Goal: Task Accomplishment & Management: Complete application form

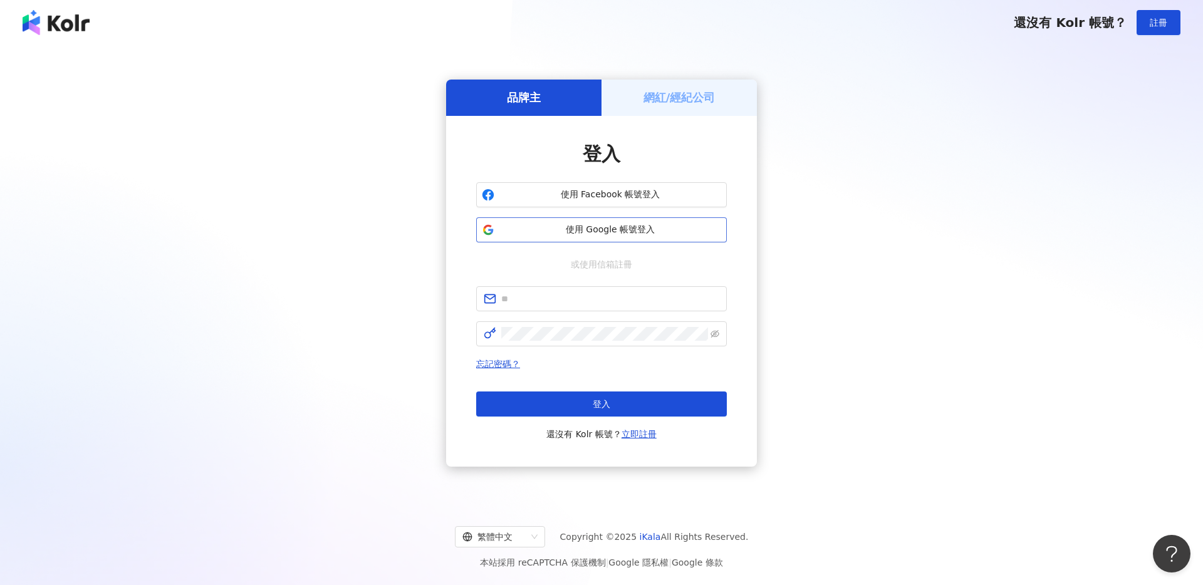
click at [641, 229] on span "使用 Google 帳號登入" at bounding box center [610, 230] width 222 height 13
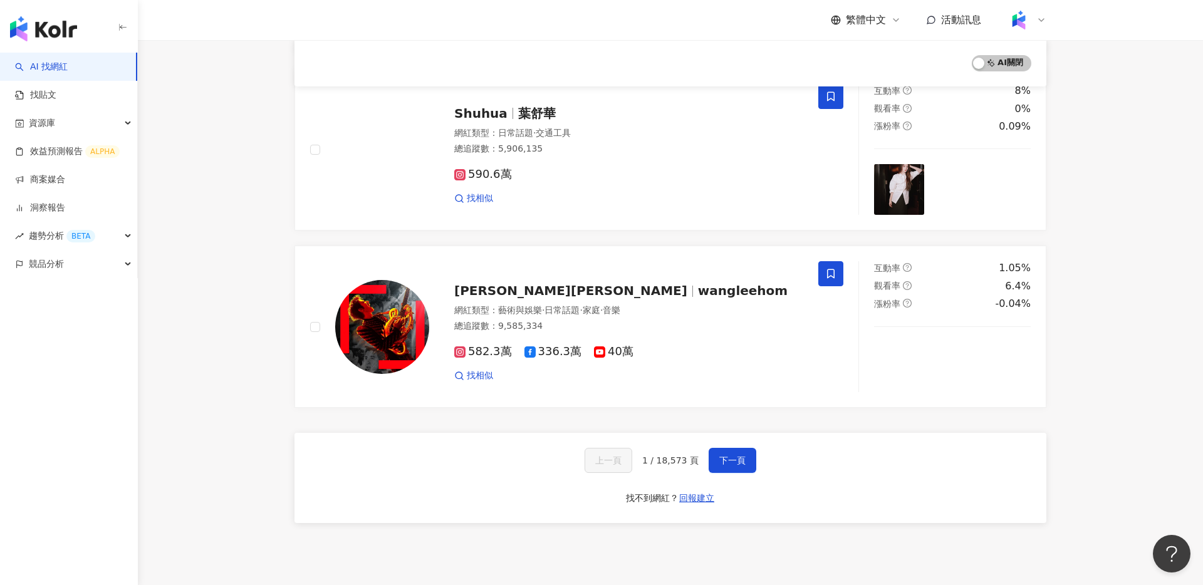
scroll to position [1936, 0]
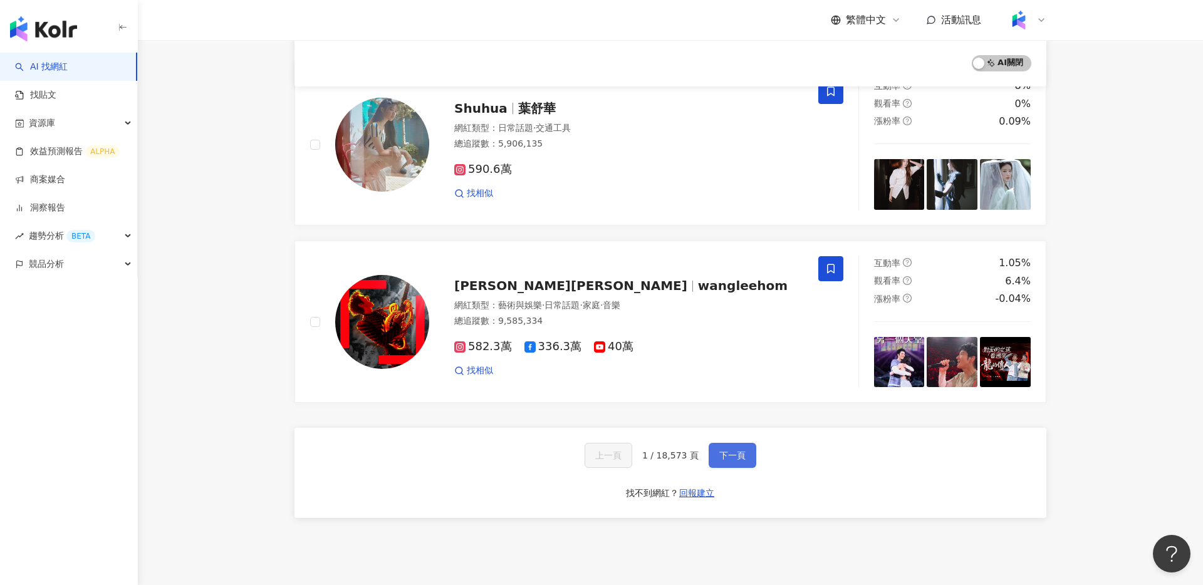
click at [725, 450] on span "下一頁" at bounding box center [732, 455] width 26 height 10
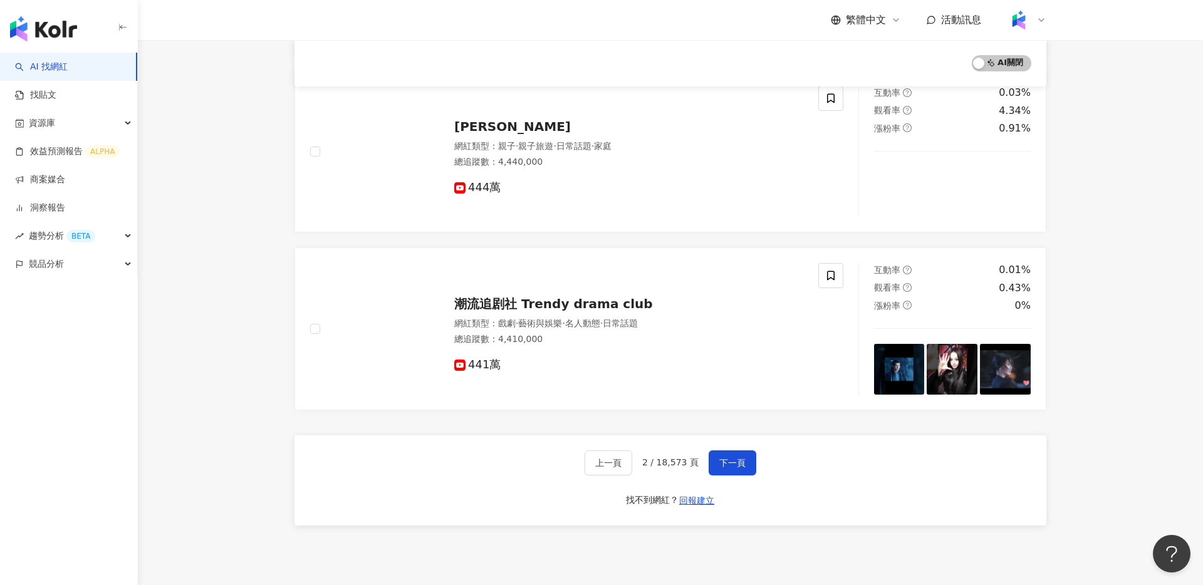
scroll to position [2062, 0]
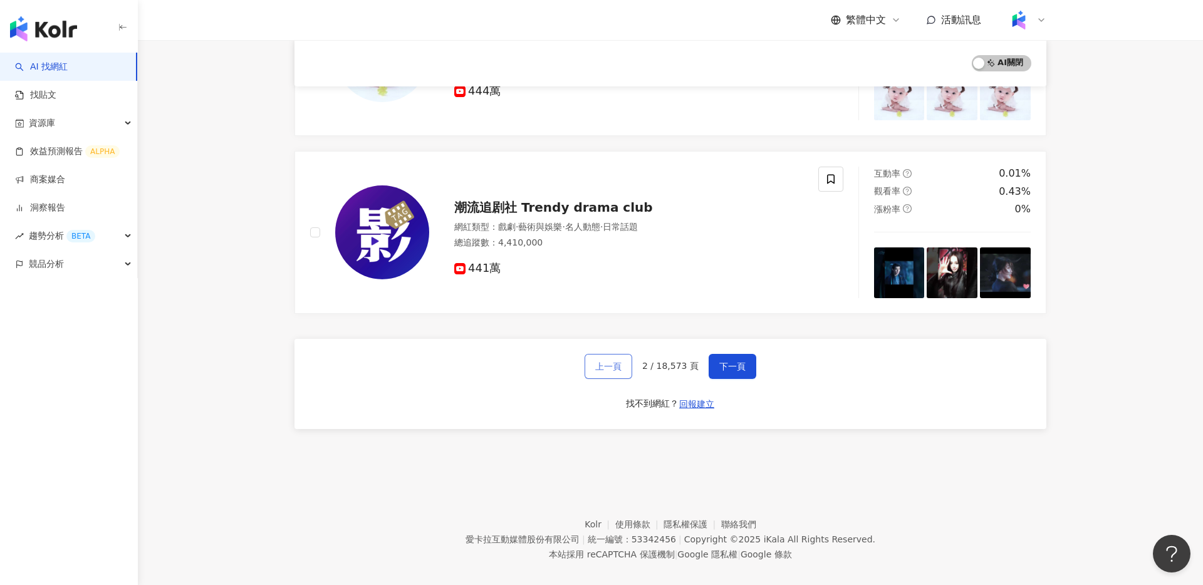
click at [620, 361] on span "上一頁" at bounding box center [608, 366] width 26 height 10
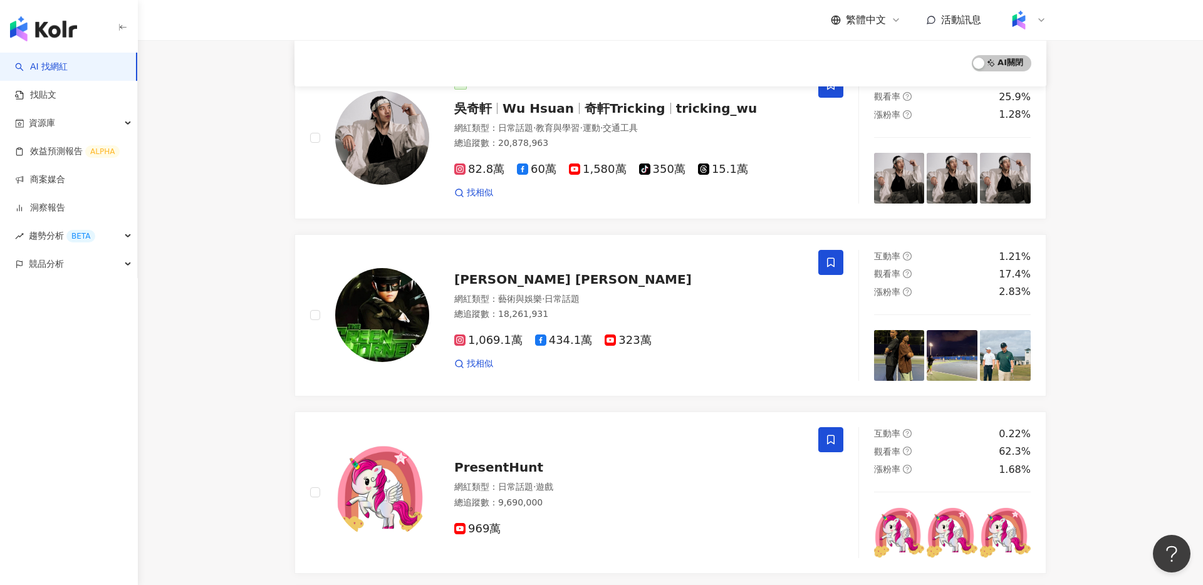
scroll to position [157, 0]
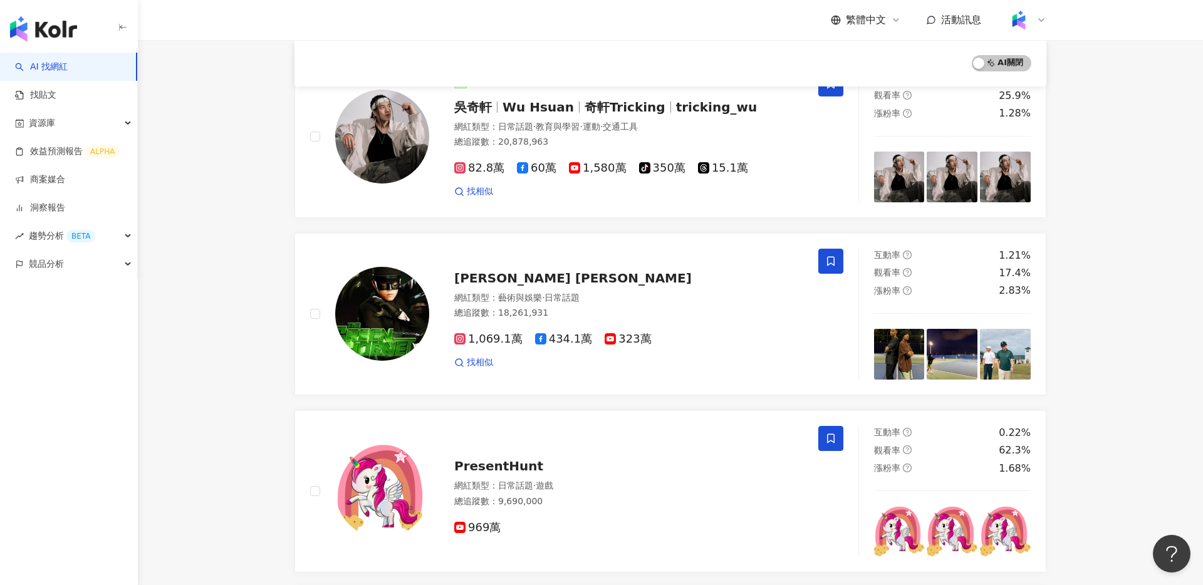
click at [65, 184] on link "商案媒合" at bounding box center [40, 180] width 50 height 13
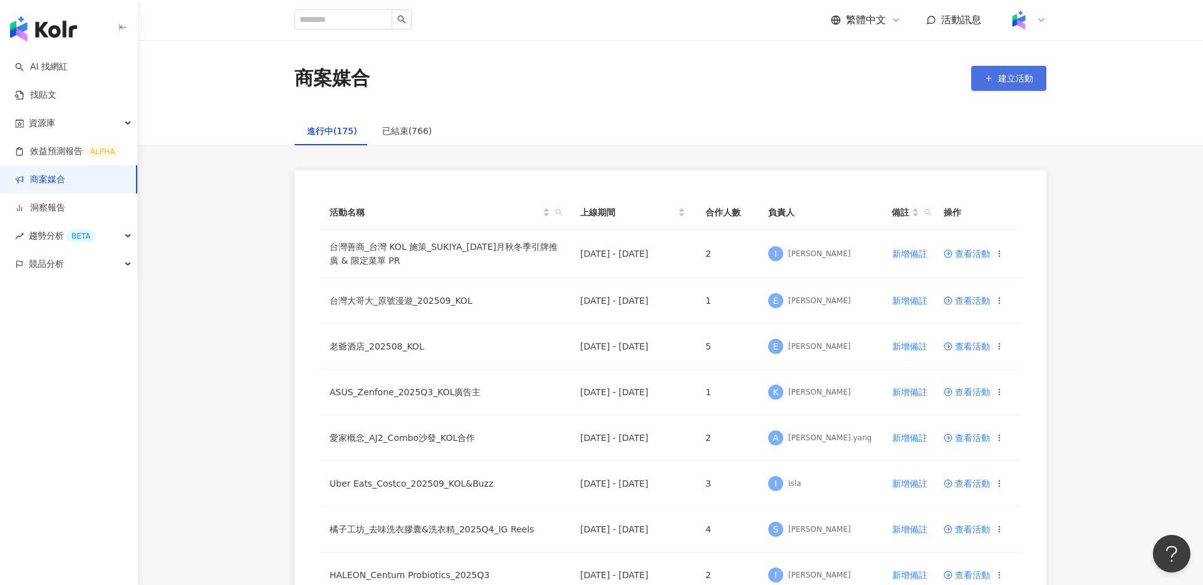
click at [1009, 66] on button "建立活動" at bounding box center [1008, 78] width 75 height 25
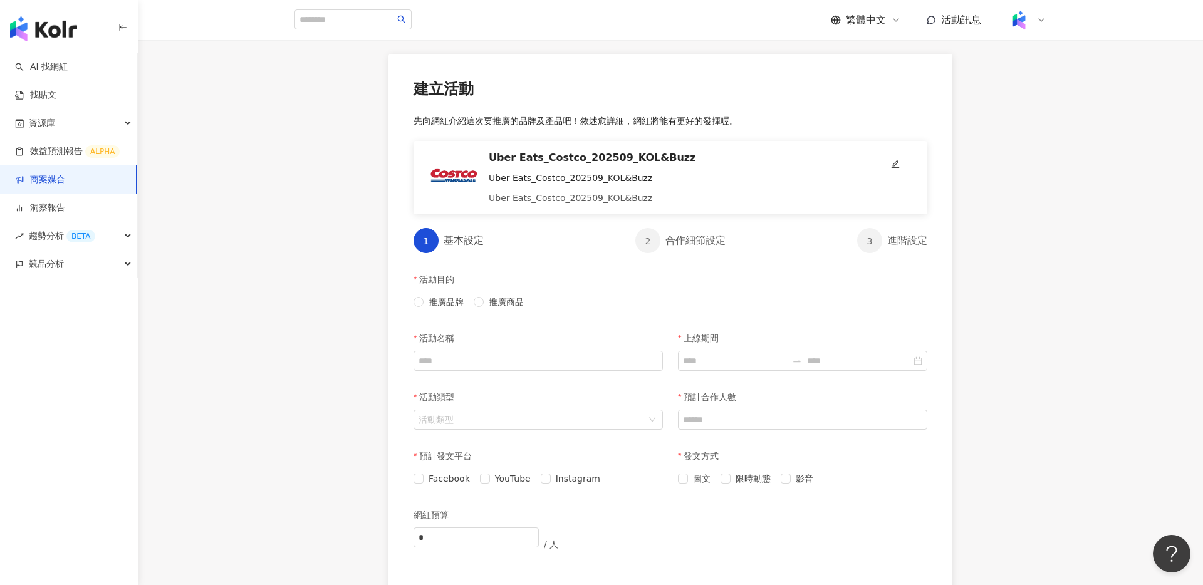
scroll to position [140, 0]
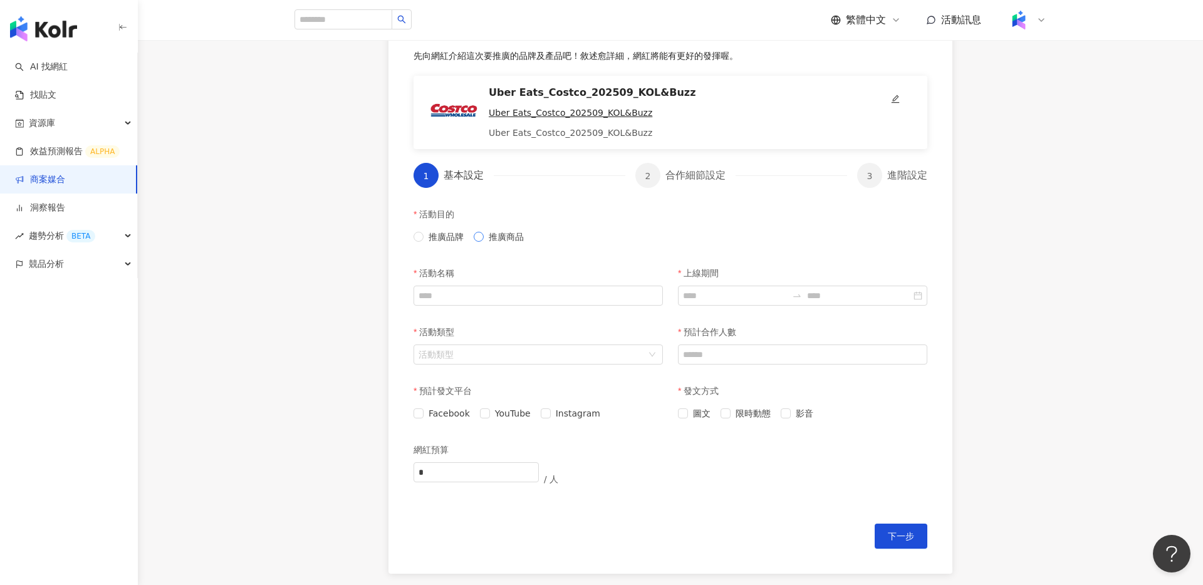
click at [510, 240] on span "推廣商品" at bounding box center [506, 237] width 45 height 14
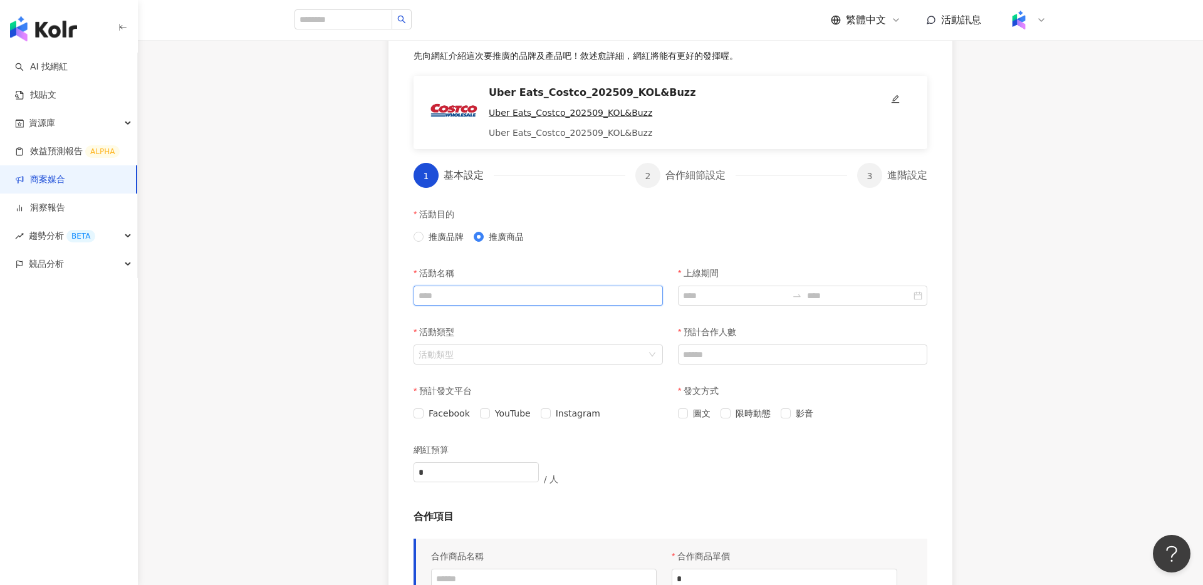
click at [568, 291] on input "活動名稱" at bounding box center [537, 296] width 249 height 20
click at [492, 290] on input "活動名稱" at bounding box center [537, 296] width 249 height 20
paste input "**********"
type input "**********"
drag, startPoint x: 542, startPoint y: 373, endPoint x: 544, endPoint y: 359, distance: 14.5
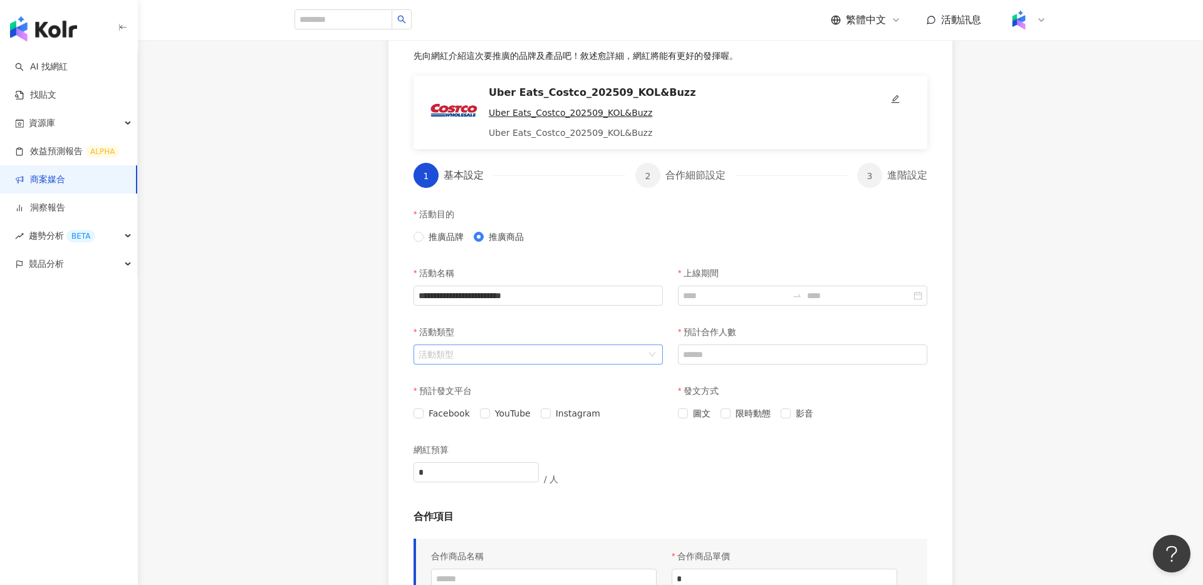
click at [541, 368] on div "活動類型 活動類型" at bounding box center [538, 348] width 264 height 59
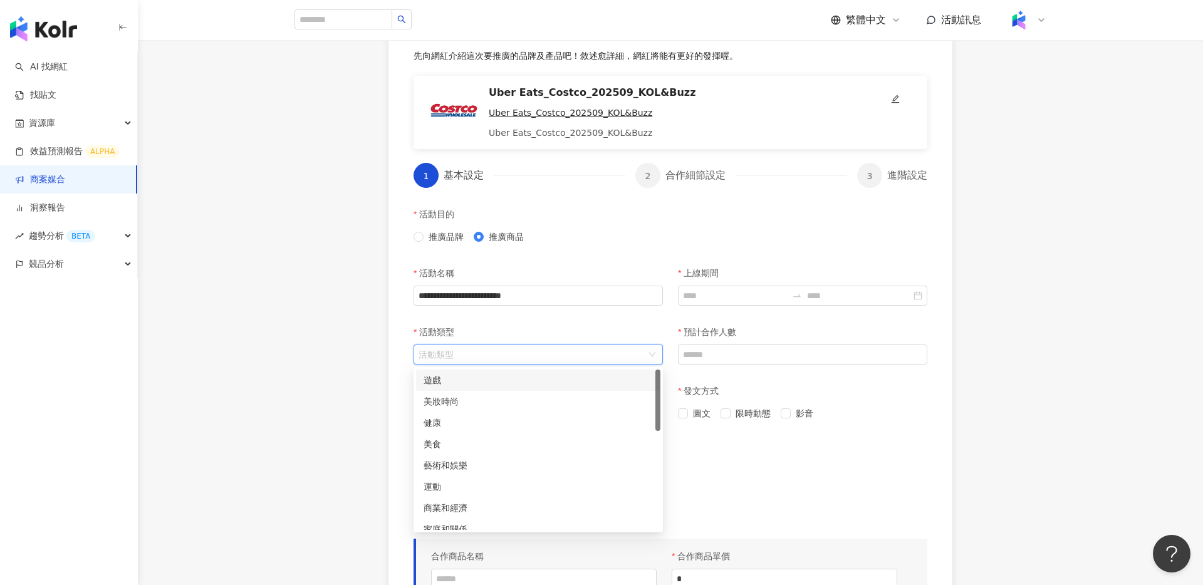
click at [544, 359] on input "活動類型" at bounding box center [531, 354] width 226 height 19
click at [517, 388] on div "美妝時尚" at bounding box center [537, 385] width 229 height 14
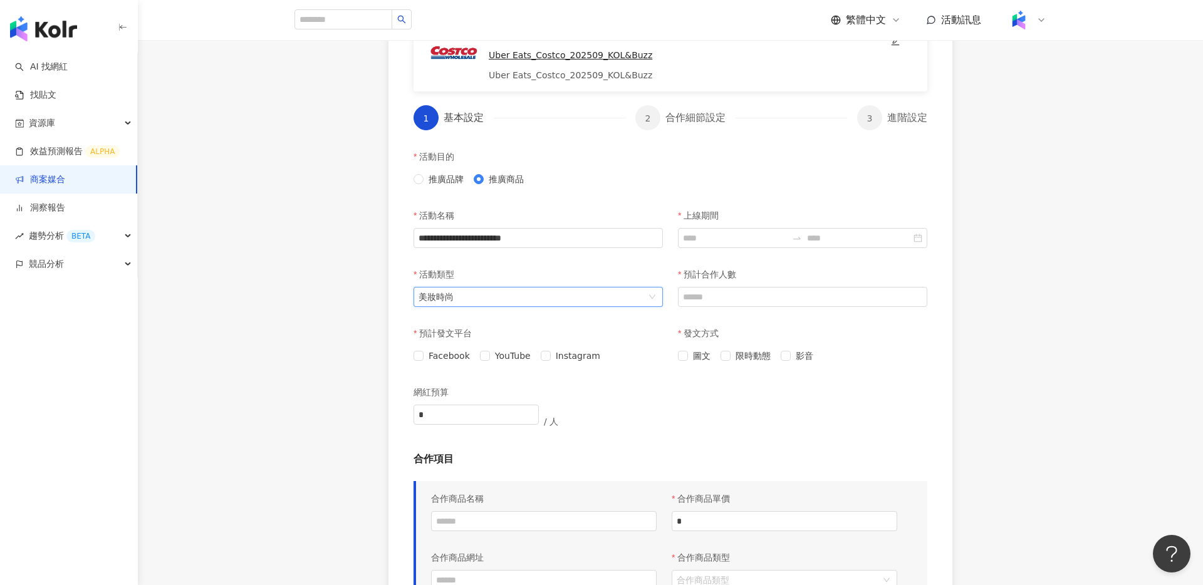
scroll to position [226, 0]
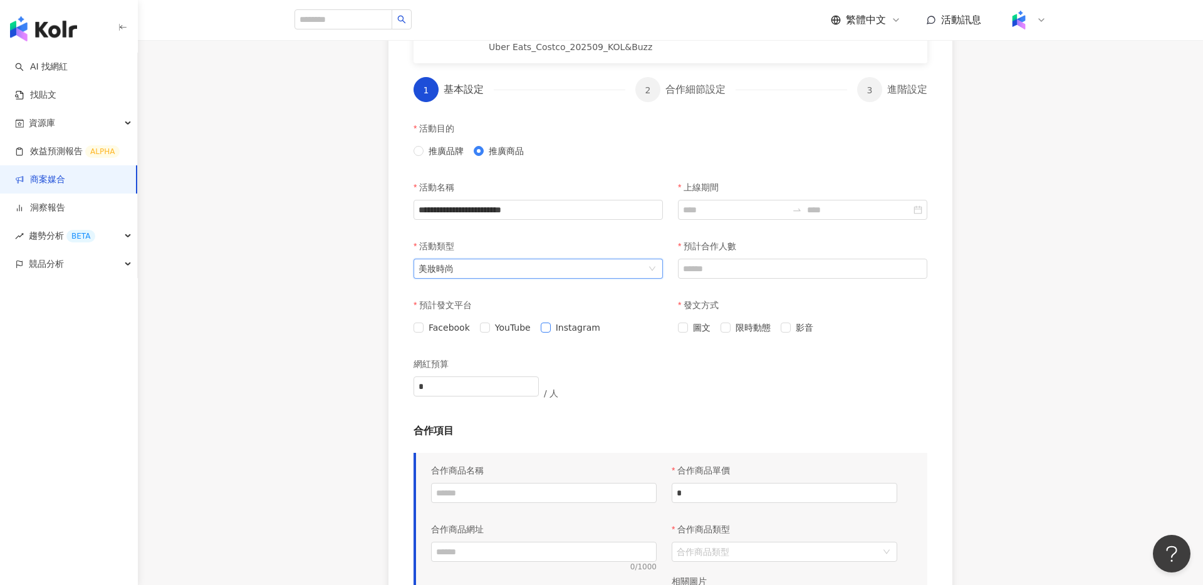
click at [557, 331] on span "Instagram" at bounding box center [578, 328] width 54 height 14
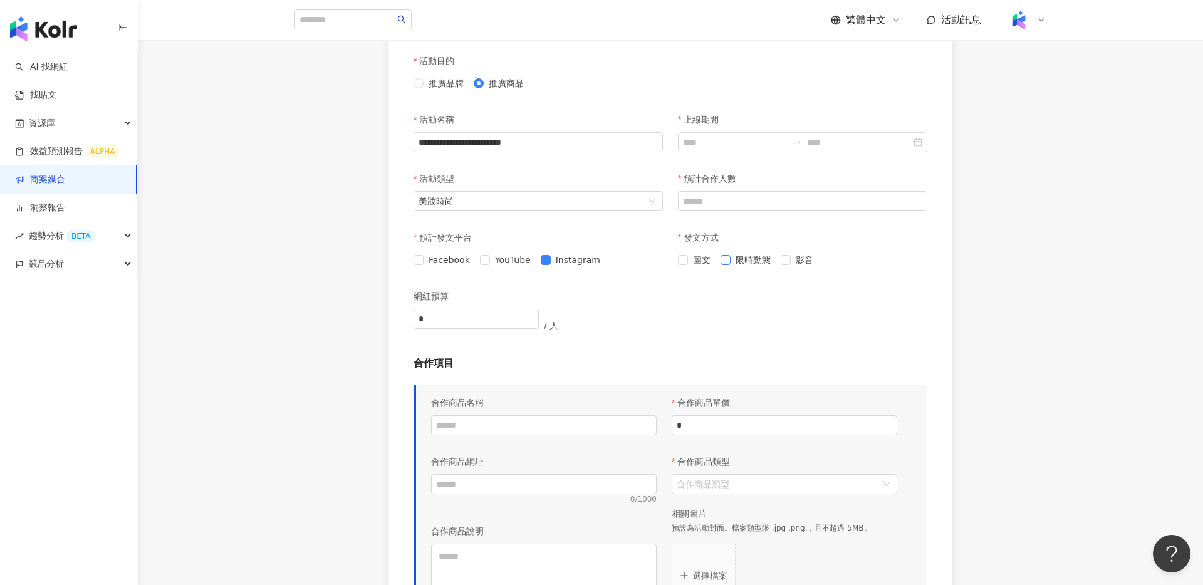
click at [737, 261] on span "限時動態" at bounding box center [752, 260] width 45 height 14
click at [689, 262] on span "圖文" at bounding box center [702, 260] width 28 height 14
click at [727, 201] on input "預計合作人數" at bounding box center [802, 201] width 248 height 19
type input "*"
click at [1108, 279] on div "**********" at bounding box center [670, 266] width 1065 height 913
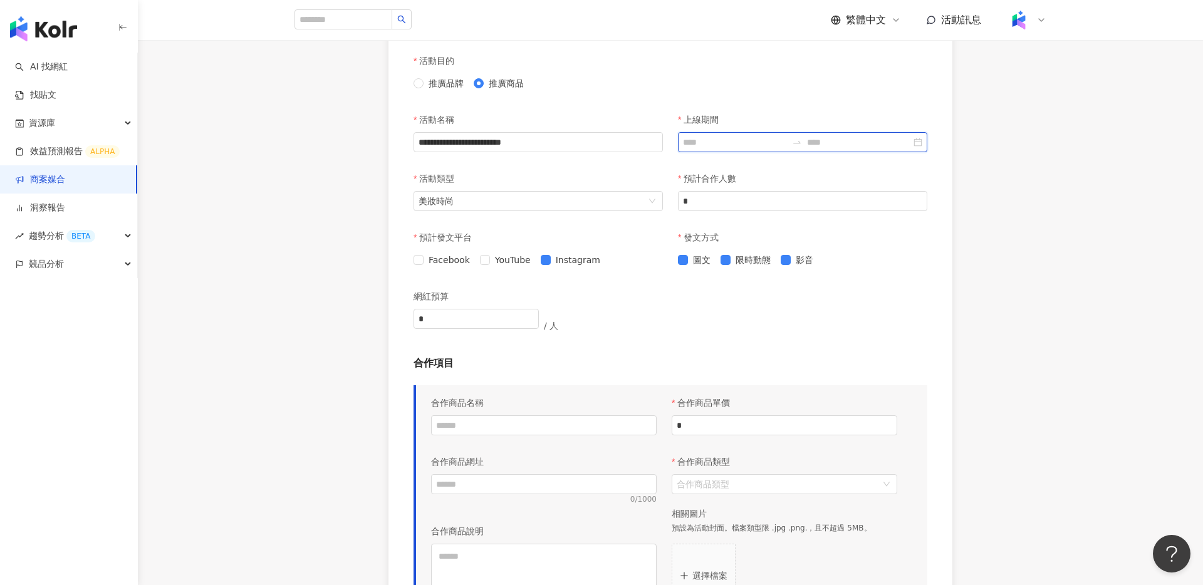
click at [818, 140] on input at bounding box center [859, 142] width 104 height 14
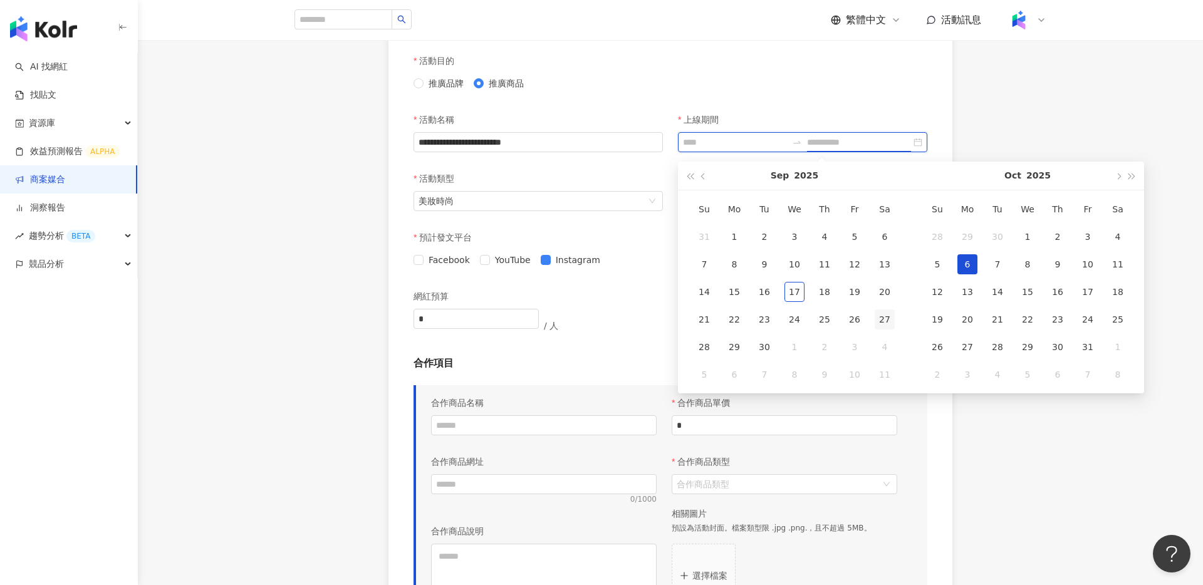
type input "**********"
click at [734, 323] on div "22" at bounding box center [734, 319] width 20 height 20
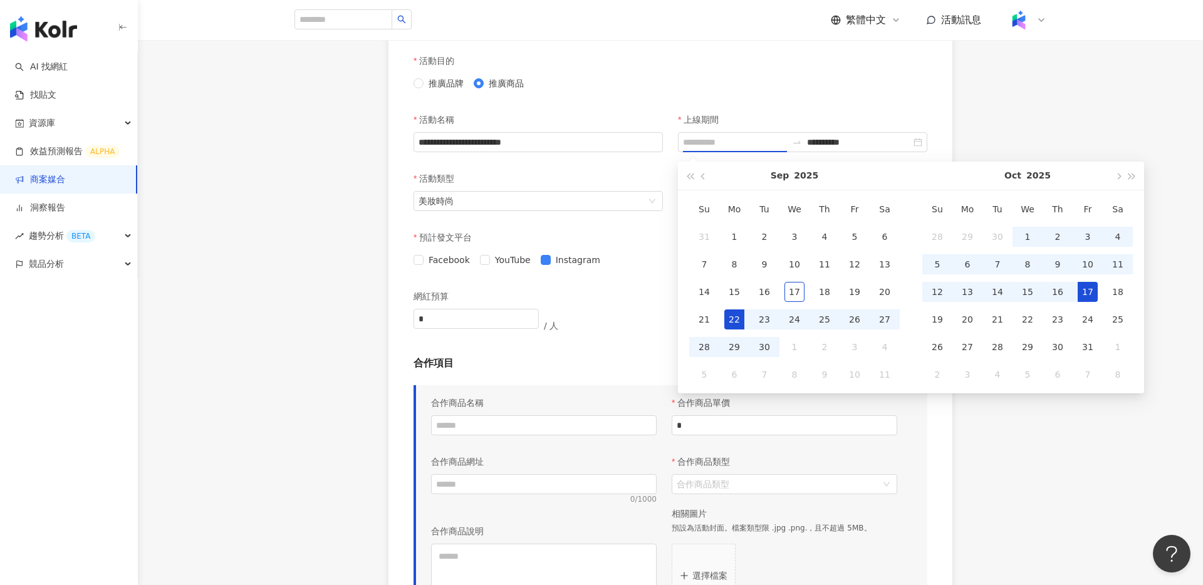
click at [1085, 293] on div "17" at bounding box center [1087, 292] width 20 height 20
type input "**********"
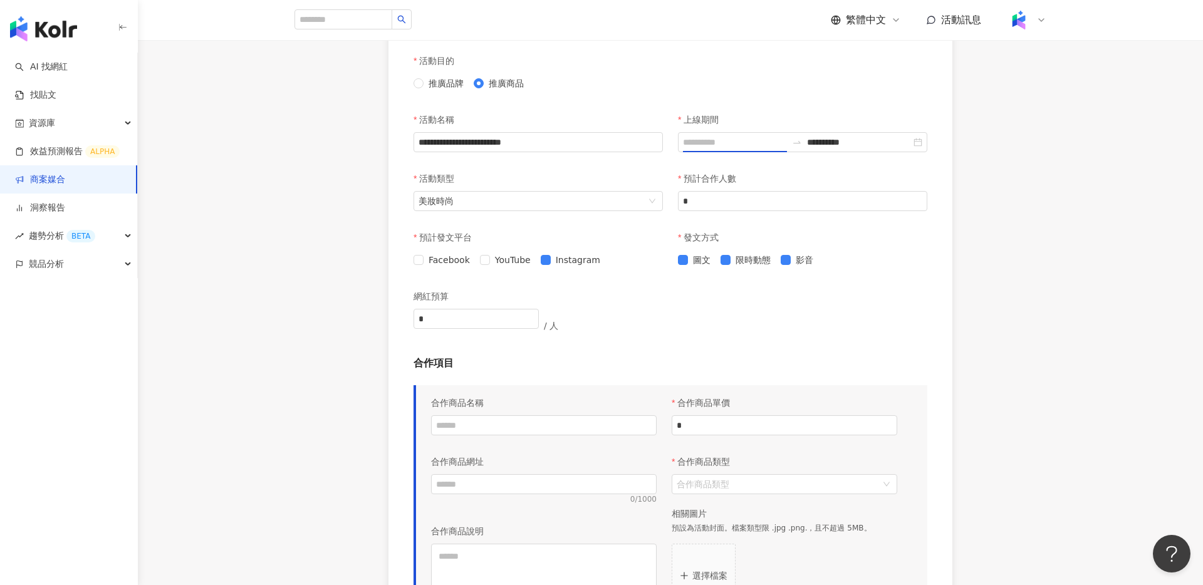
type input "**********"
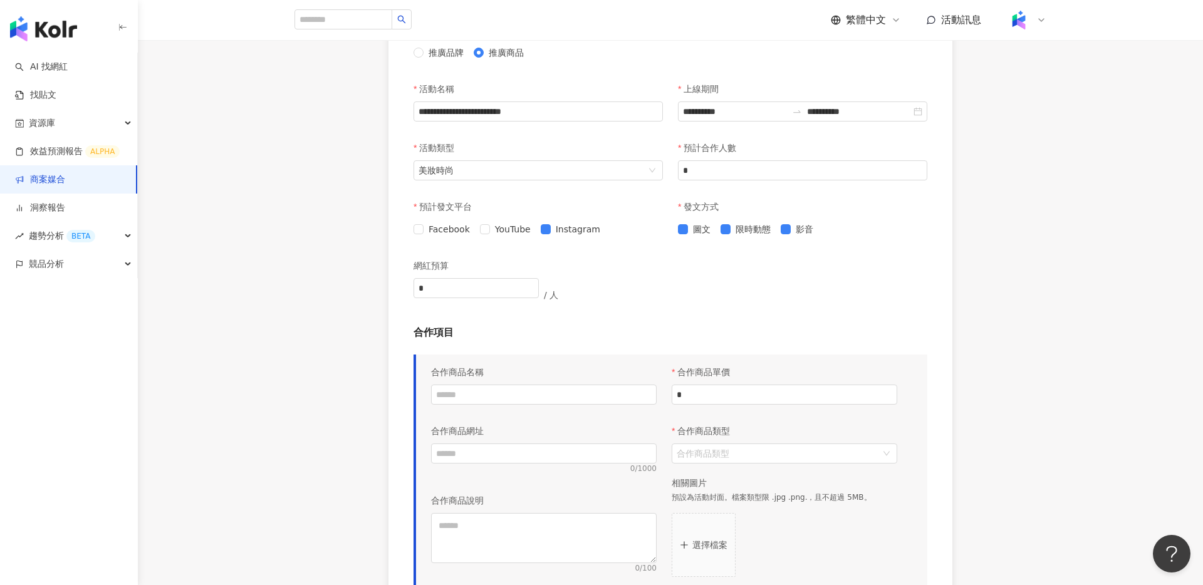
scroll to position [361, 0]
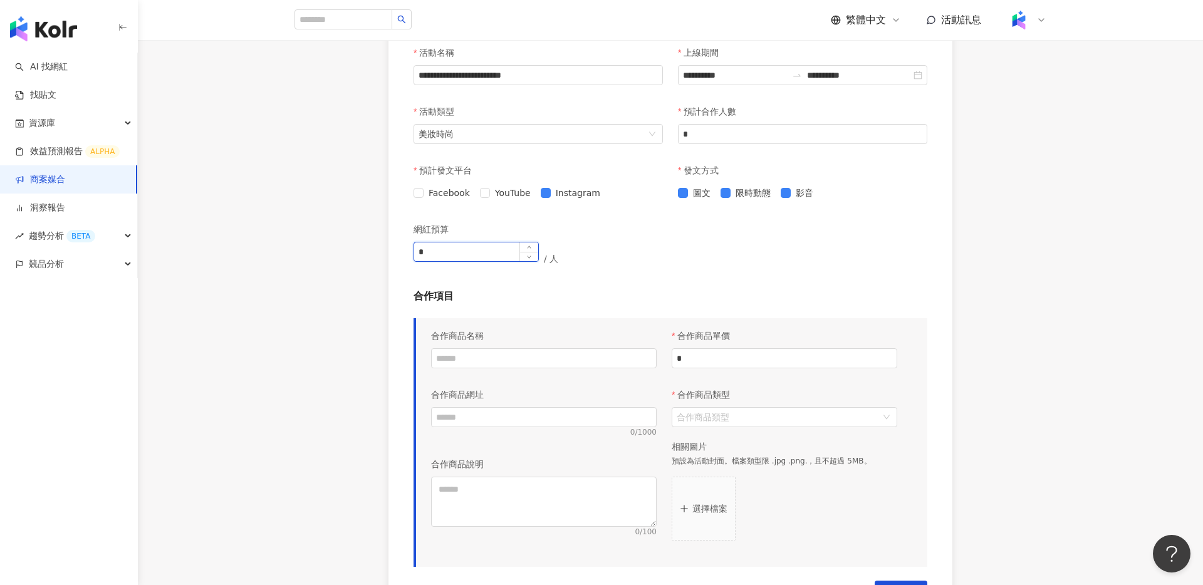
click at [474, 252] on input "*" at bounding box center [476, 251] width 124 height 19
type input "**"
click at [916, 276] on div "網紅預算 ** / 人" at bounding box center [670, 253] width 514 height 73
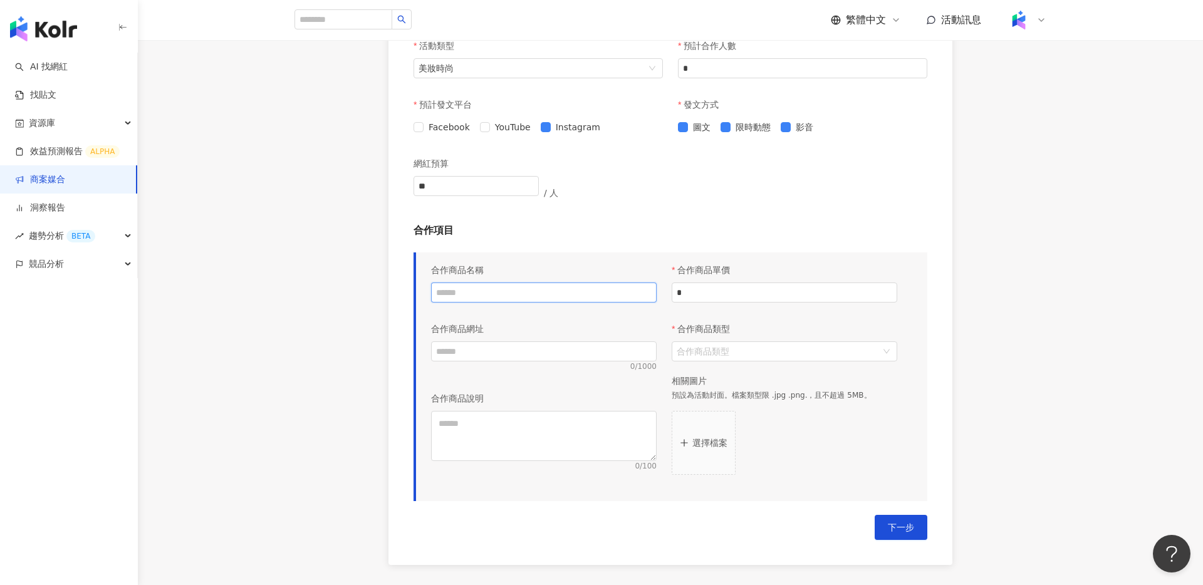
click at [571, 284] on input "text" at bounding box center [544, 293] width 226 height 20
paste input "**********"
drag, startPoint x: 475, startPoint y: 293, endPoint x: 423, endPoint y: 295, distance: 52.0
click at [423, 295] on div "**********" at bounding box center [543, 372] width 241 height 231
drag, startPoint x: 526, startPoint y: 294, endPoint x: 620, endPoint y: 295, distance: 94.6
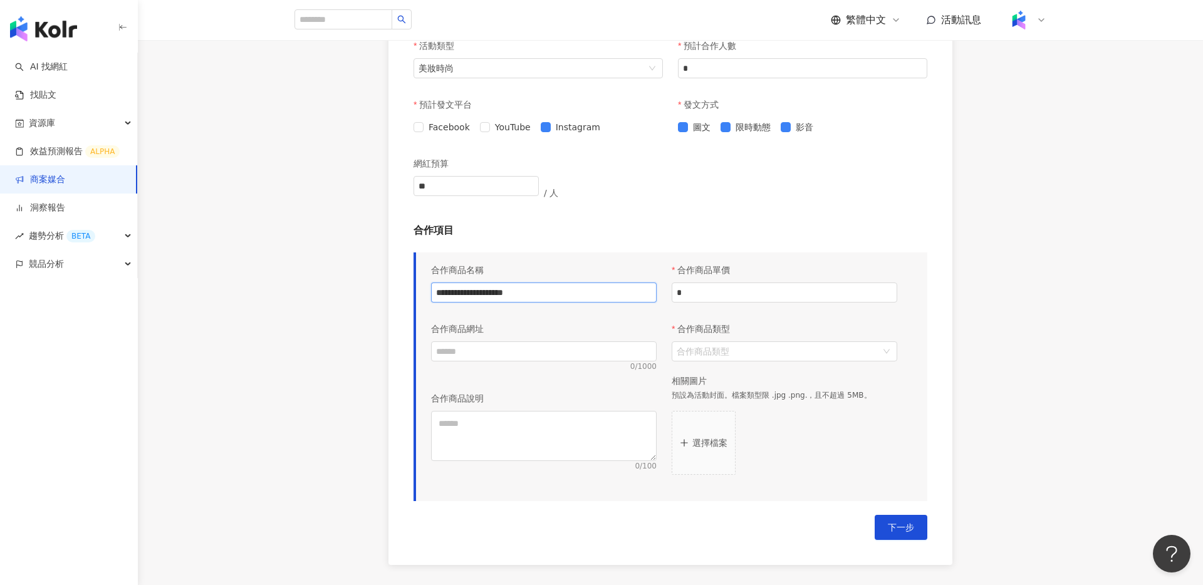
click at [620, 295] on input "**********" at bounding box center [544, 293] width 226 height 20
type input "**********"
click at [722, 298] on input "*" at bounding box center [784, 292] width 224 height 19
type input "****"
click at [980, 316] on div "**********" at bounding box center [670, 133] width 1065 height 913
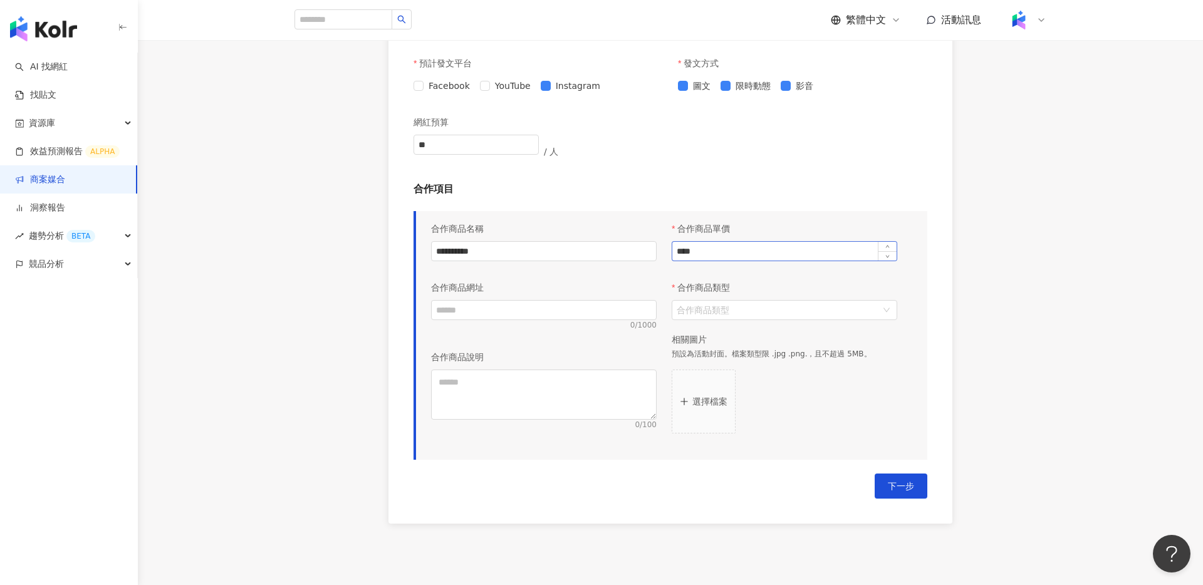
scroll to position [484, 0]
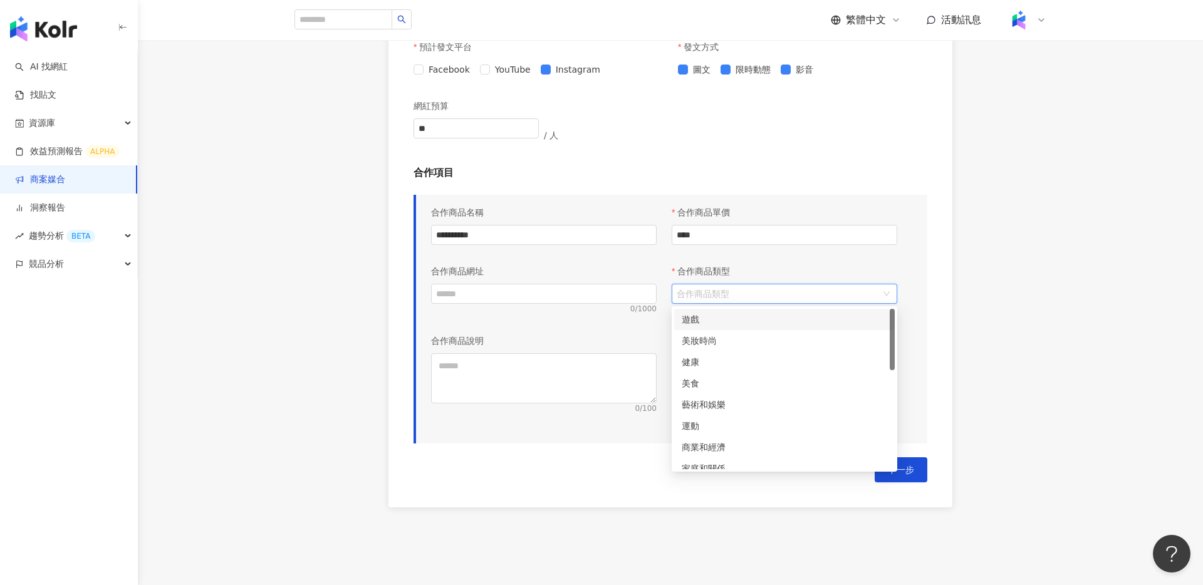
click at [764, 296] on input "合作商品類型" at bounding box center [778, 293] width 202 height 19
click at [764, 339] on div "美妝時尚" at bounding box center [784, 341] width 205 height 14
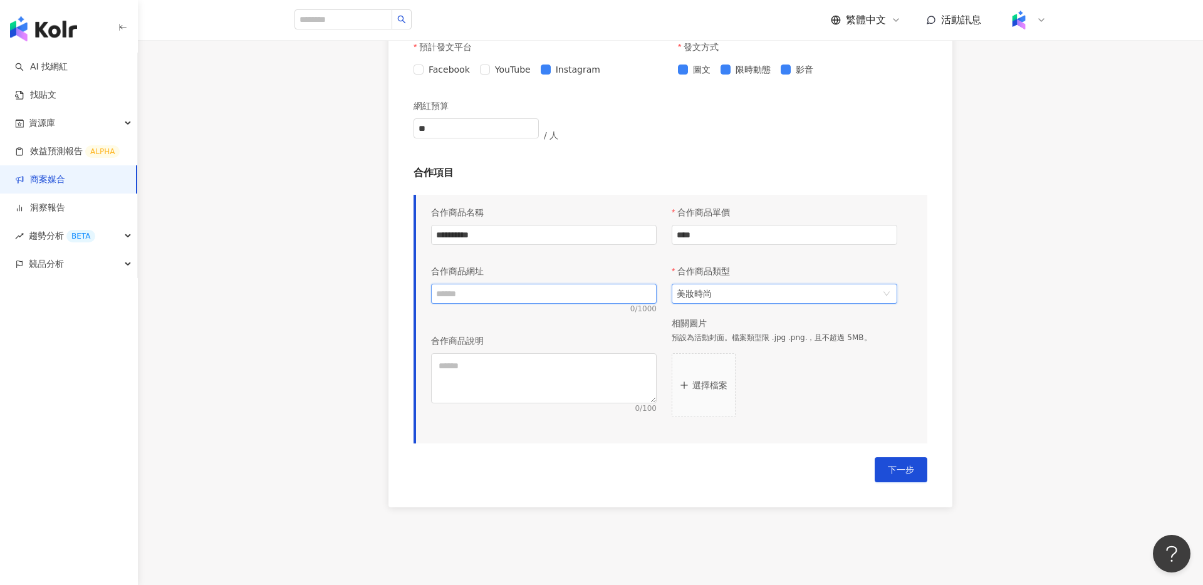
click at [571, 294] on input "text" at bounding box center [544, 294] width 226 height 20
click at [559, 293] on input "text" at bounding box center [544, 294] width 226 height 20
paste input "**********"
type input "**********"
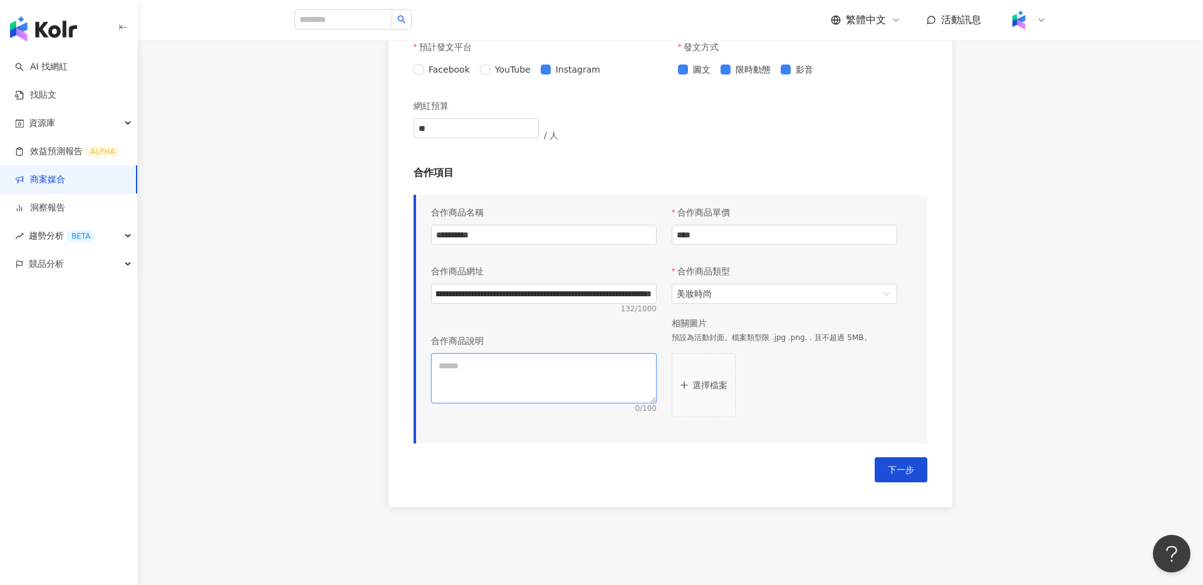
scroll to position [0, 0]
click at [551, 381] on textarea at bounding box center [544, 378] width 226 height 50
drag, startPoint x: 565, startPoint y: 239, endPoint x: 416, endPoint y: 235, distance: 149.1
click at [416, 235] on div "**********" at bounding box center [670, 319] width 514 height 248
click at [564, 381] on textarea at bounding box center [544, 378] width 226 height 50
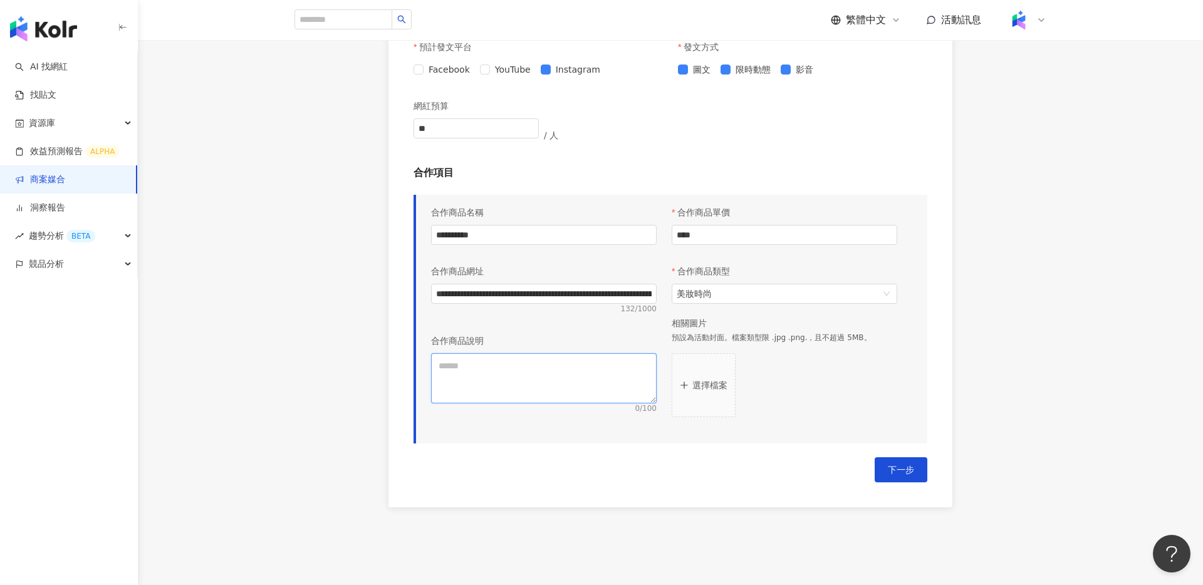
paste textarea "**********"
type textarea "**********"
click at [707, 395] on button "選擇檔案" at bounding box center [703, 385] width 64 height 64
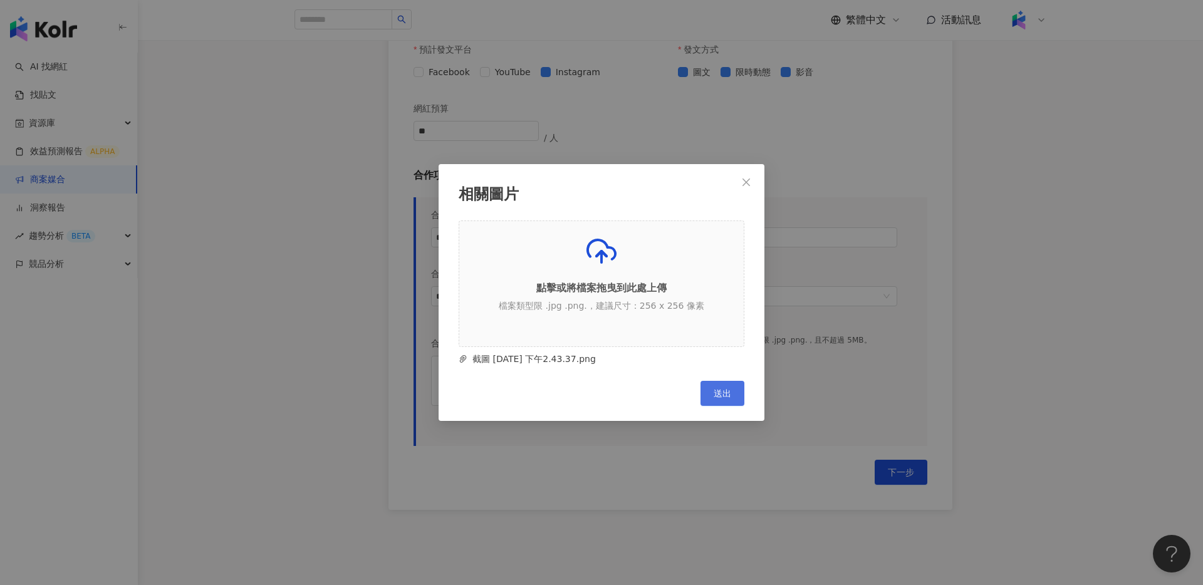
click at [725, 391] on span "送出" at bounding box center [722, 393] width 18 height 10
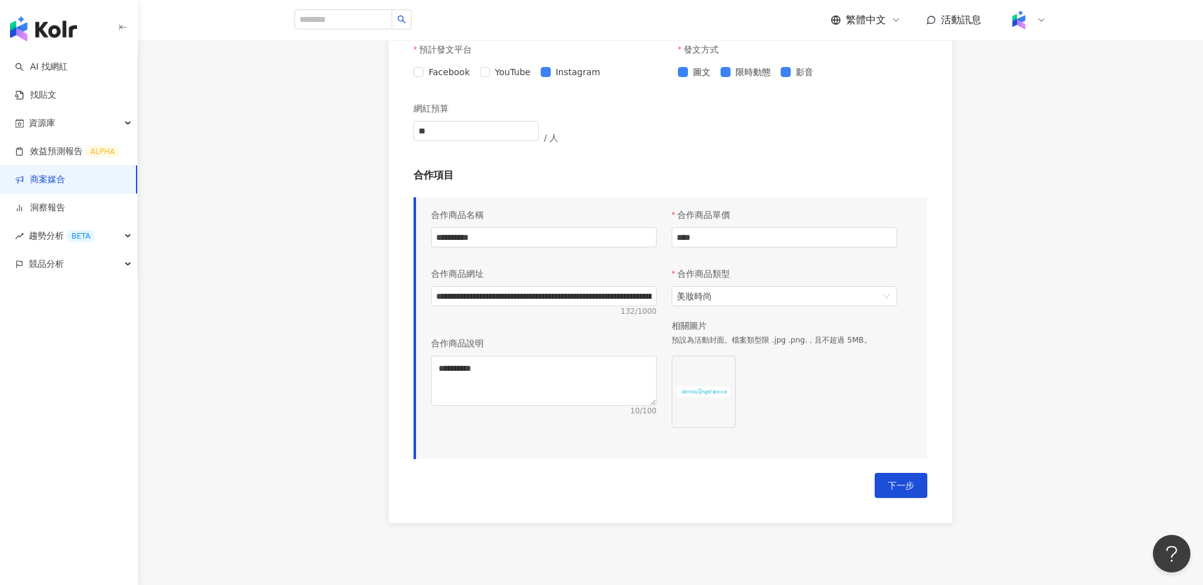
click at [999, 332] on div "**********" at bounding box center [670, 85] width 1065 height 926
click at [903, 490] on button "下一步" at bounding box center [900, 485] width 53 height 25
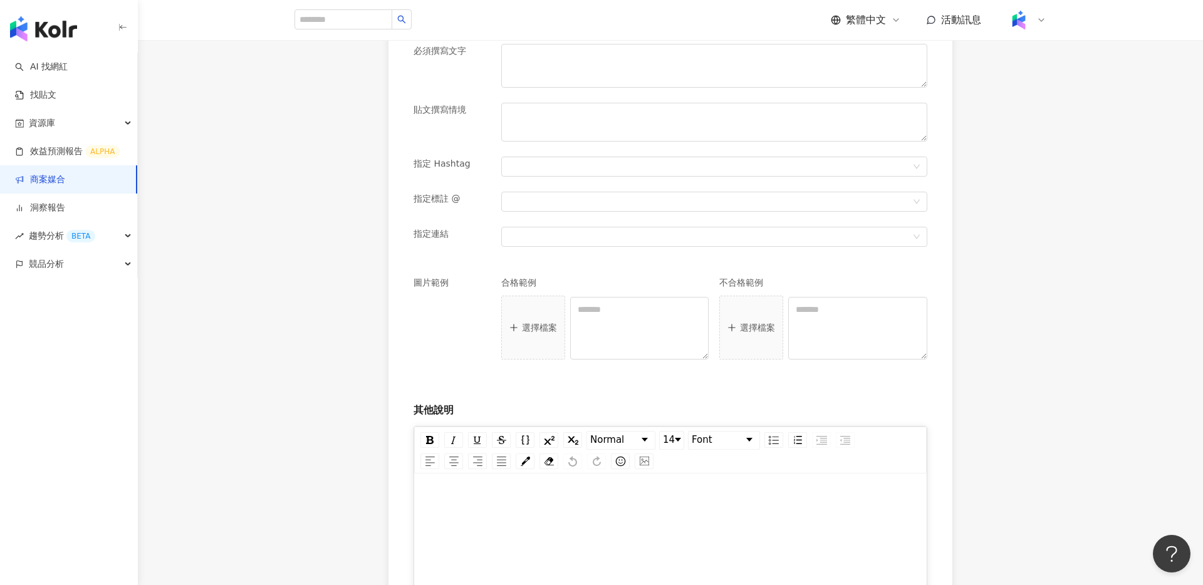
scroll to position [460, 0]
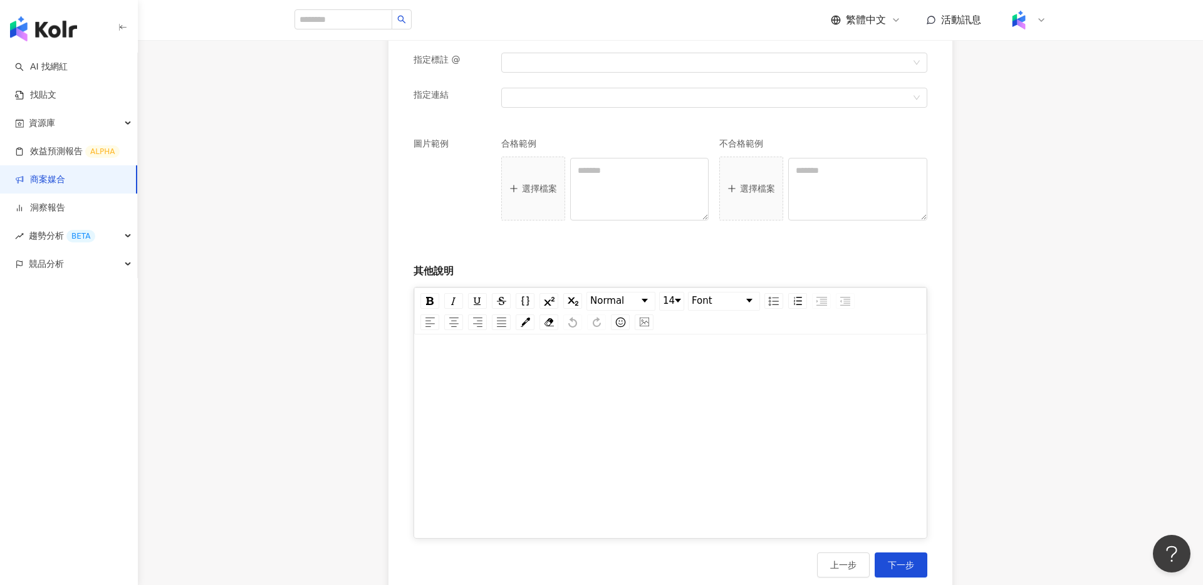
click at [638, 402] on div "rdw-editor" at bounding box center [670, 440] width 487 height 188
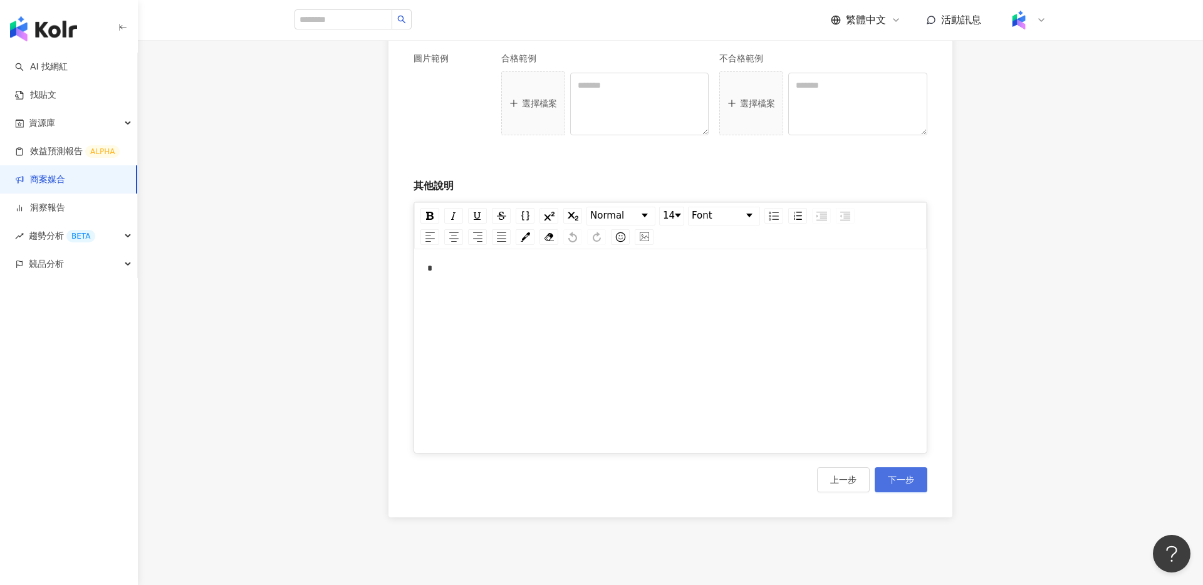
click at [894, 470] on button "下一步" at bounding box center [900, 479] width 53 height 25
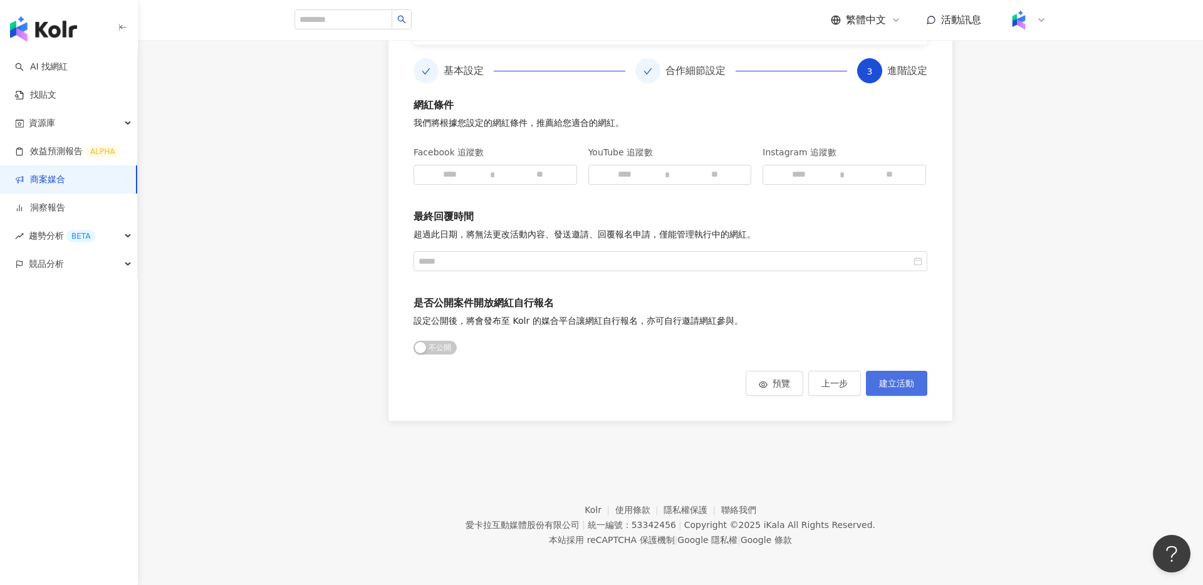
scroll to position [245, 0]
click at [896, 382] on span "建立活動" at bounding box center [896, 383] width 35 height 10
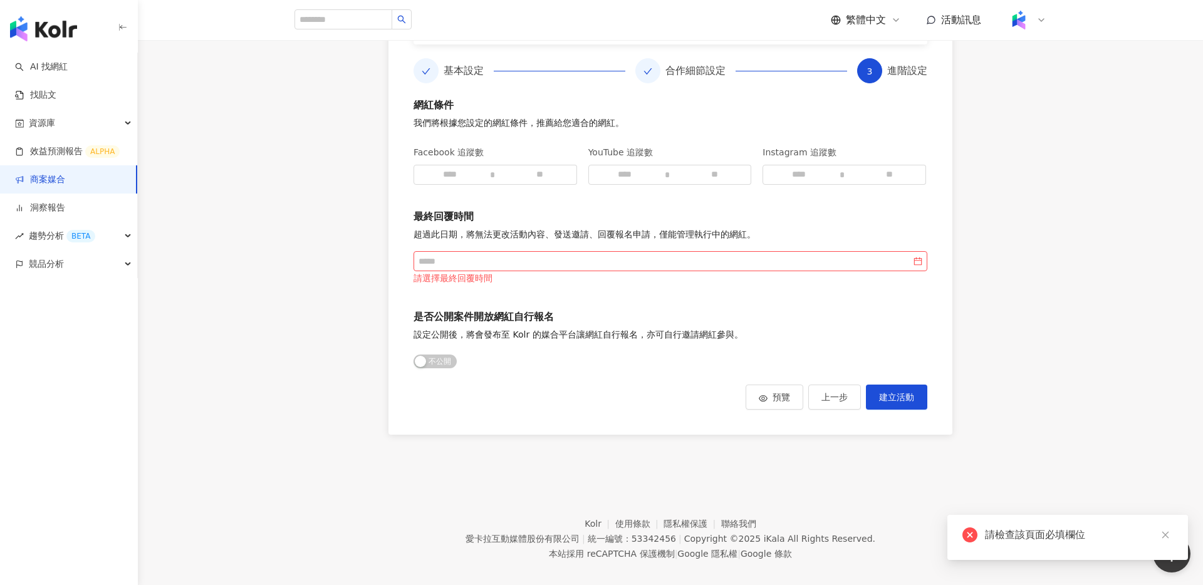
click at [656, 271] on div "請選擇最終回覆時間" at bounding box center [670, 278] width 514 height 14
click at [685, 264] on input at bounding box center [664, 261] width 492 height 14
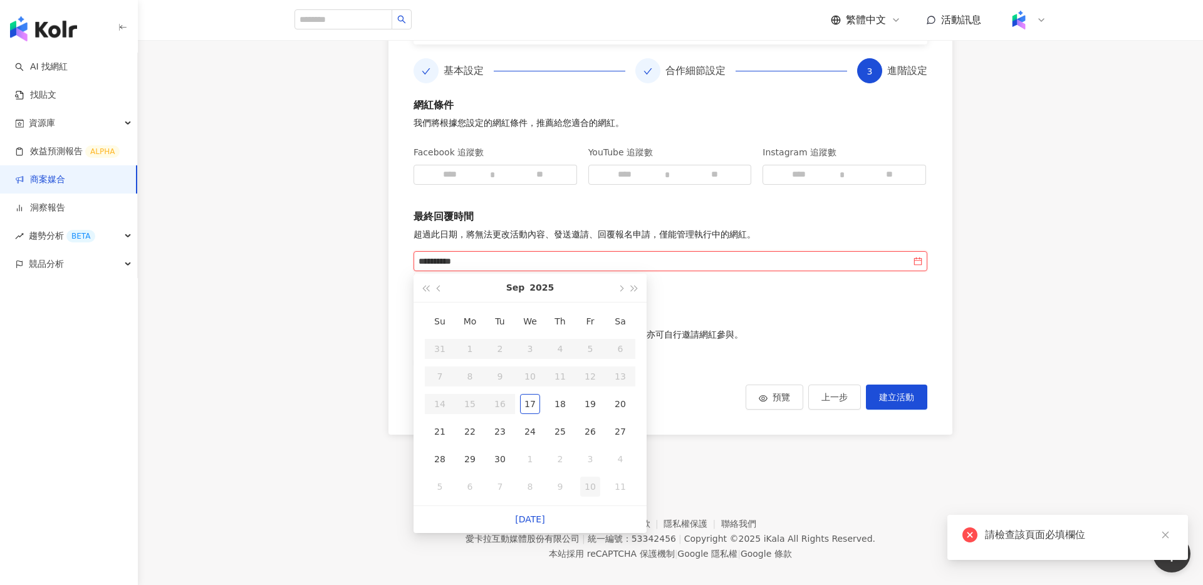
type input "**********"
click at [620, 289] on span "button" at bounding box center [620, 289] width 6 height 6
type input "**********"
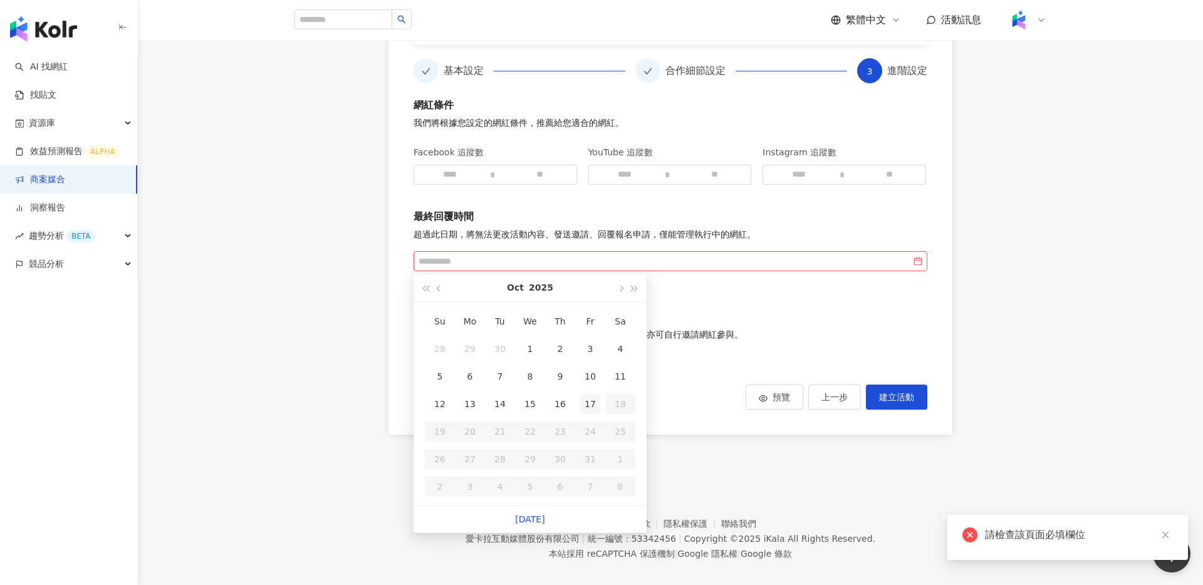
click at [588, 405] on div "17" at bounding box center [590, 404] width 20 height 20
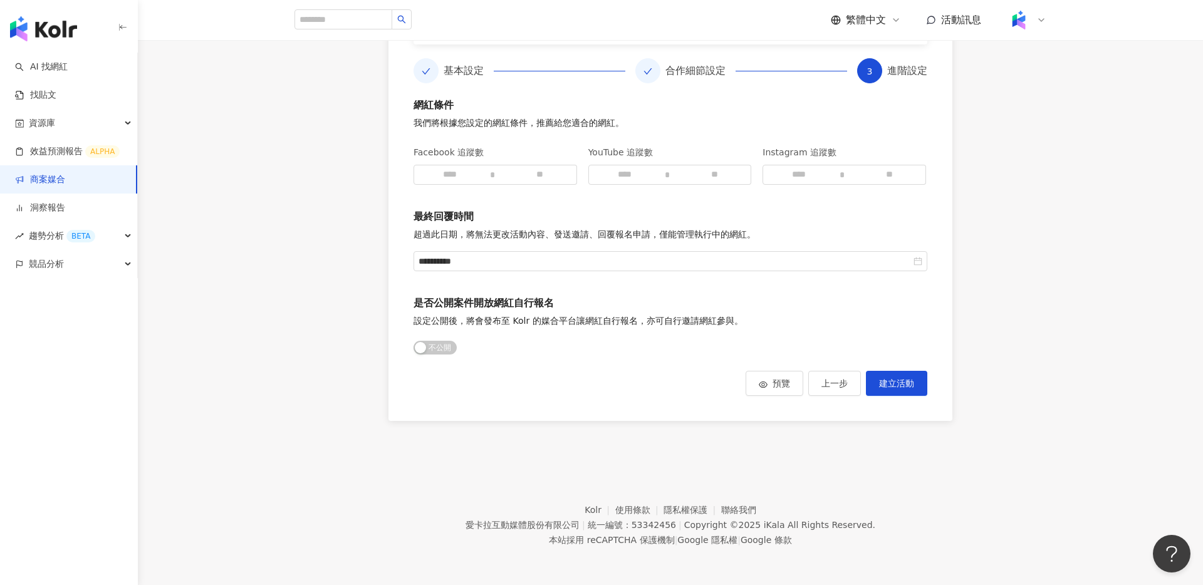
click at [677, 393] on div "預覽 上一步 建立活動" at bounding box center [670, 383] width 514 height 25
click at [888, 384] on span "建立活動" at bounding box center [896, 383] width 35 height 10
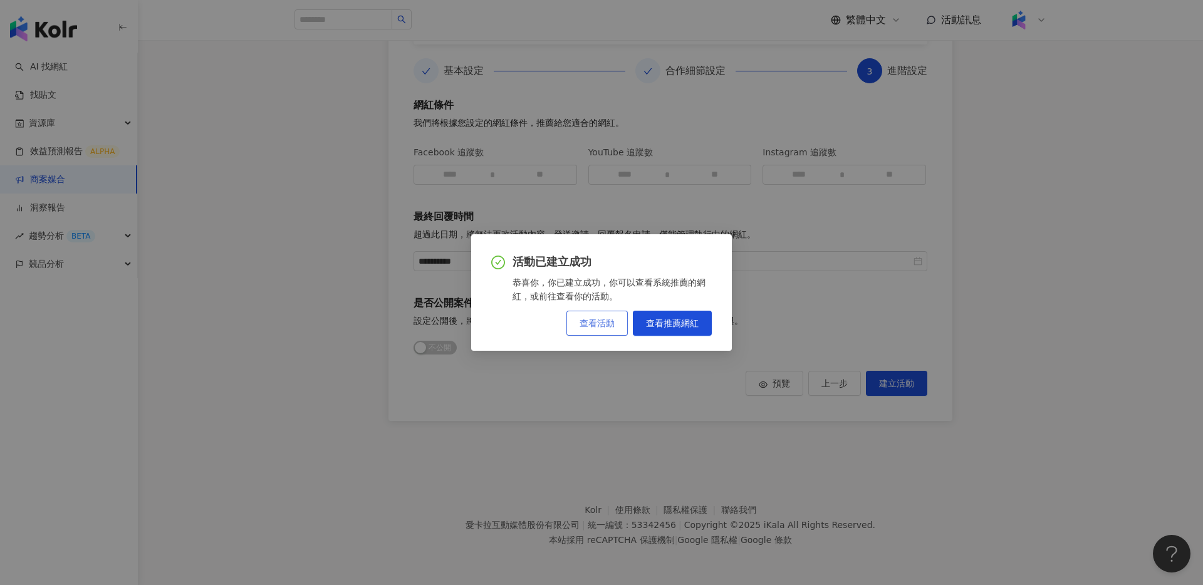
click at [602, 324] on span "查看活動" at bounding box center [596, 323] width 35 height 10
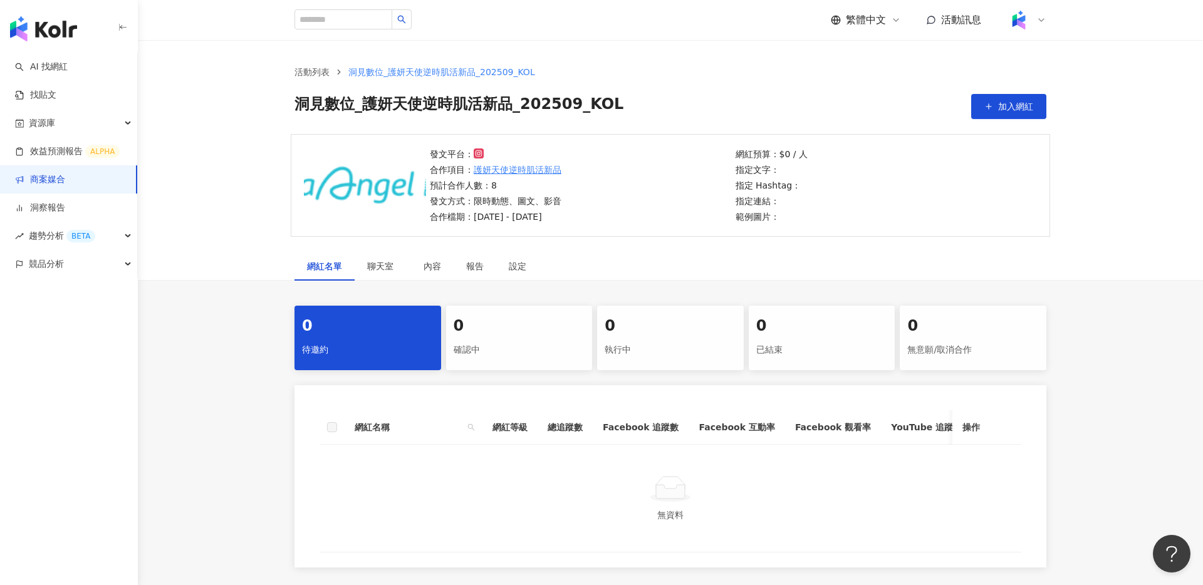
scroll to position [1, 0]
click at [1012, 101] on span "加入網紅" at bounding box center [1015, 106] width 35 height 10
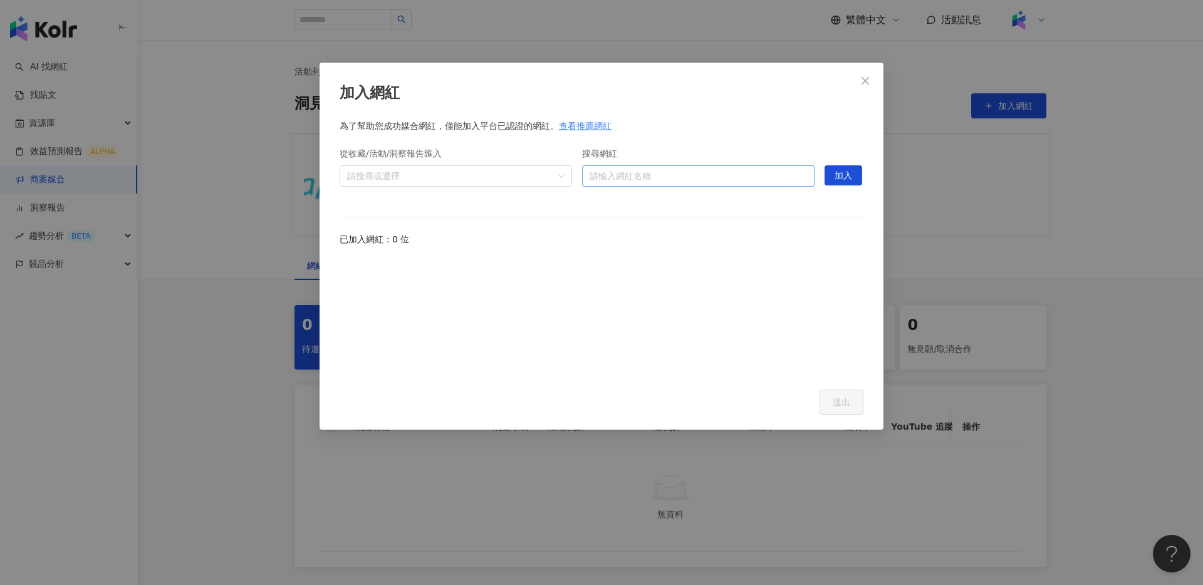
click at [672, 186] on div "請輸入網紅名稱" at bounding box center [698, 175] width 232 height 21
paste input "**********"
click at [760, 179] on input "**********" at bounding box center [697, 176] width 217 height 20
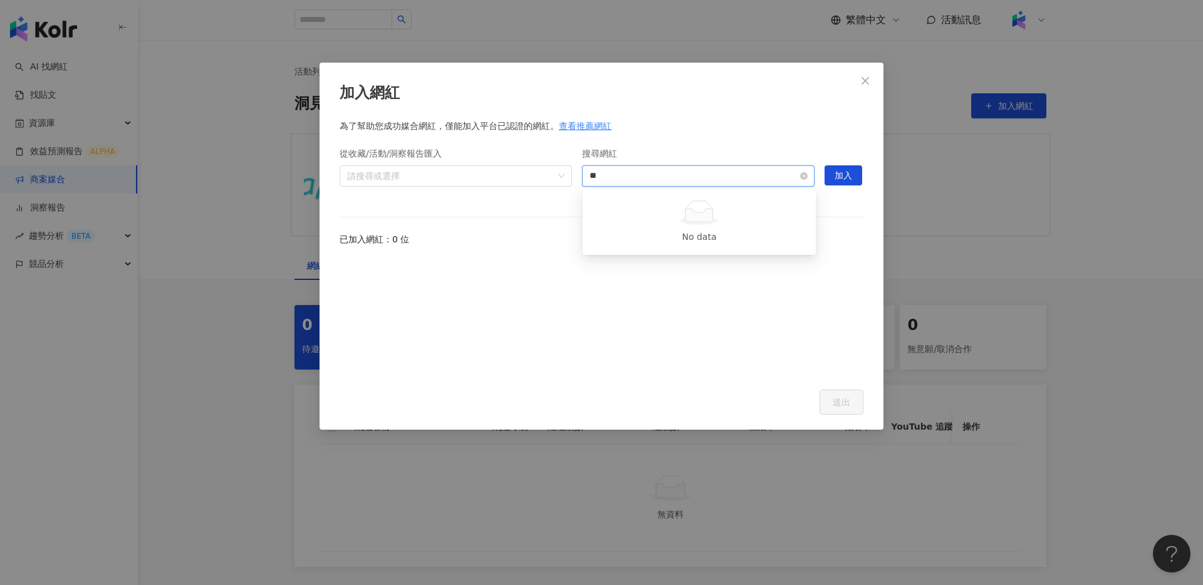
type input "*"
type input "**"
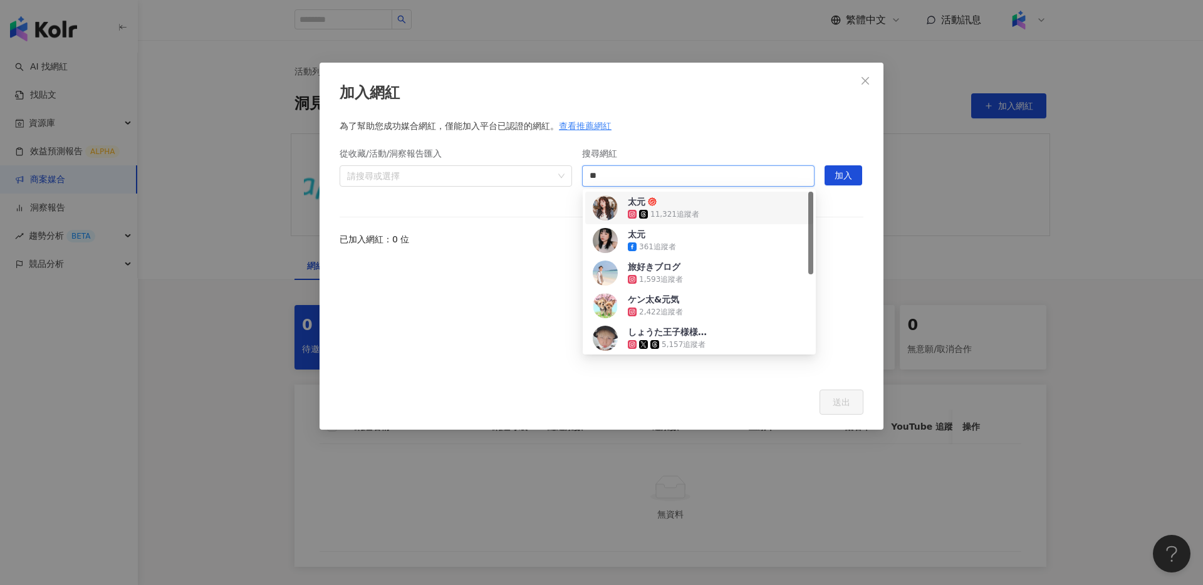
click at [700, 200] on span "太元" at bounding box center [668, 201] width 81 height 13
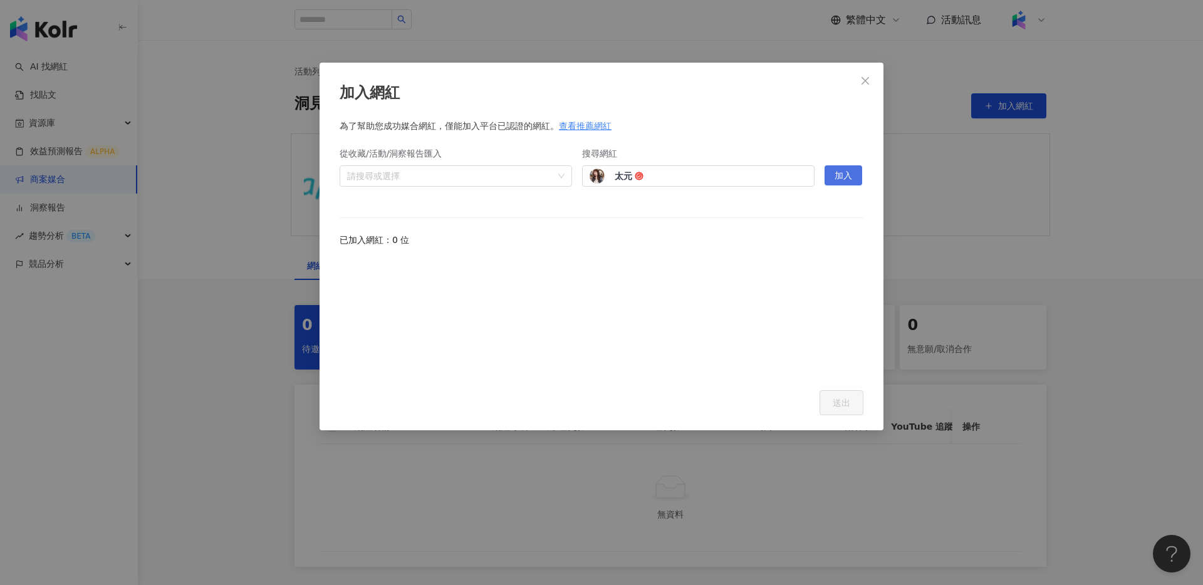
click at [854, 176] on button "加入" at bounding box center [843, 175] width 38 height 20
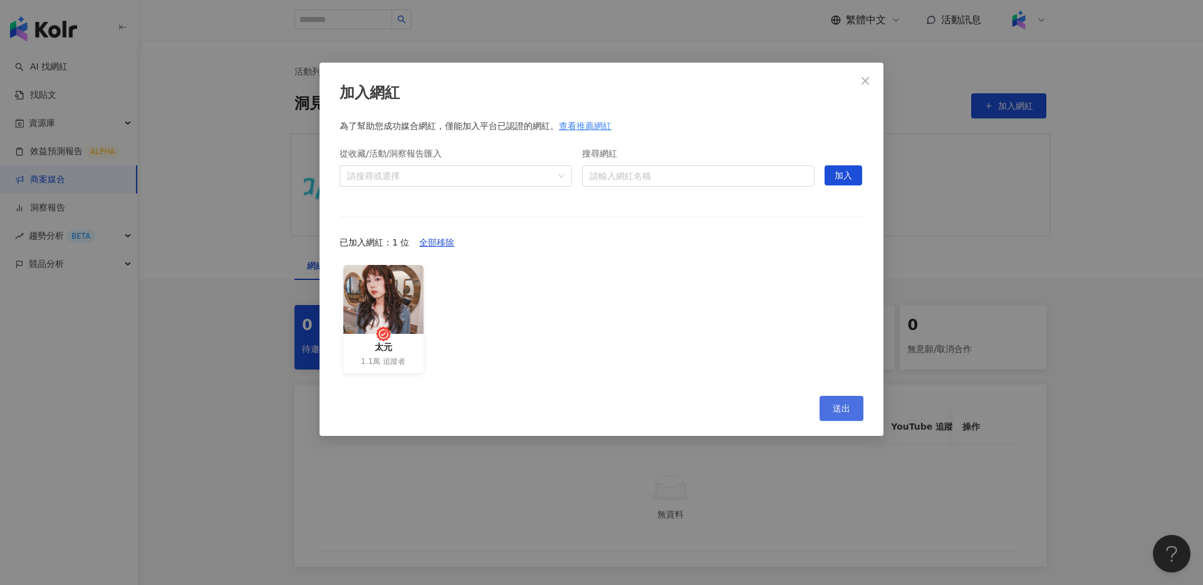
click at [836, 405] on span "送出" at bounding box center [841, 408] width 18 height 10
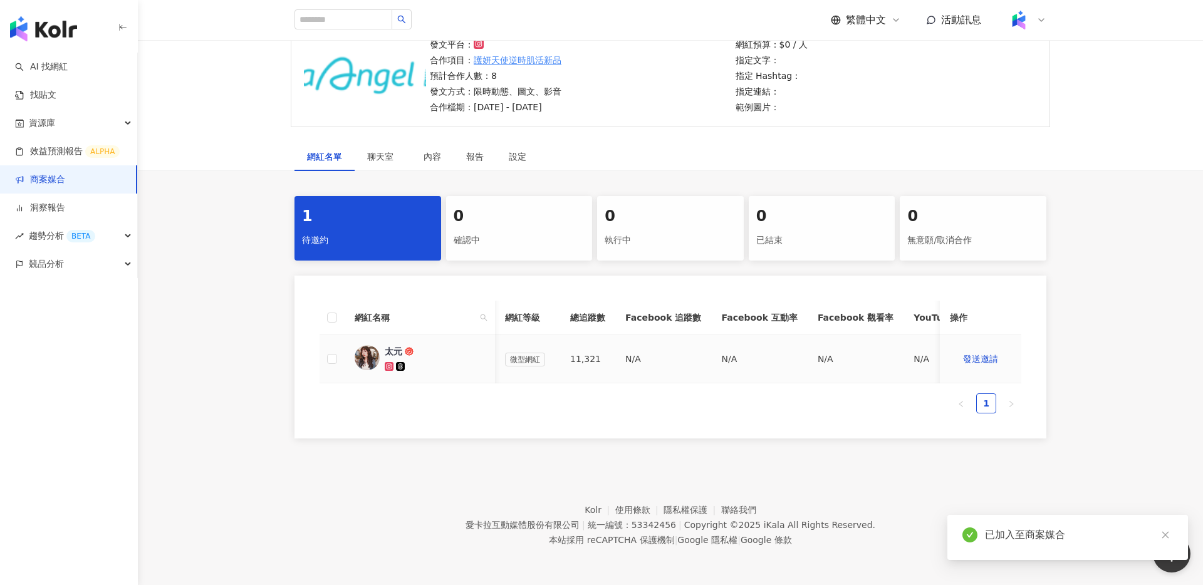
scroll to position [0, 189]
click at [993, 368] on button "發送邀請" at bounding box center [980, 358] width 61 height 25
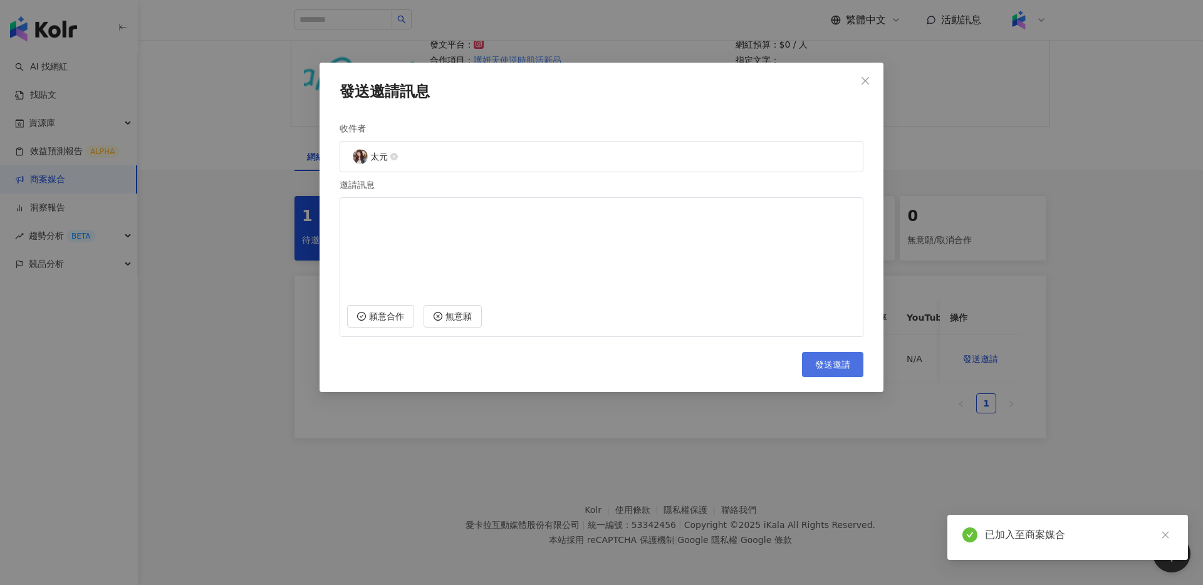
click at [819, 364] on span "發送邀請" at bounding box center [832, 365] width 35 height 10
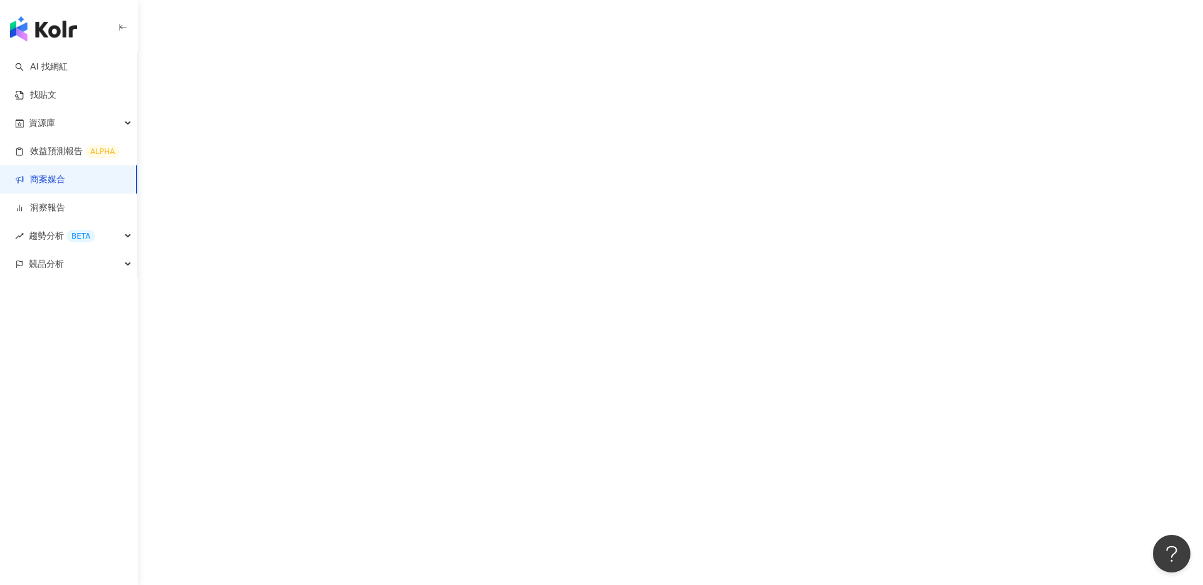
scroll to position [110, 0]
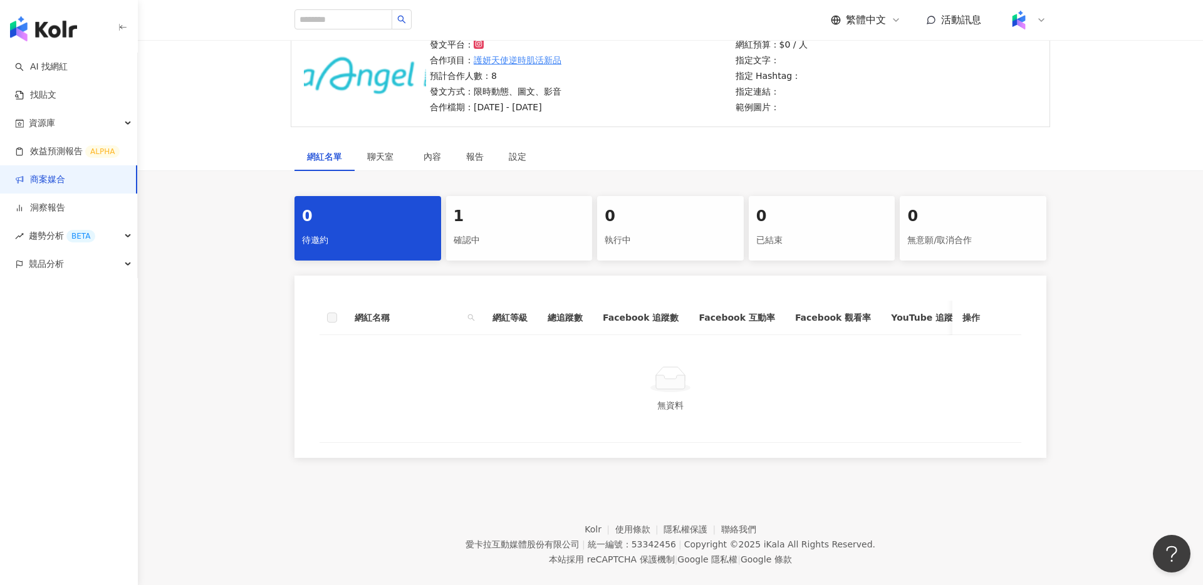
click at [519, 239] on div "確認中" at bounding box center [520, 240] width 132 height 21
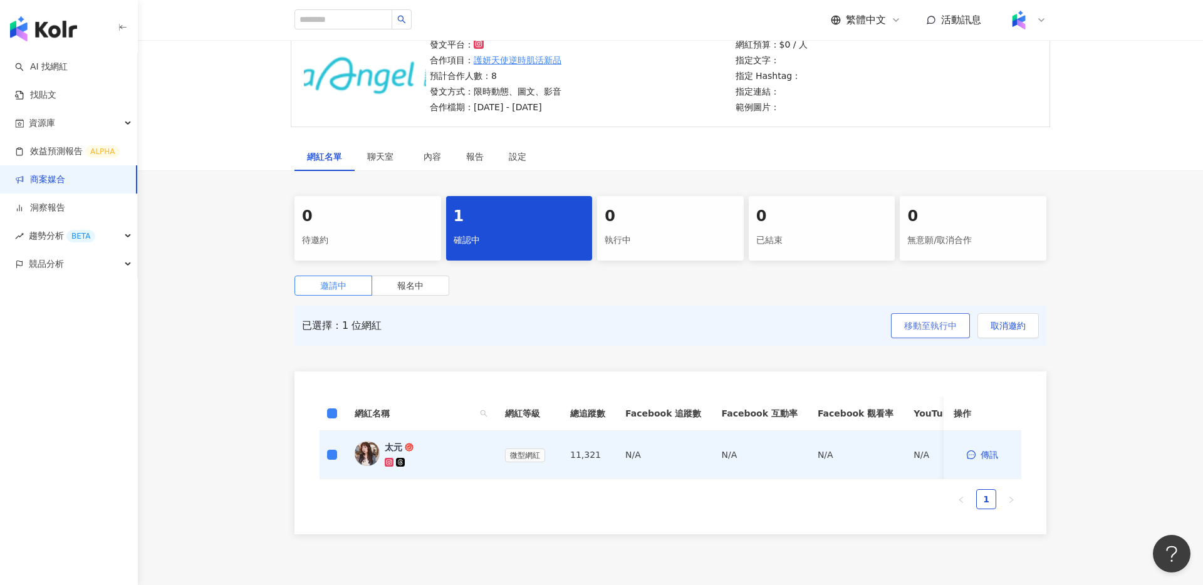
click at [921, 330] on span "移動至執行中" at bounding box center [930, 326] width 53 height 10
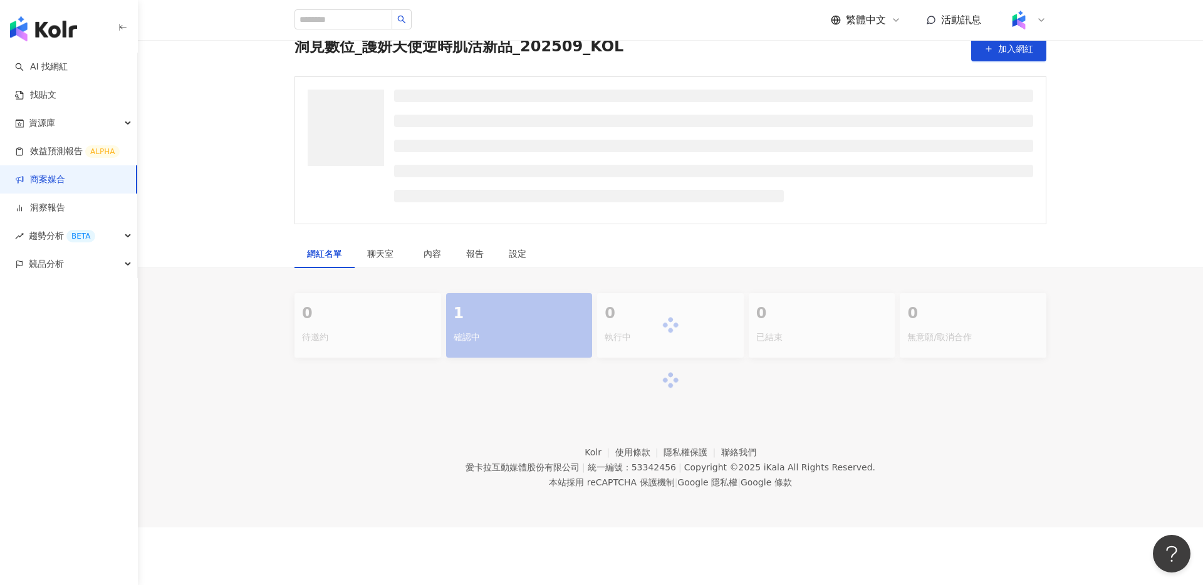
scroll to position [110, 0]
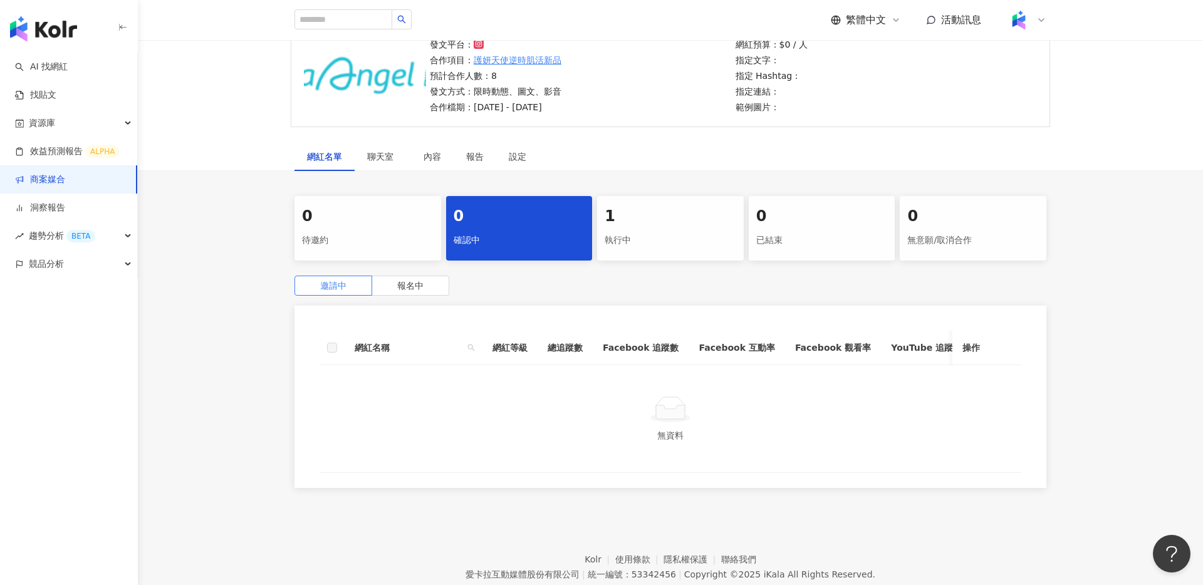
click at [630, 225] on div "1" at bounding box center [670, 216] width 132 height 21
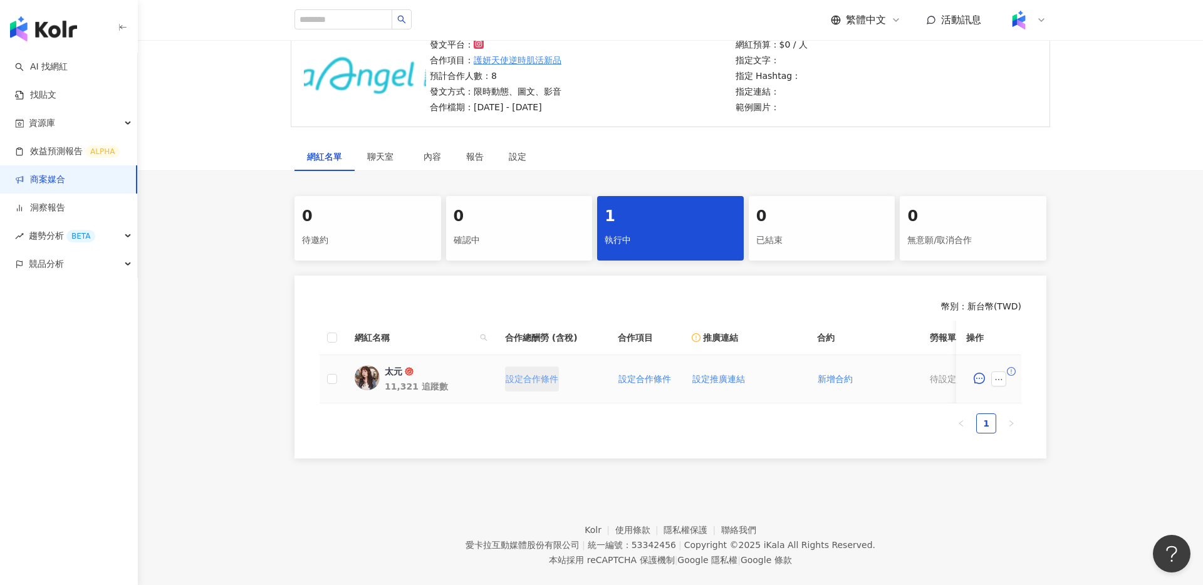
click at [518, 371] on button "設定合作條件" at bounding box center [532, 378] width 54 height 25
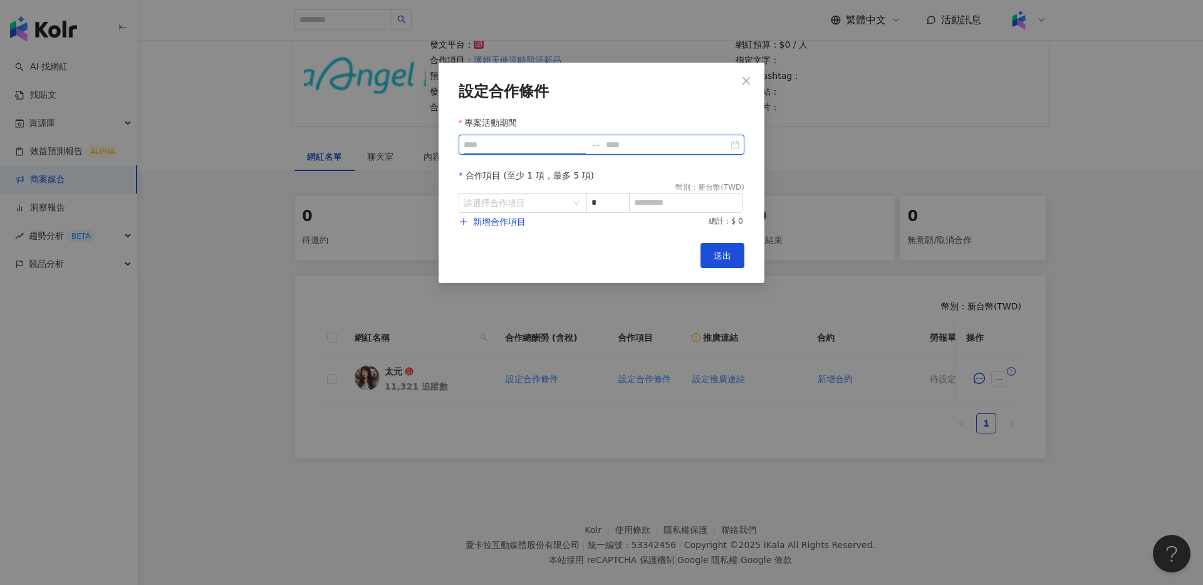
click at [521, 148] on input "專案活動期間" at bounding box center [525, 145] width 122 height 14
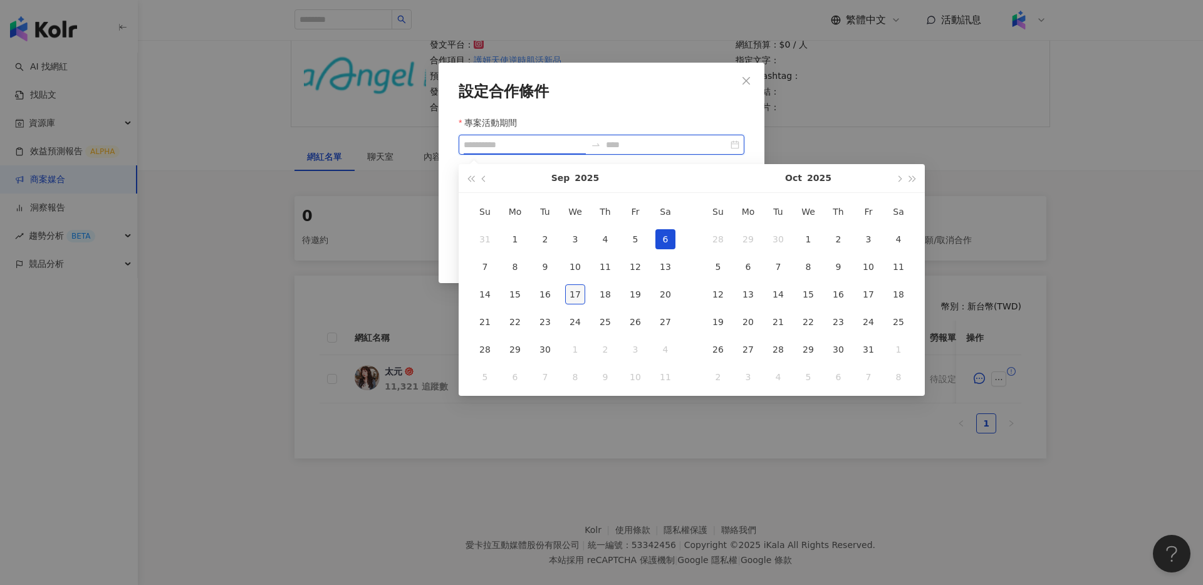
type input "**********"
click at [577, 293] on div "17" at bounding box center [575, 294] width 20 height 20
type input "**********"
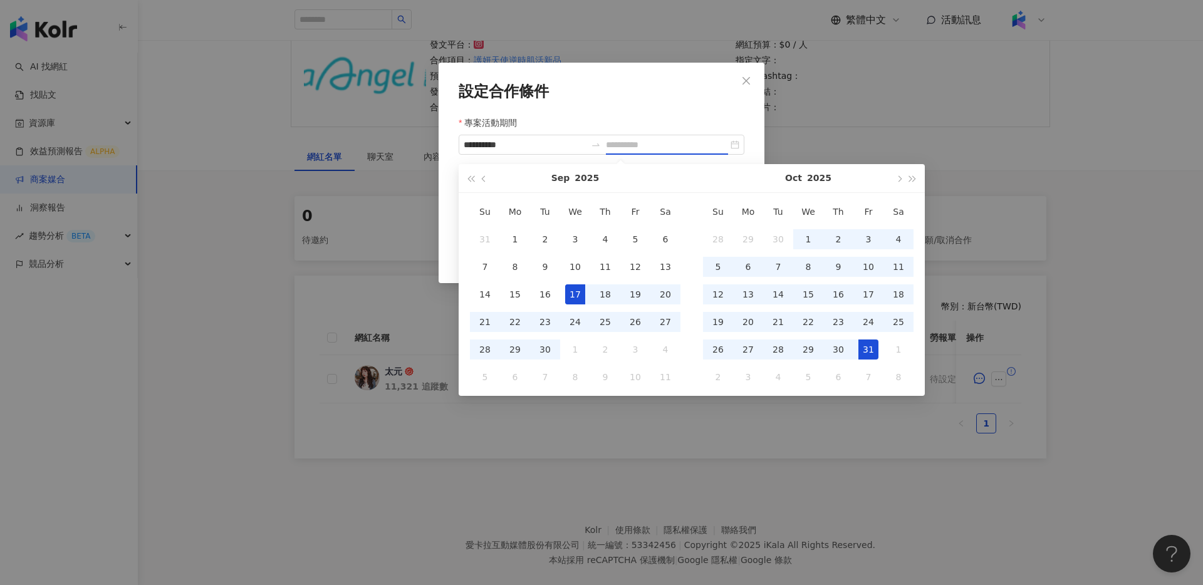
click at [872, 350] on div "31" at bounding box center [868, 350] width 20 height 20
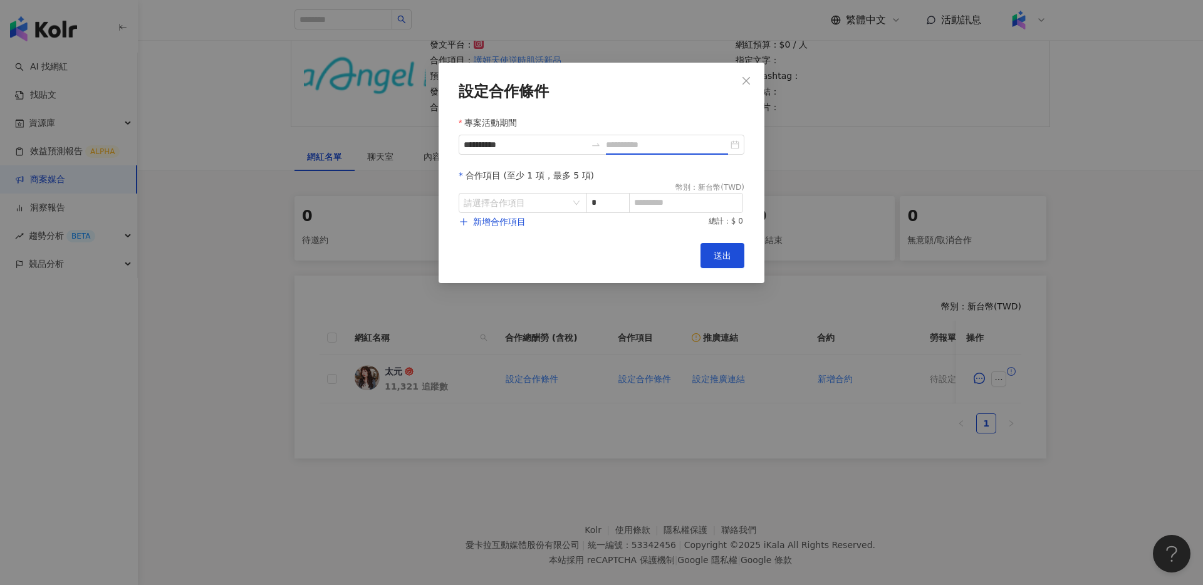
type input "**********"
click at [537, 207] on input "search" at bounding box center [516, 203] width 105 height 19
click at [492, 253] on div "Instagram" at bounding box center [491, 256] width 44 height 14
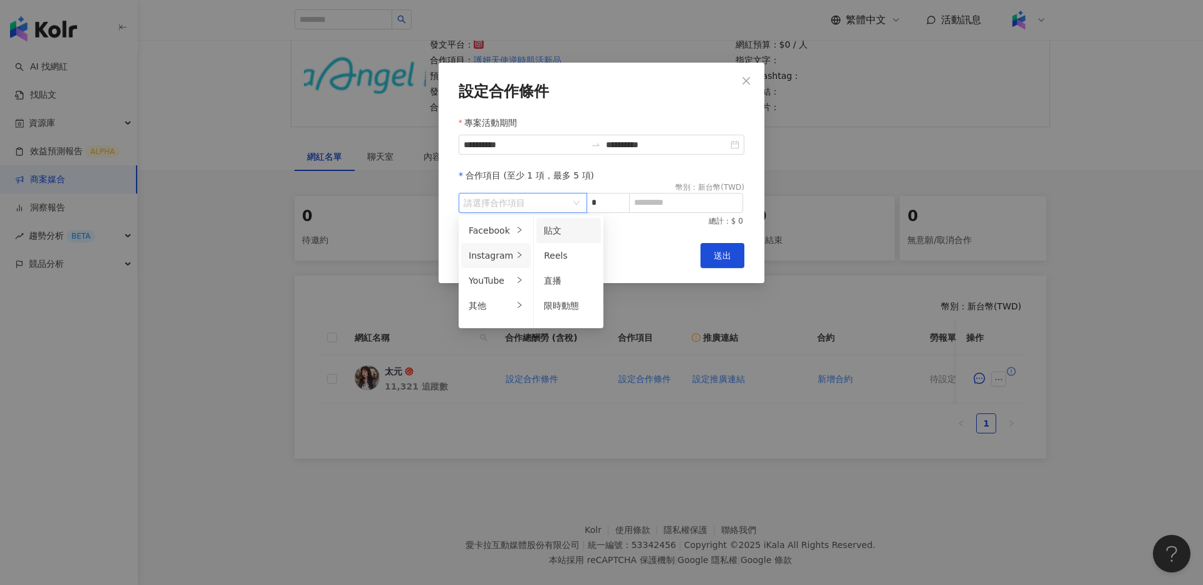
click at [554, 227] on span "貼文" at bounding box center [553, 231] width 18 height 10
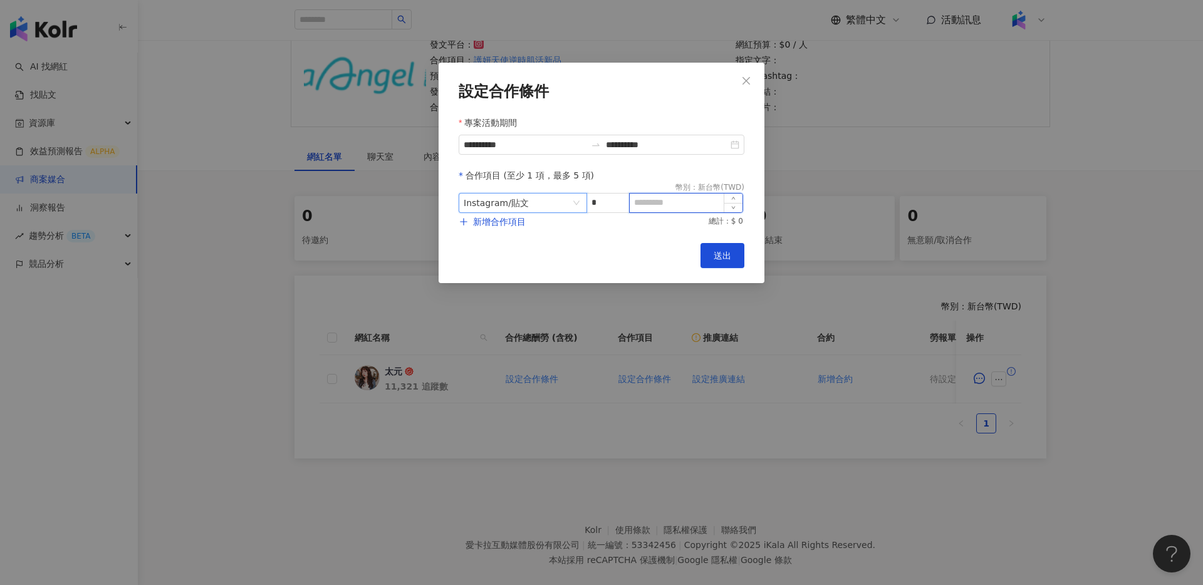
click at [665, 198] on input at bounding box center [686, 203] width 113 height 19
type input "****"
click at [525, 229] on button "新增合作項目" at bounding box center [493, 221] width 68 height 25
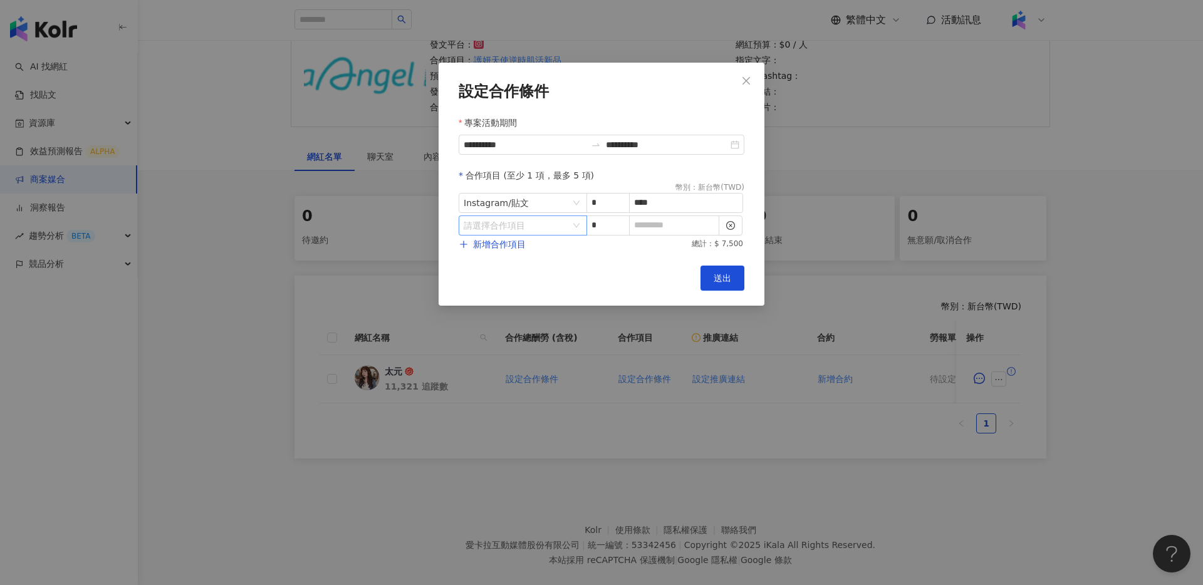
click at [543, 232] on input "search" at bounding box center [516, 225] width 105 height 19
click at [508, 276] on div "Instagram" at bounding box center [491, 278] width 44 height 14
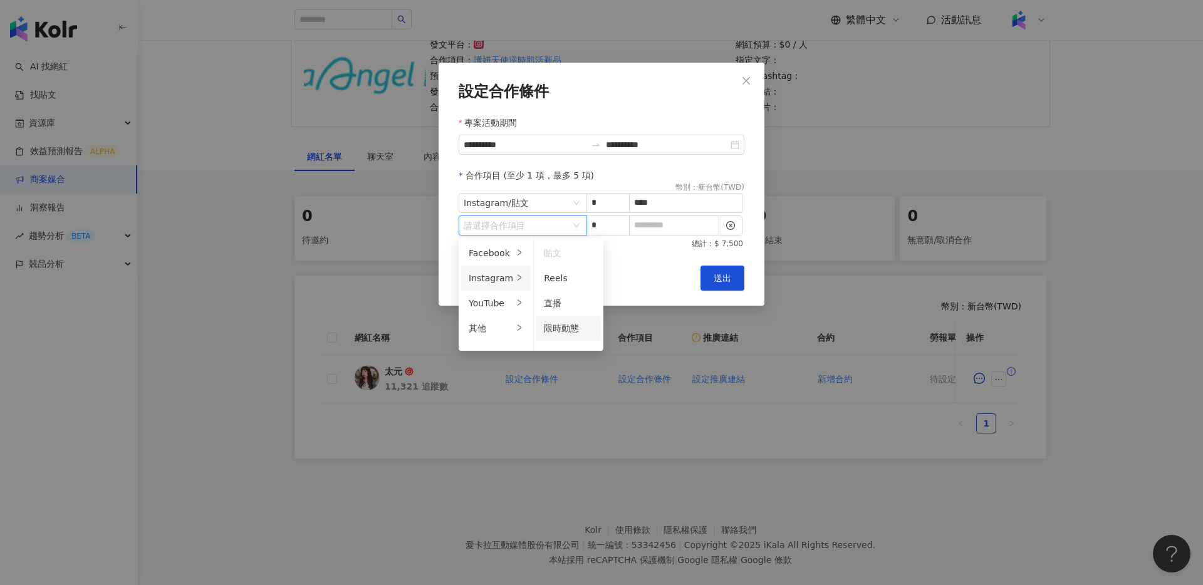
click at [564, 333] on div "限時動態" at bounding box center [568, 328] width 49 height 14
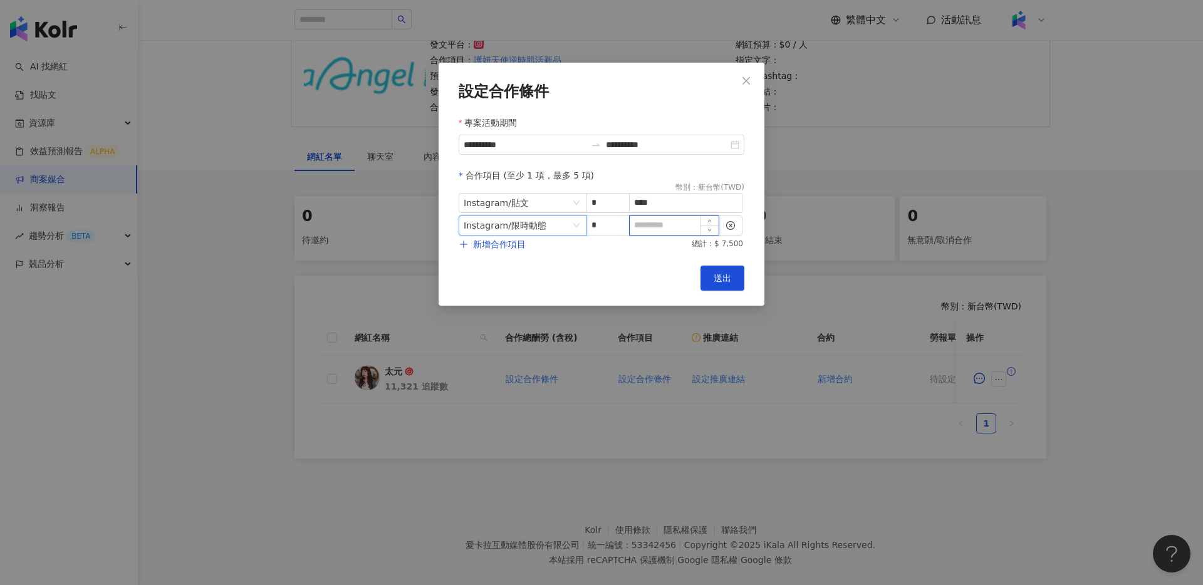
click at [644, 229] on input at bounding box center [674, 225] width 89 height 19
click at [610, 226] on span "Decrease Value" at bounding box center [619, 229] width 19 height 11
type input "*"
click at [604, 224] on input "*" at bounding box center [607, 225] width 41 height 19
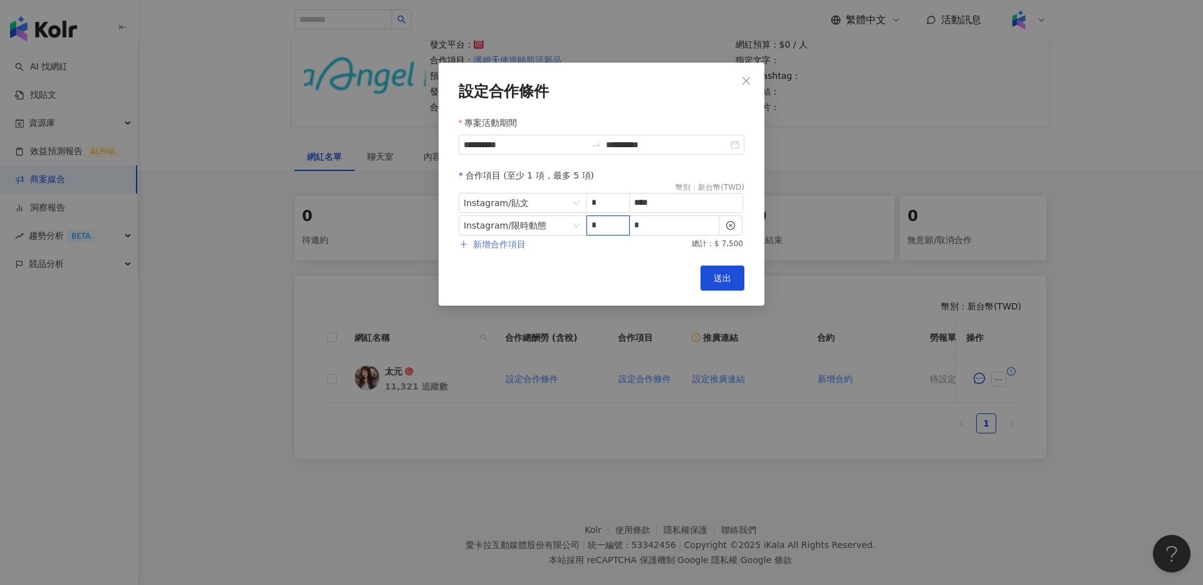
type input "*"
click at [519, 239] on span "新增合作項目" at bounding box center [499, 244] width 53 height 10
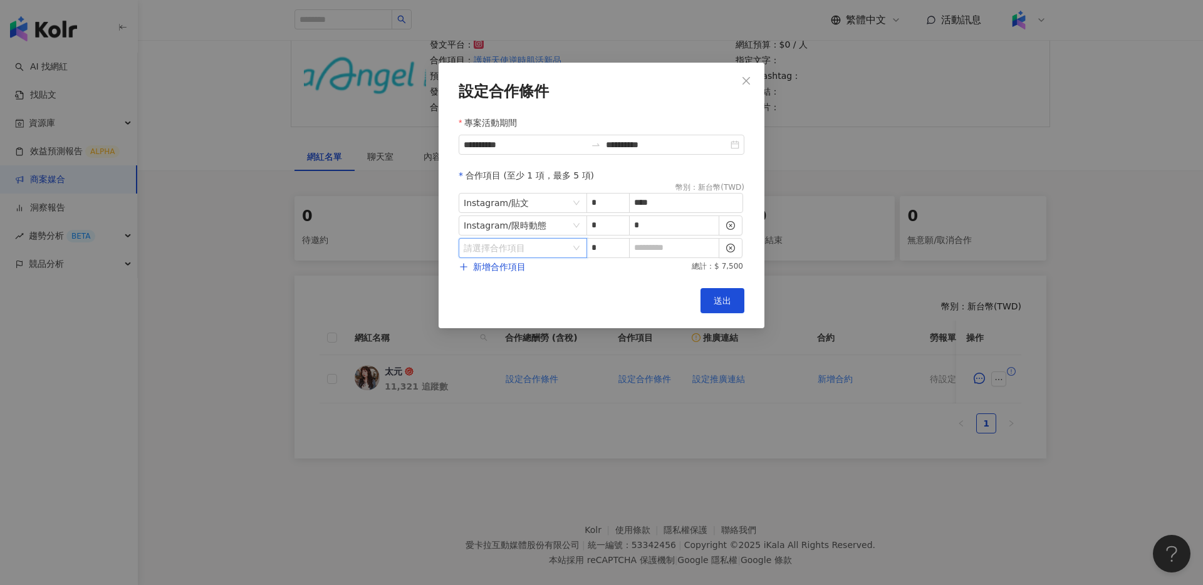
click at [516, 248] on input "search" at bounding box center [516, 248] width 105 height 19
click at [495, 350] on div "其他" at bounding box center [491, 351] width 44 height 14
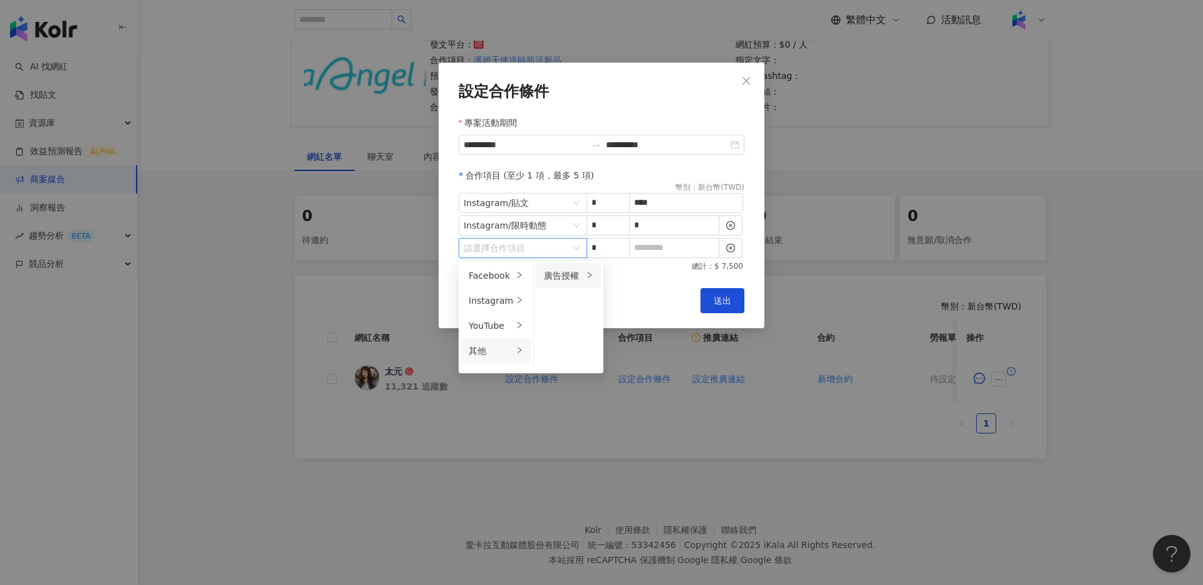
click at [566, 283] on li "廣告授權" at bounding box center [568, 275] width 65 height 25
click at [626, 329] on span "30 天" at bounding box center [624, 326] width 23 height 10
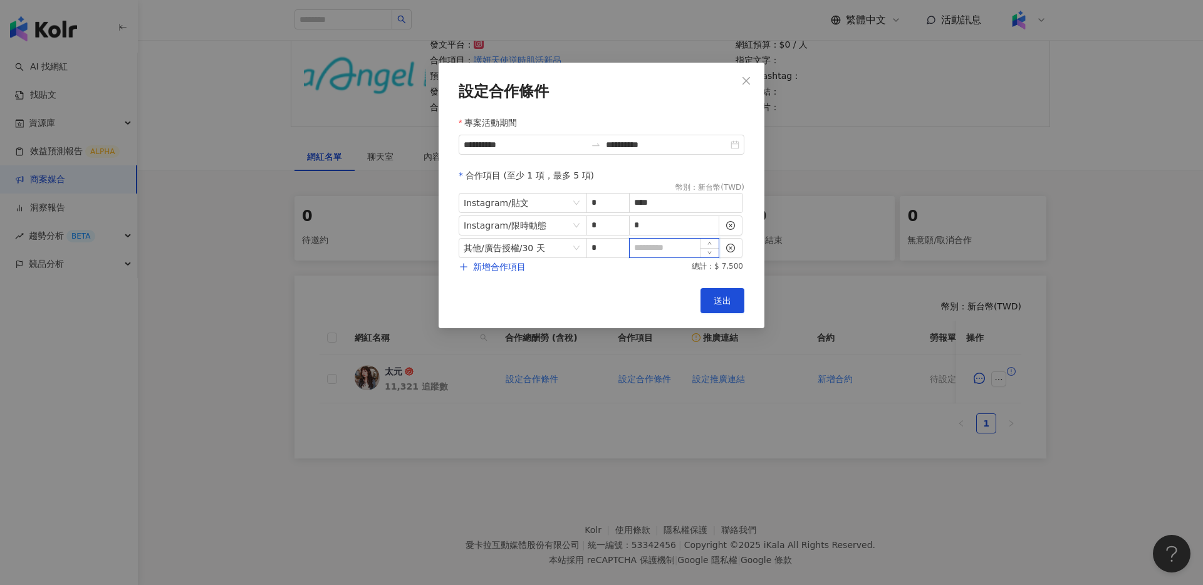
click at [660, 252] on input at bounding box center [674, 248] width 89 height 19
type input "*"
click at [641, 296] on div "Cancel 送出" at bounding box center [602, 300] width 286 height 25
click at [702, 296] on button "送出" at bounding box center [722, 300] width 44 height 25
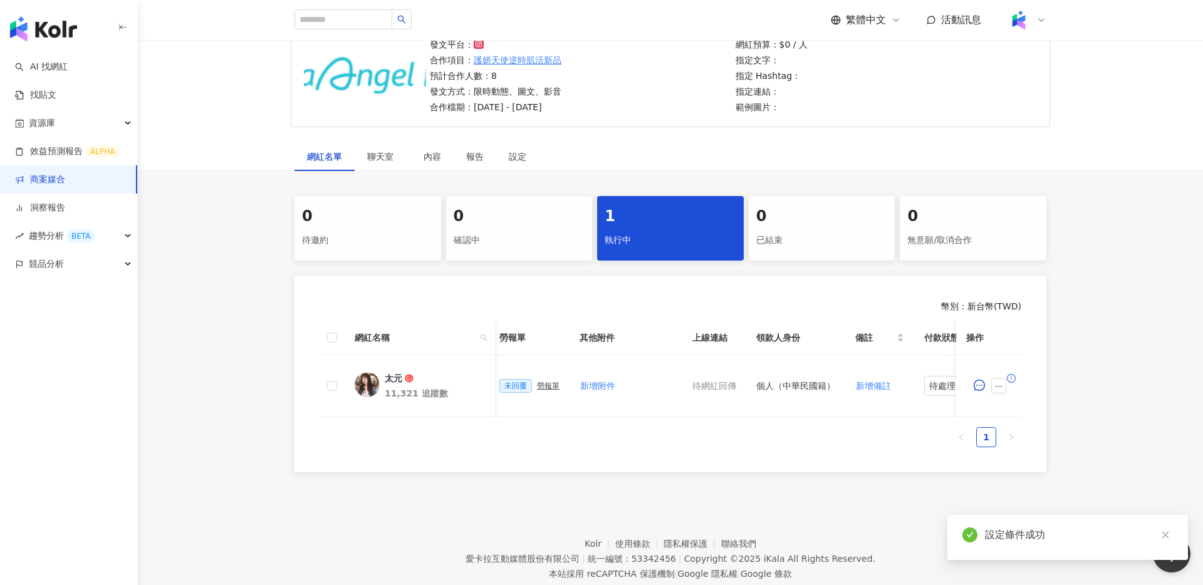
scroll to position [0, 475]
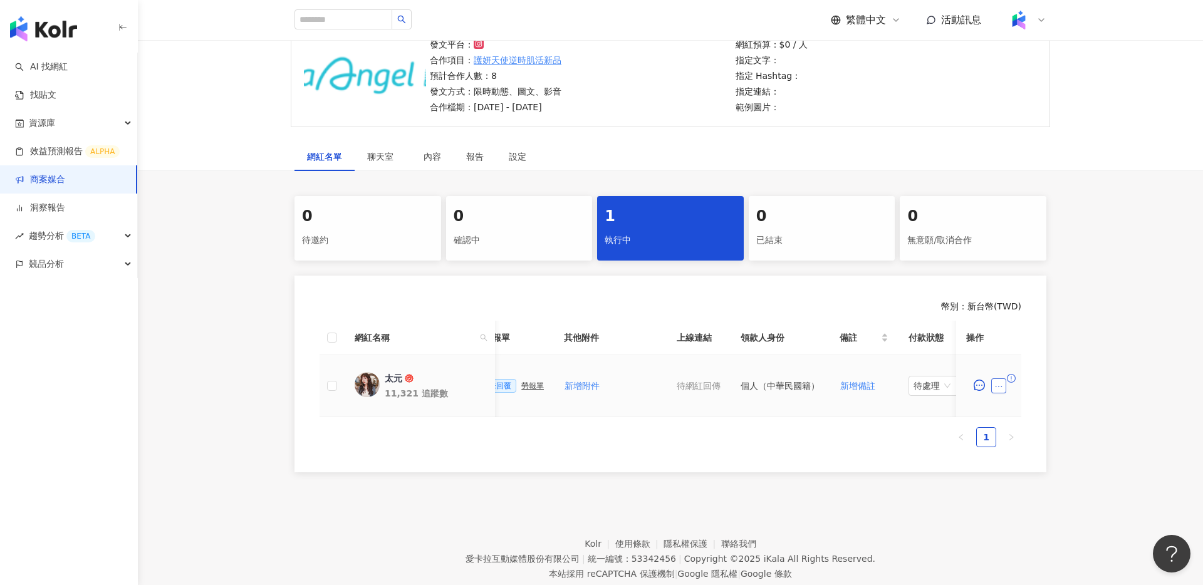
click at [1002, 382] on icon "ellipsis" at bounding box center [998, 386] width 9 height 9
click at [1026, 255] on span "查看帳務資訊" at bounding box center [1027, 249] width 53 height 14
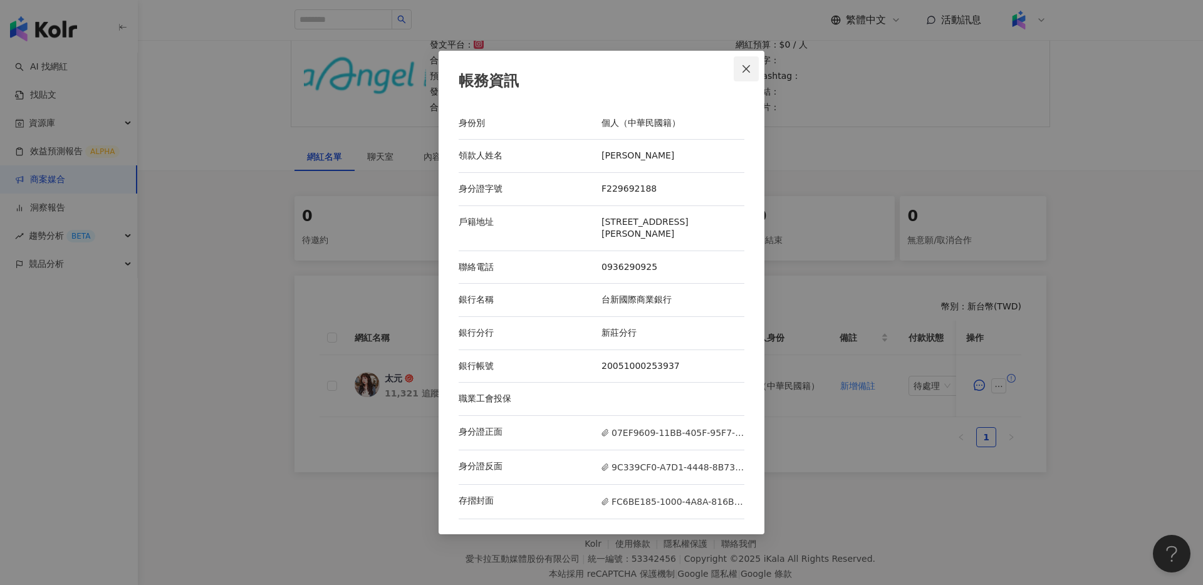
click at [744, 68] on icon "close" at bounding box center [746, 69] width 10 height 10
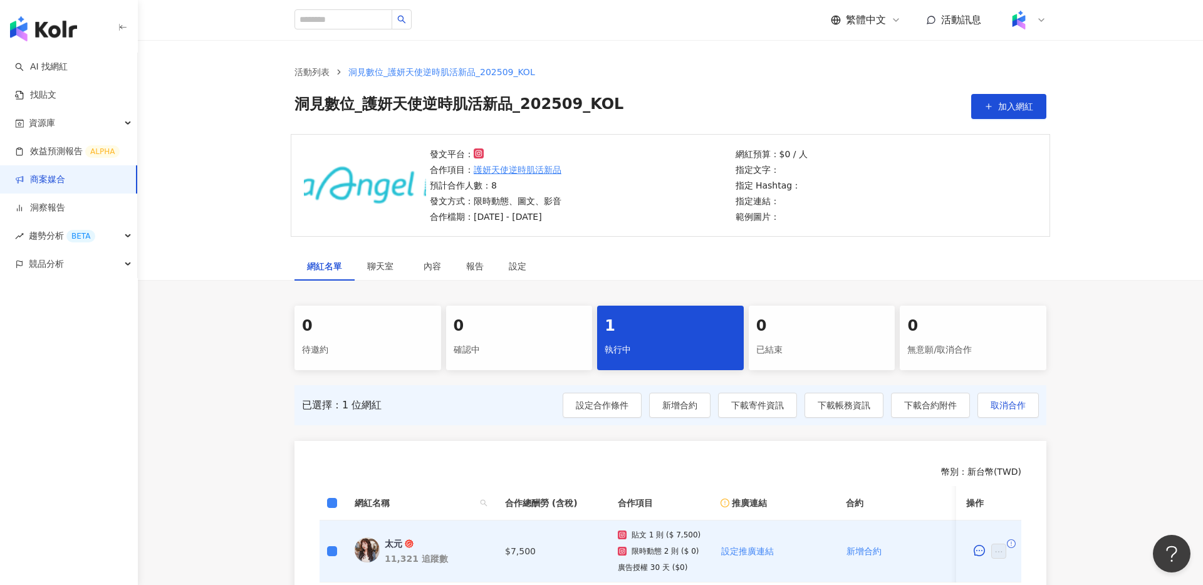
scroll to position [199, 0]
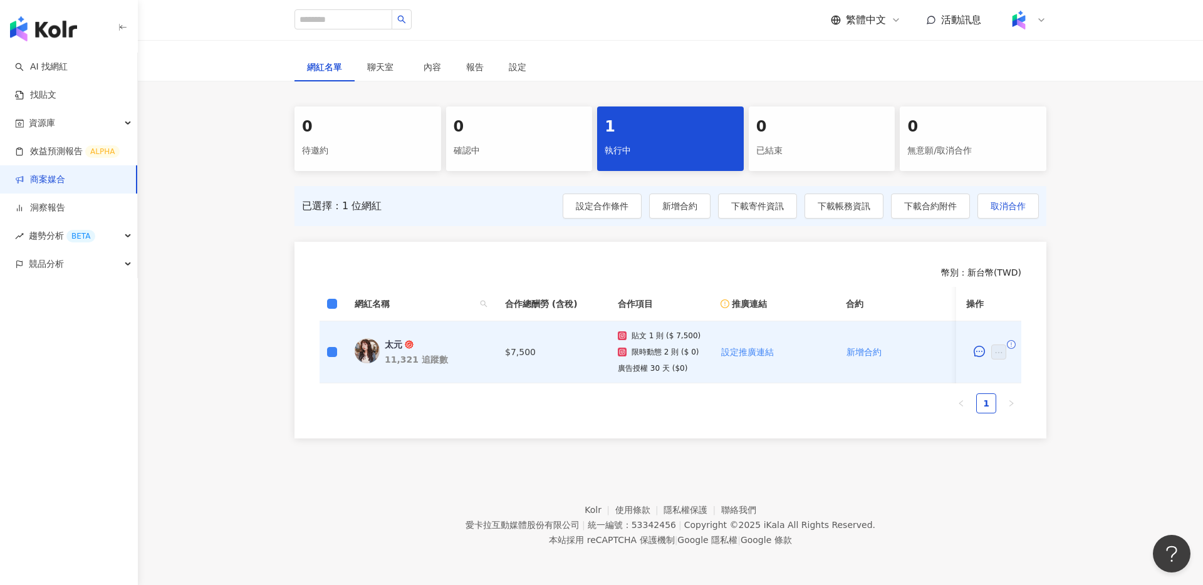
click at [65, 184] on link "商案媒合" at bounding box center [40, 180] width 50 height 13
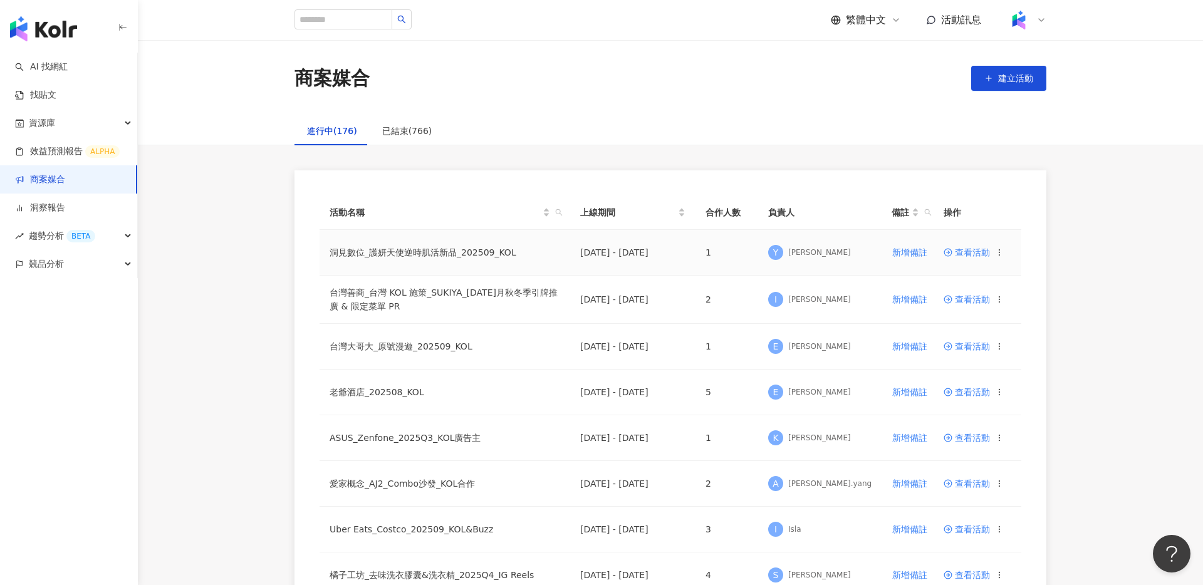
click at [1000, 252] on icon at bounding box center [999, 252] width 9 height 9
click at [618, 253] on td "[DATE] - [DATE]" at bounding box center [632, 253] width 125 height 46
click at [412, 252] on td "洞見數位_護妍天使逆時肌活新品_202509_KOL" at bounding box center [444, 253] width 251 height 46
click at [957, 253] on span "查看活動" at bounding box center [966, 252] width 46 height 9
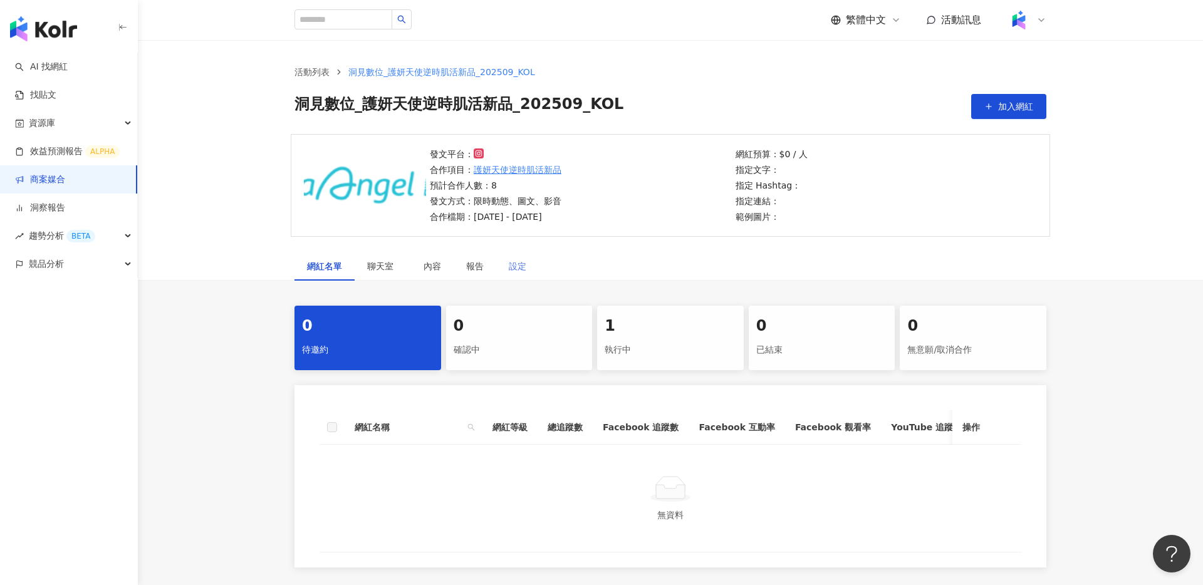
click at [531, 276] on div "設定" at bounding box center [517, 266] width 43 height 29
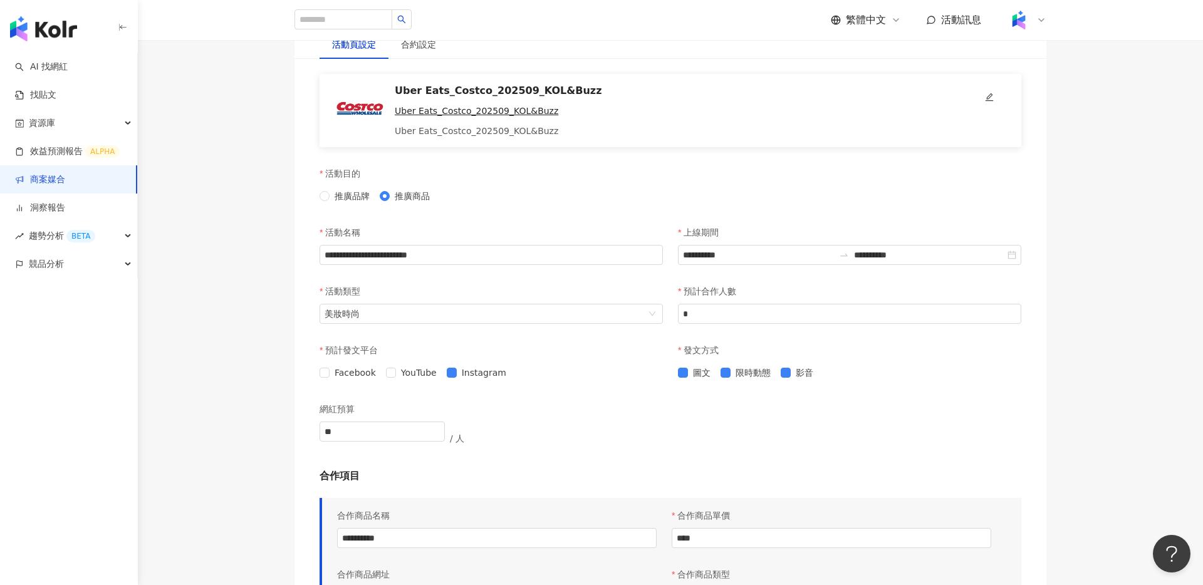
scroll to position [186, 0]
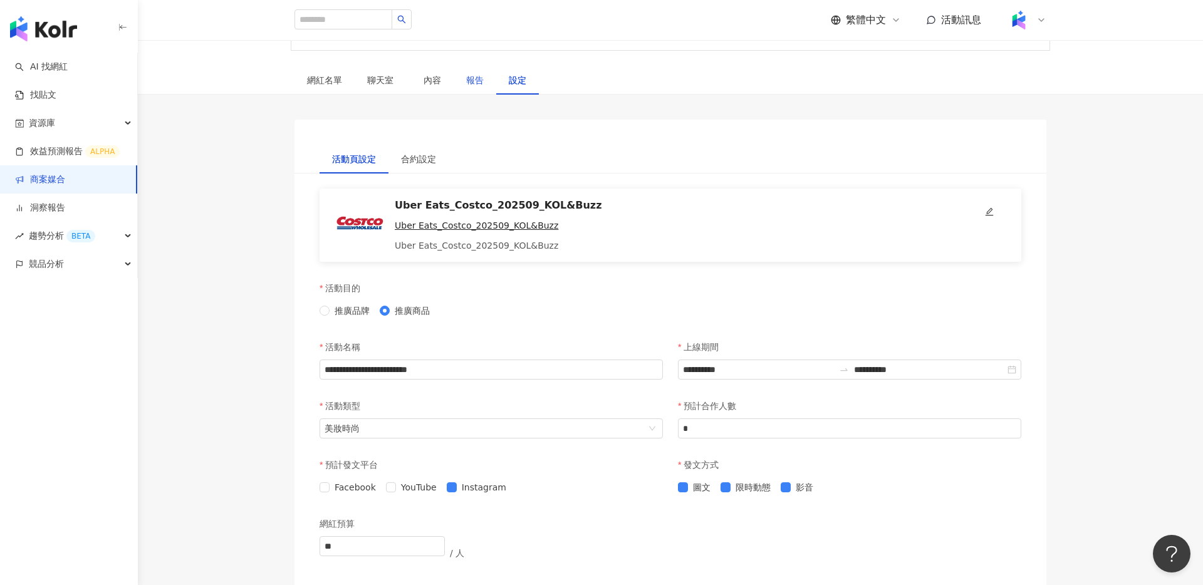
click at [478, 85] on div "報告" at bounding box center [475, 80] width 18 height 14
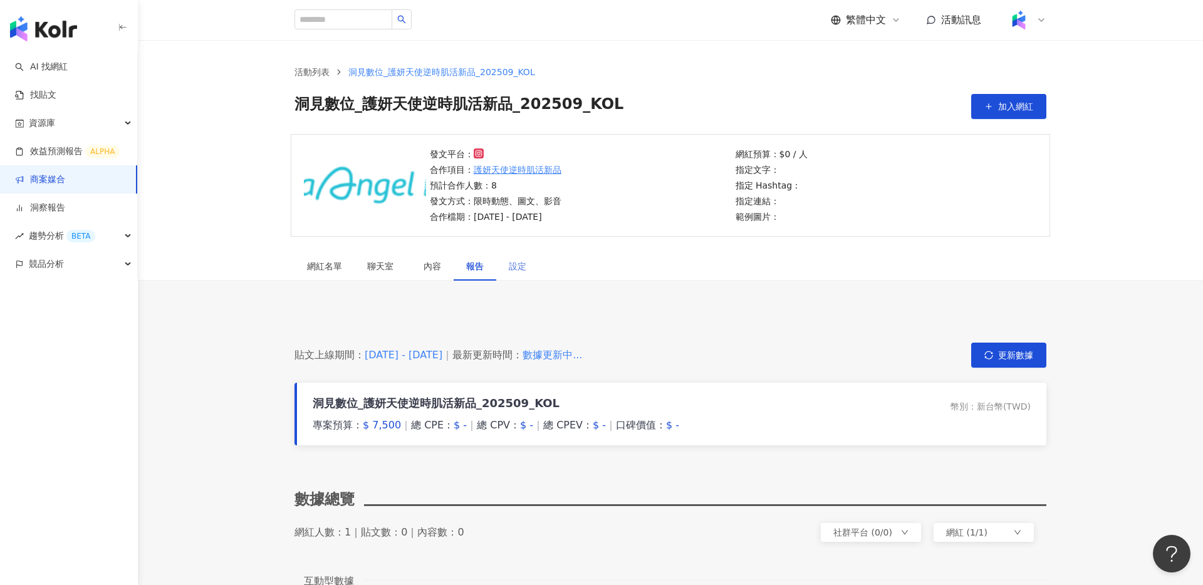
click at [514, 257] on div "設定" at bounding box center [517, 266] width 43 height 29
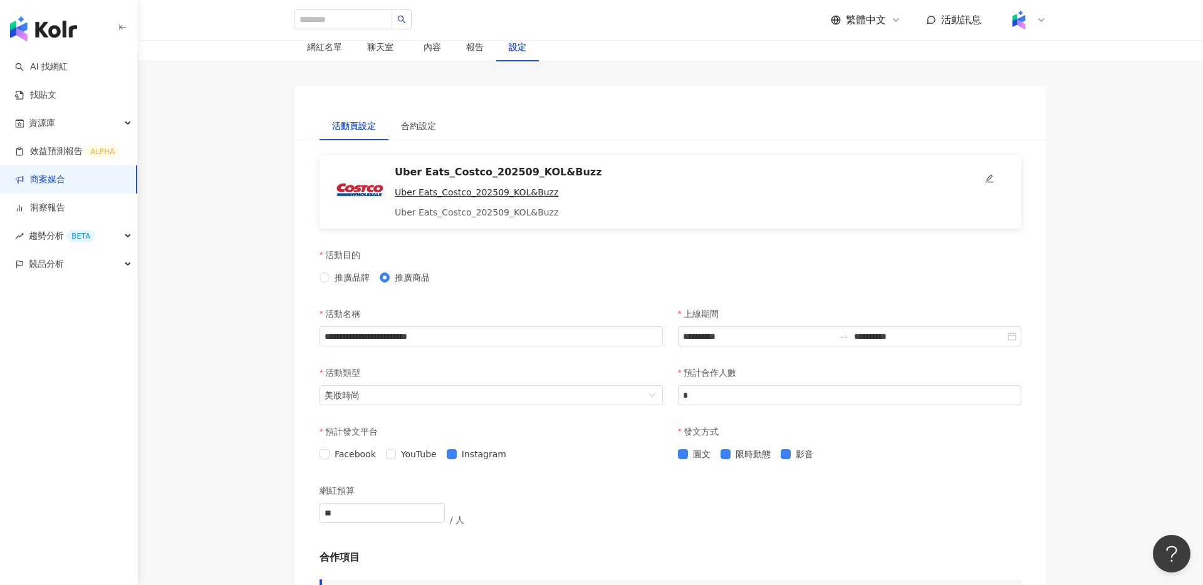
scroll to position [106, 0]
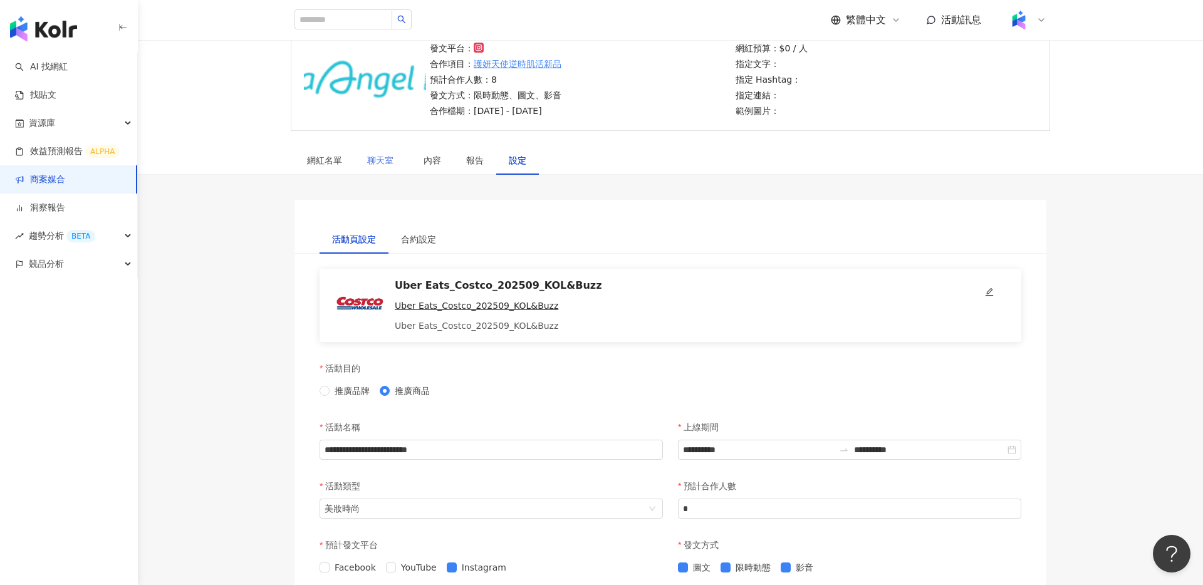
click at [356, 163] on div "聊天室" at bounding box center [383, 160] width 56 height 29
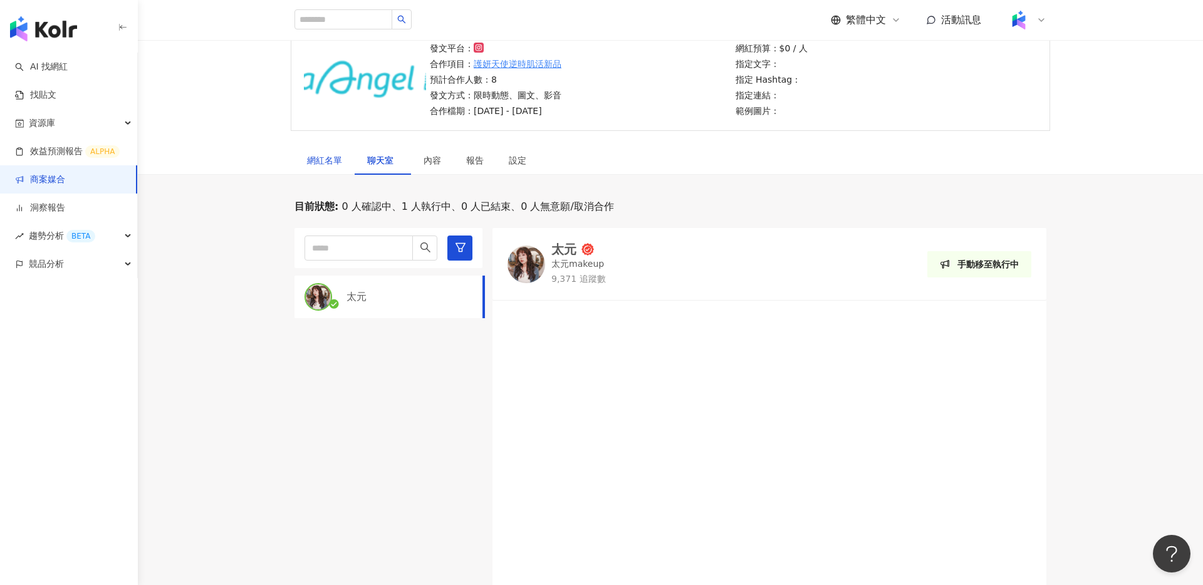
click at [335, 161] on div "網紅名單" at bounding box center [324, 160] width 35 height 14
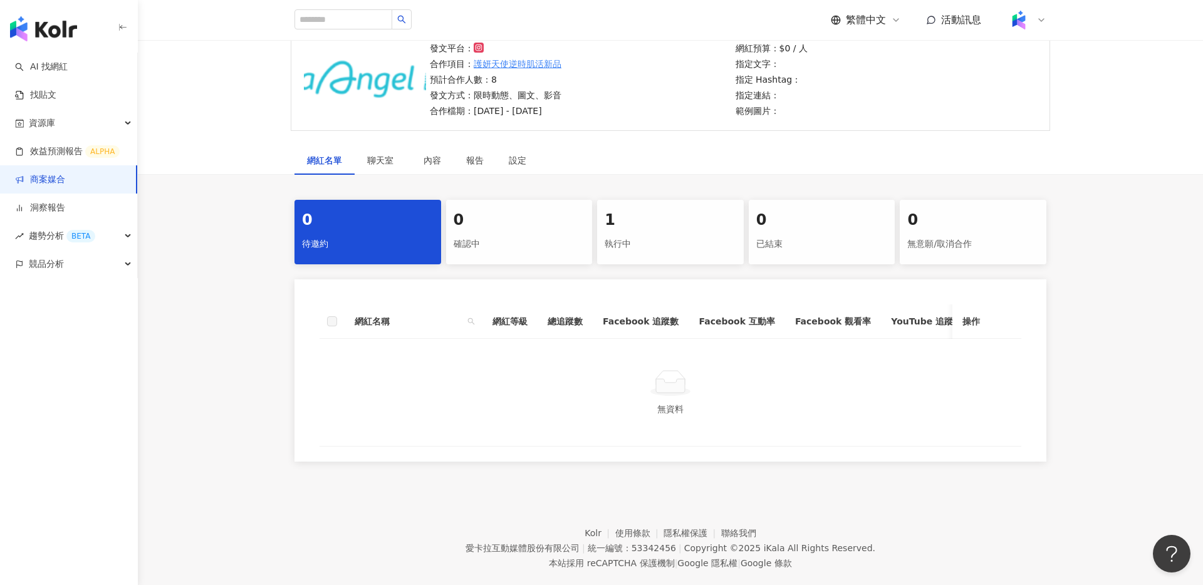
click at [623, 229] on div "1" at bounding box center [670, 220] width 132 height 21
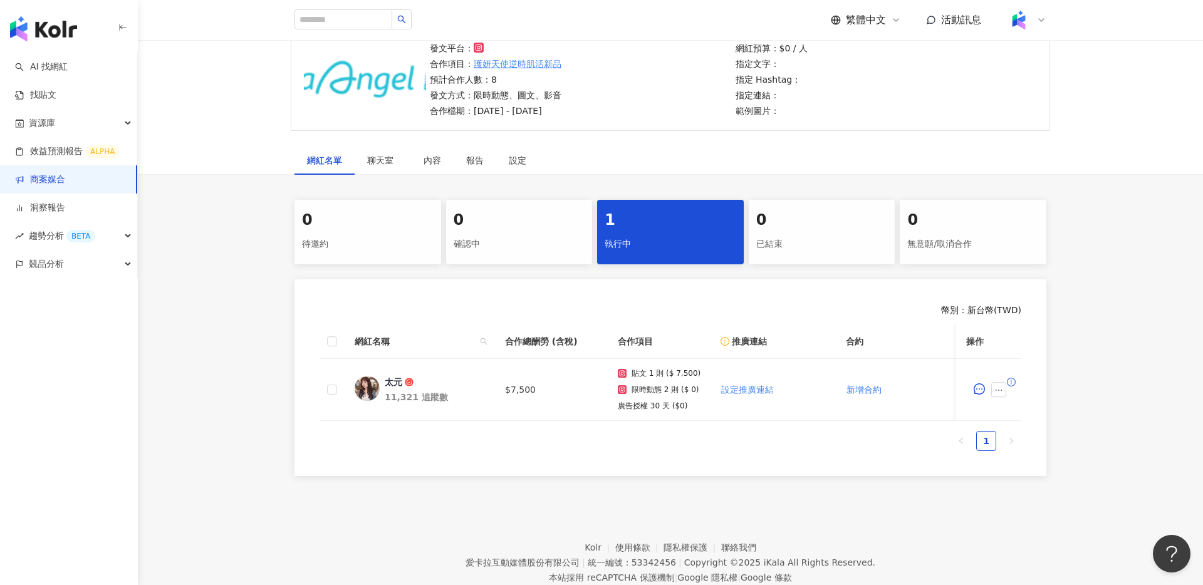
click at [962, 226] on div "0" at bounding box center [973, 220] width 132 height 21
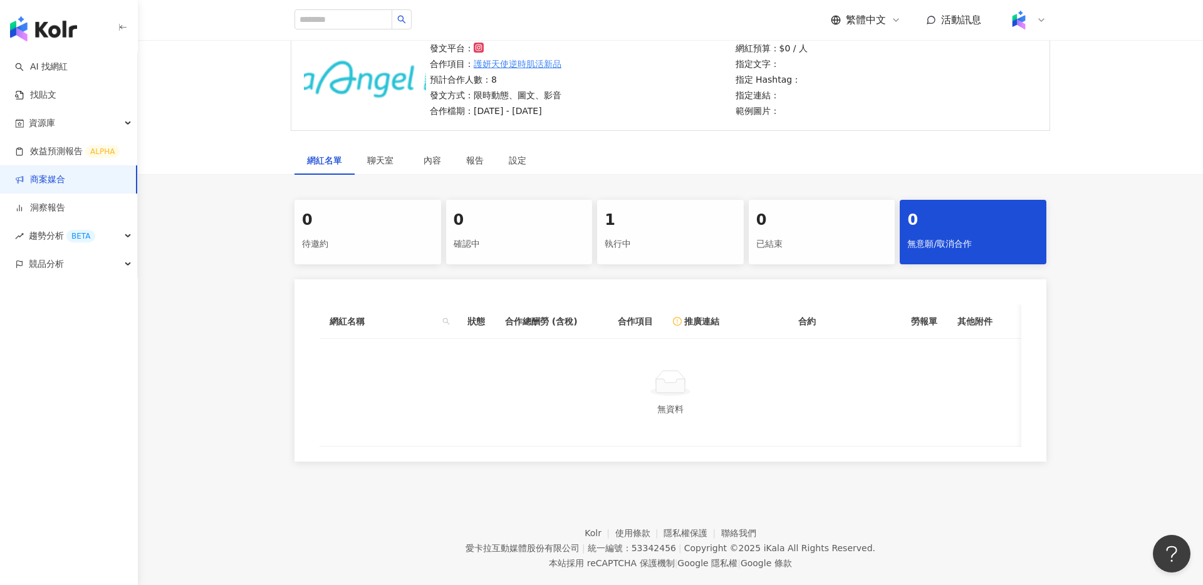
click at [633, 234] on div "執行中" at bounding box center [670, 244] width 132 height 21
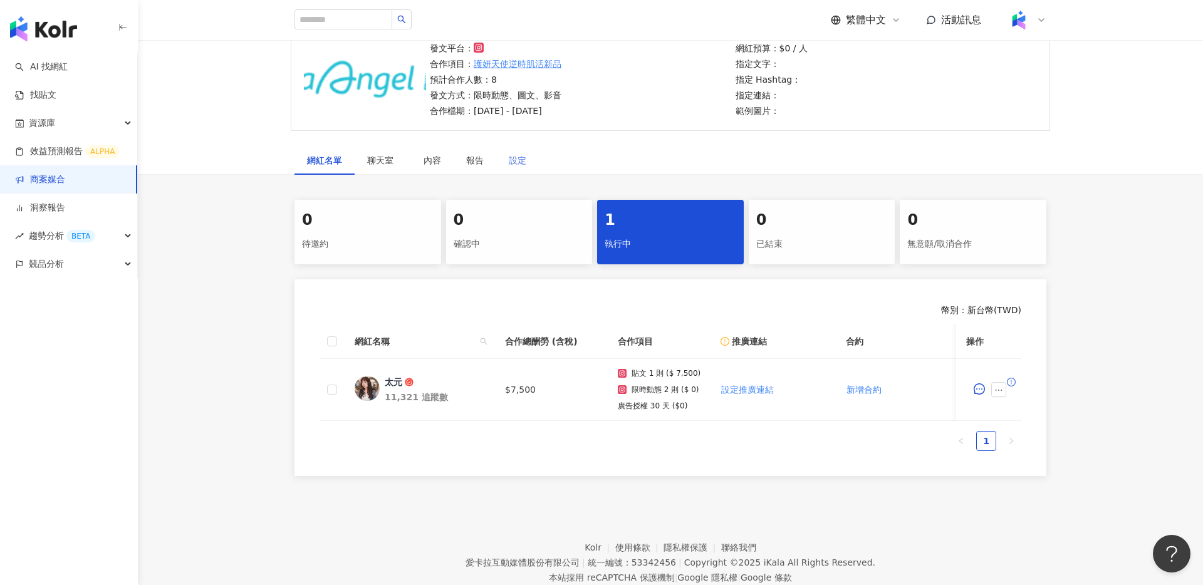
click at [517, 167] on div "設定" at bounding box center [517, 160] width 43 height 29
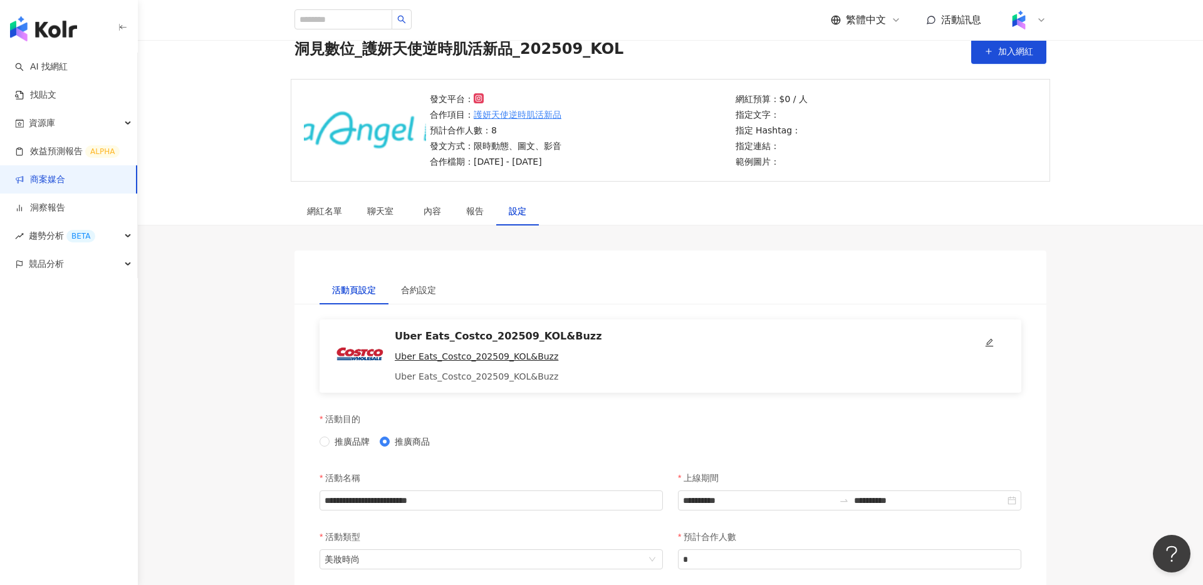
scroll to position [53, 0]
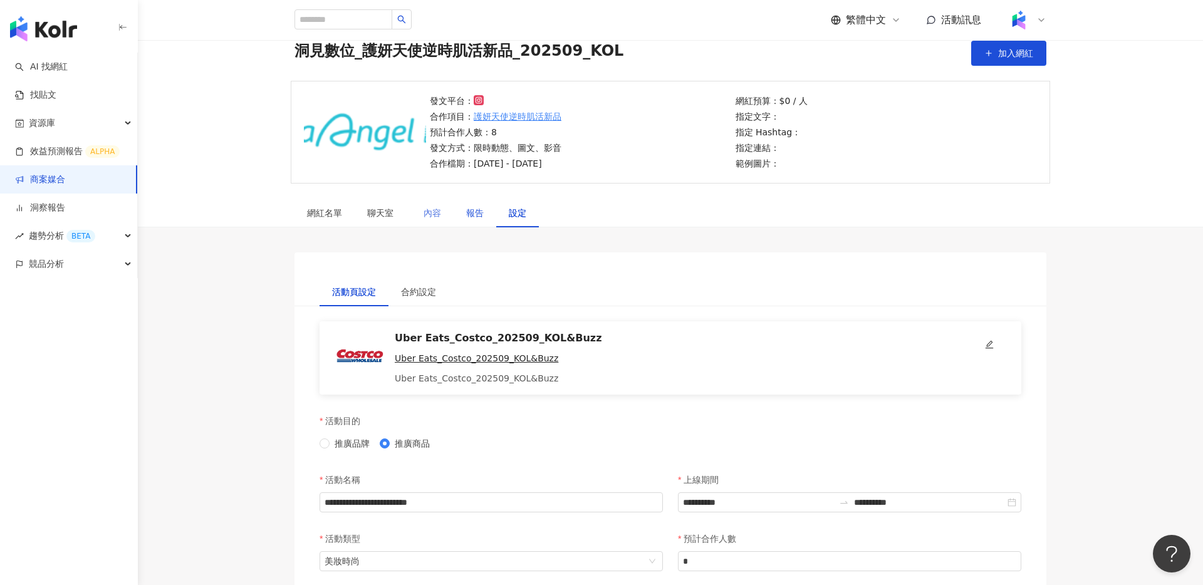
click at [470, 214] on div "報告" at bounding box center [475, 213] width 18 height 14
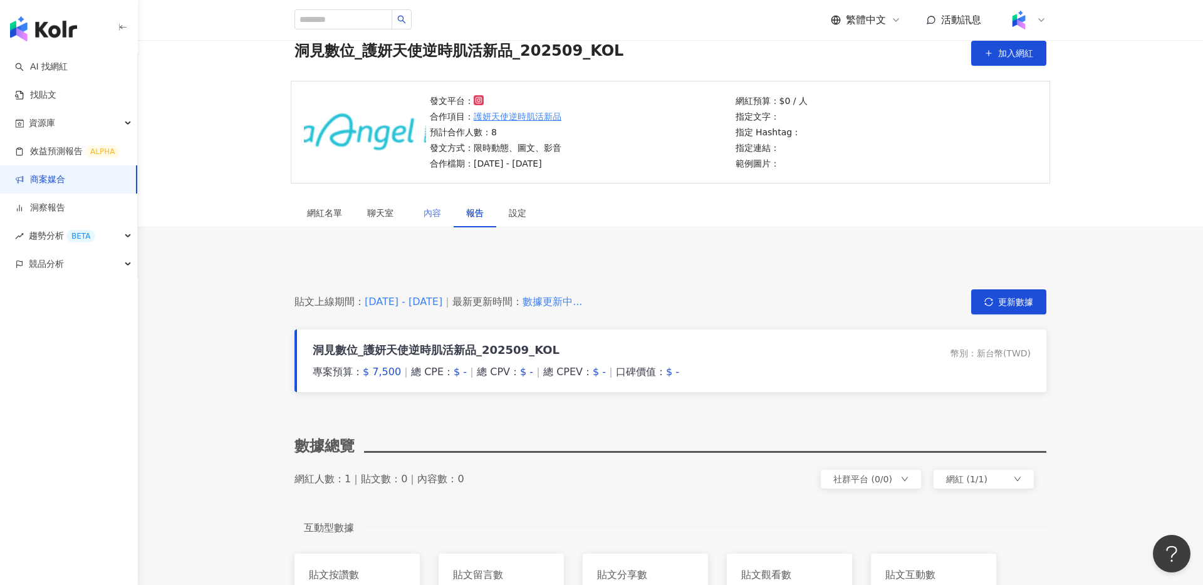
click at [432, 222] on div "內容" at bounding box center [432, 213] width 43 height 29
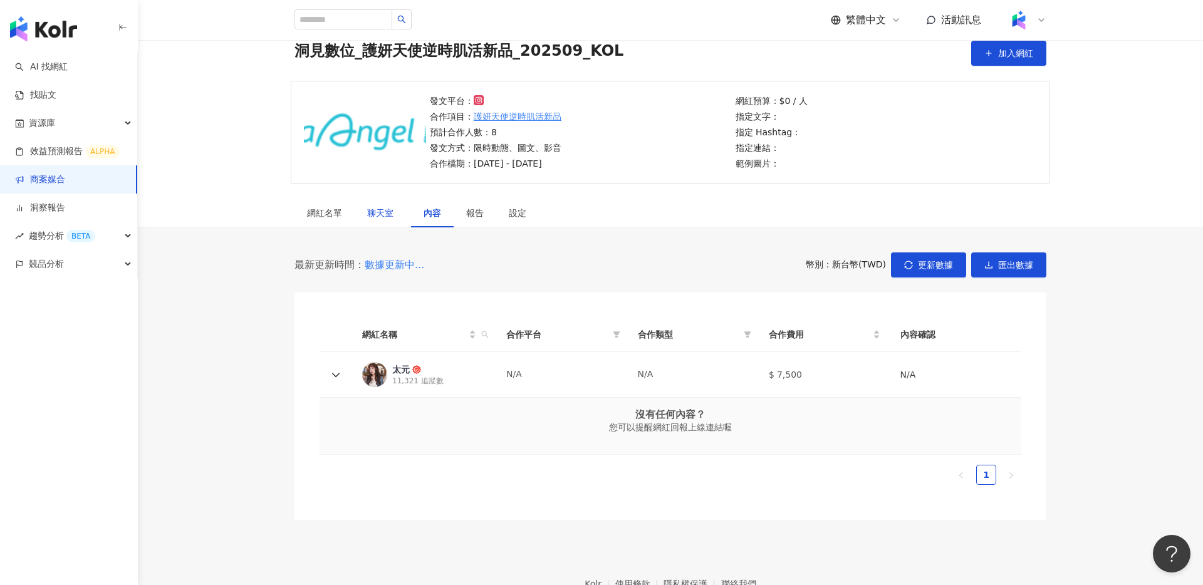
click at [389, 209] on span "聊天室" at bounding box center [382, 213] width 31 height 9
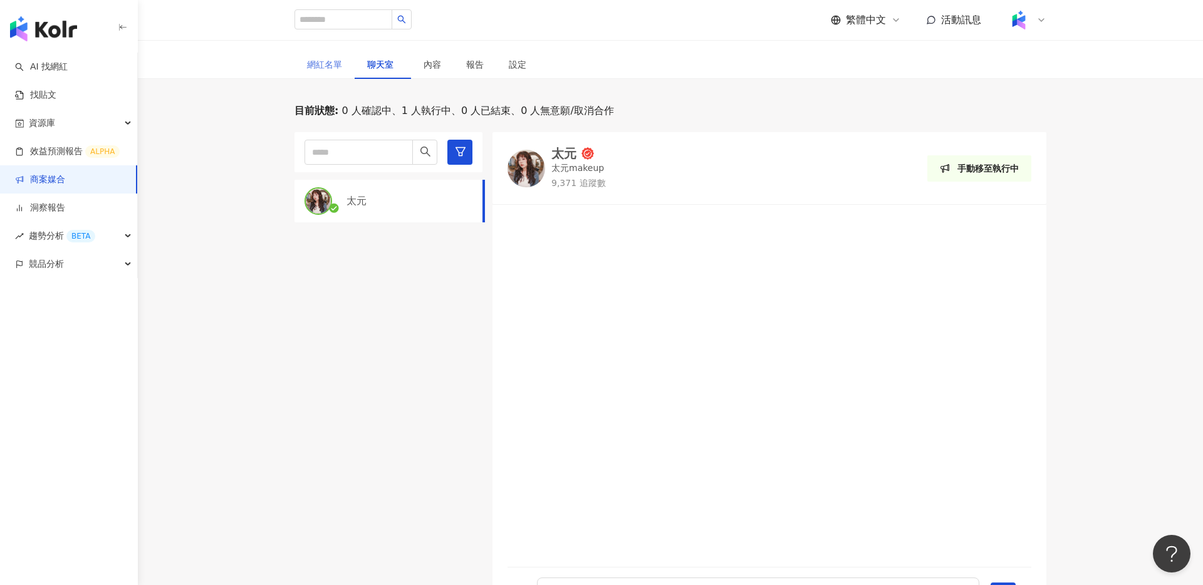
click at [318, 75] on div "網紅名單" at bounding box center [324, 64] width 60 height 29
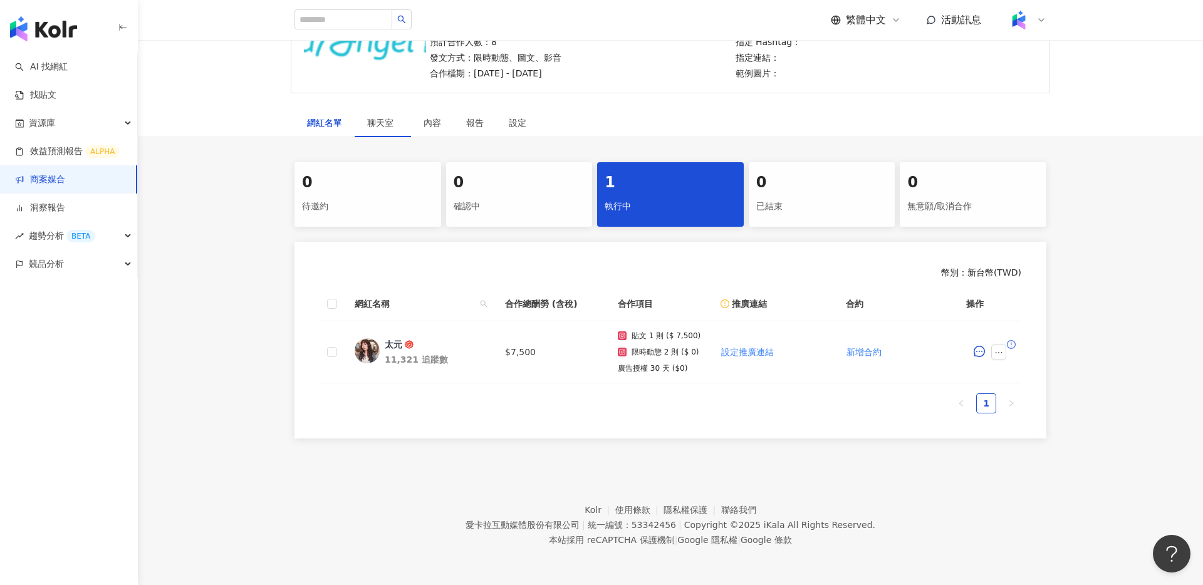
scroll to position [143, 0]
click at [995, 351] on icon "ellipsis" at bounding box center [998, 352] width 9 height 9
click at [1103, 242] on div "0 待邀約 0 確認中 1 執行中 0 已結束 0 無意願/取消合作 幣別 ： 新台幣 ( TWD ) 網紅名稱 合作總酬勞 (含稅) 合作項目 推廣連結 合…" at bounding box center [670, 300] width 1065 height 276
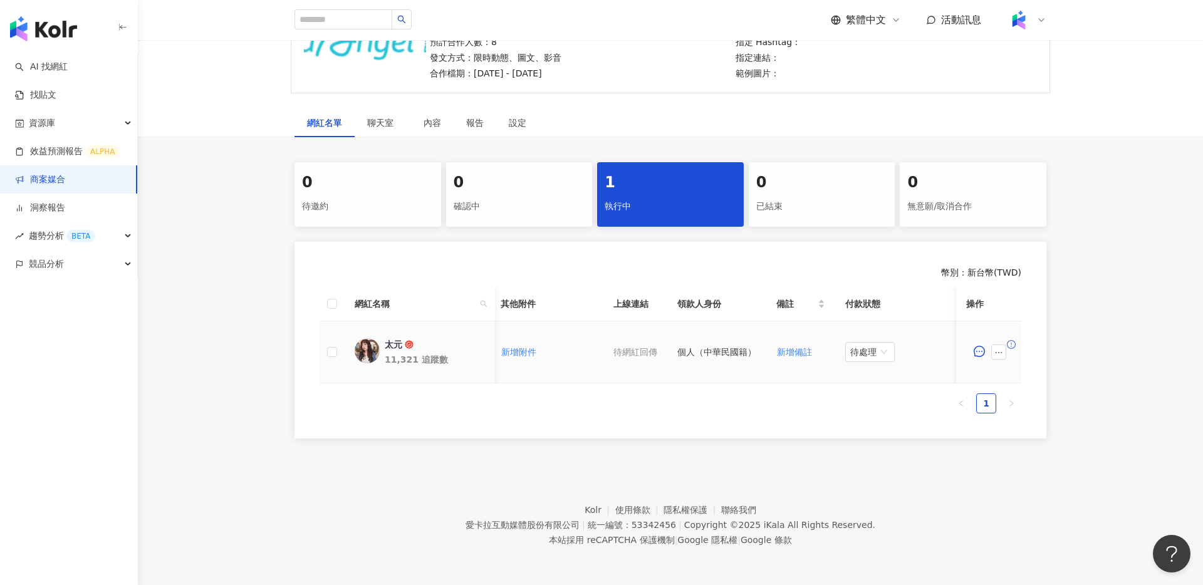
scroll to position [0, 436]
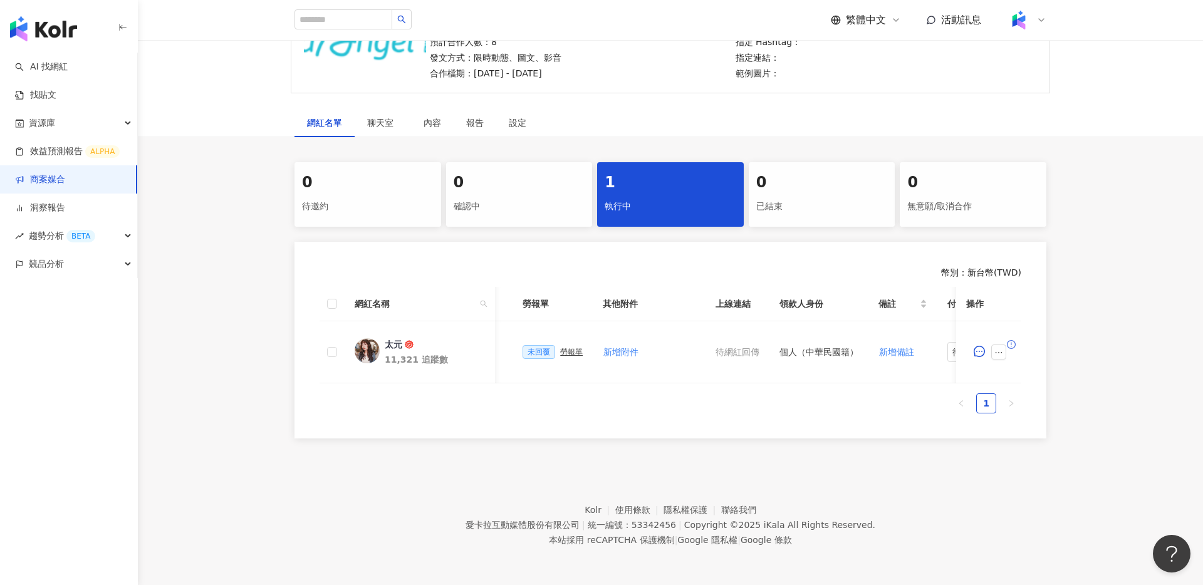
click at [952, 184] on div "0" at bounding box center [973, 182] width 132 height 21
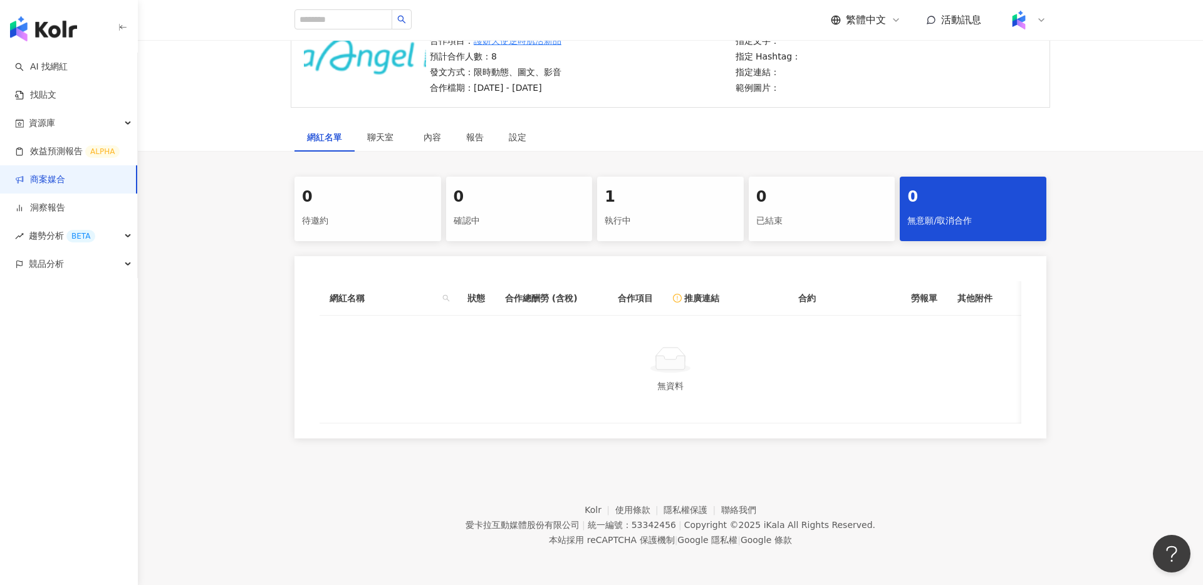
click at [667, 194] on div "1" at bounding box center [670, 197] width 132 height 21
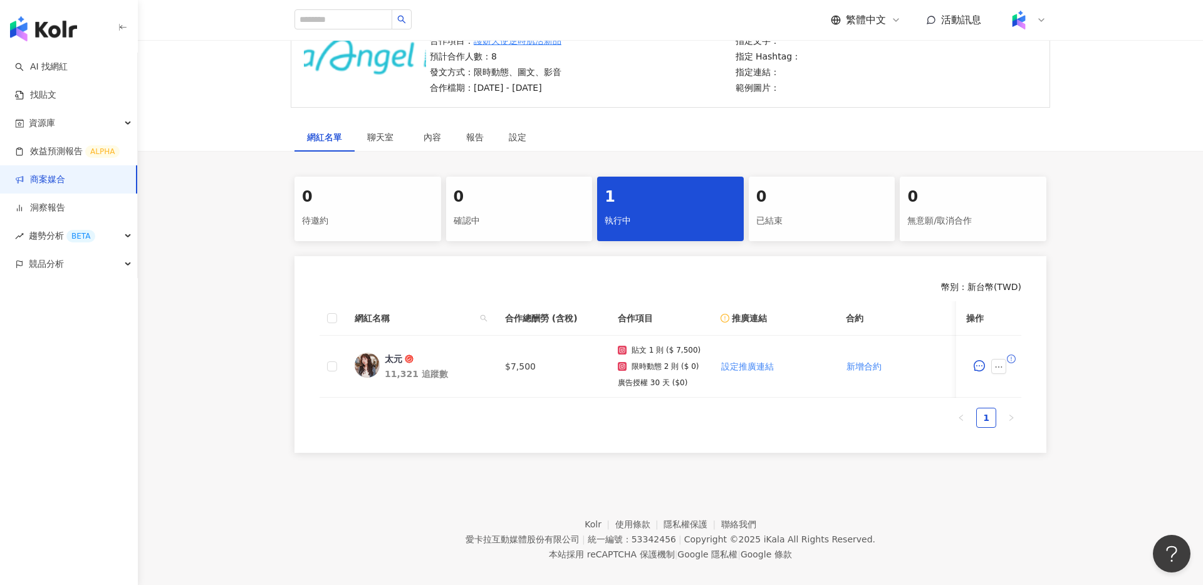
scroll to position [143, 0]
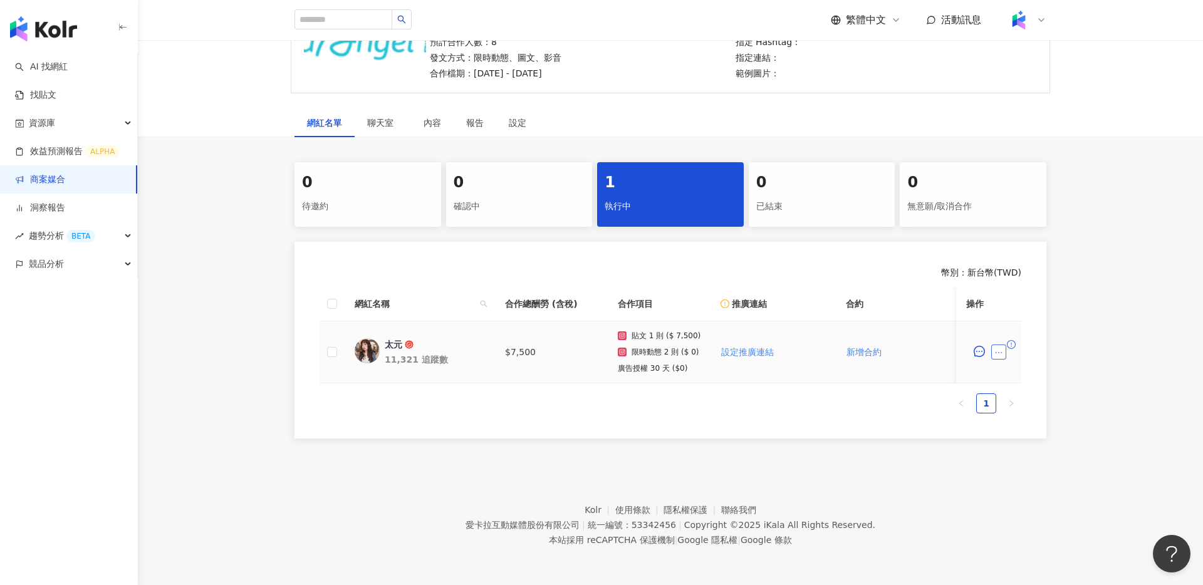
click at [994, 356] on icon "ellipsis" at bounding box center [998, 352] width 9 height 9
click at [1035, 207] on li "查看帳務資訊" at bounding box center [1027, 215] width 68 height 25
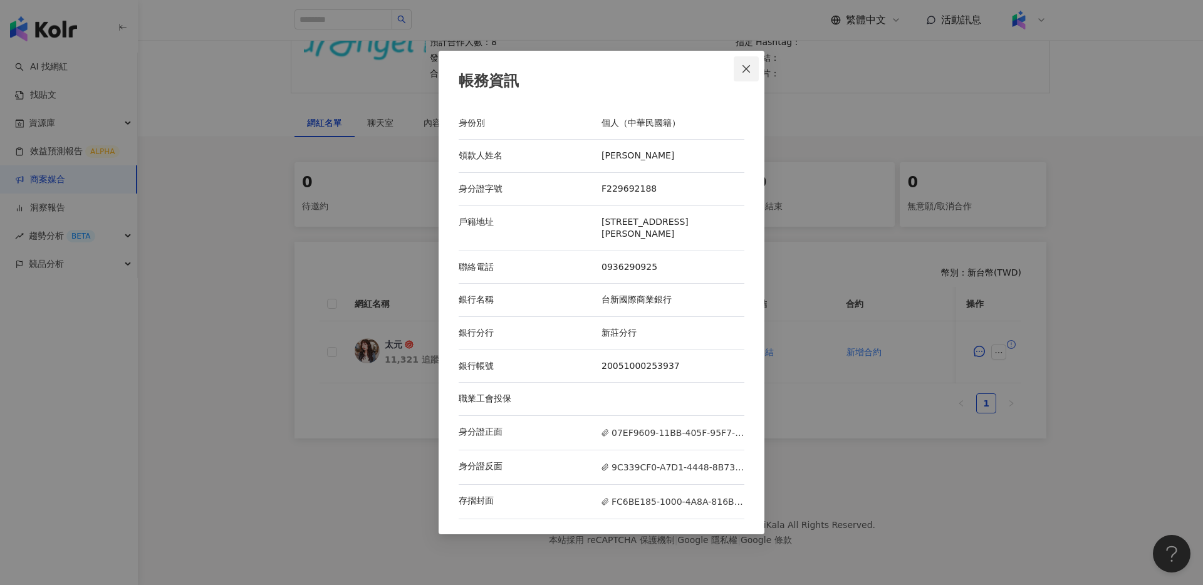
click at [742, 70] on icon "close" at bounding box center [746, 69] width 10 height 10
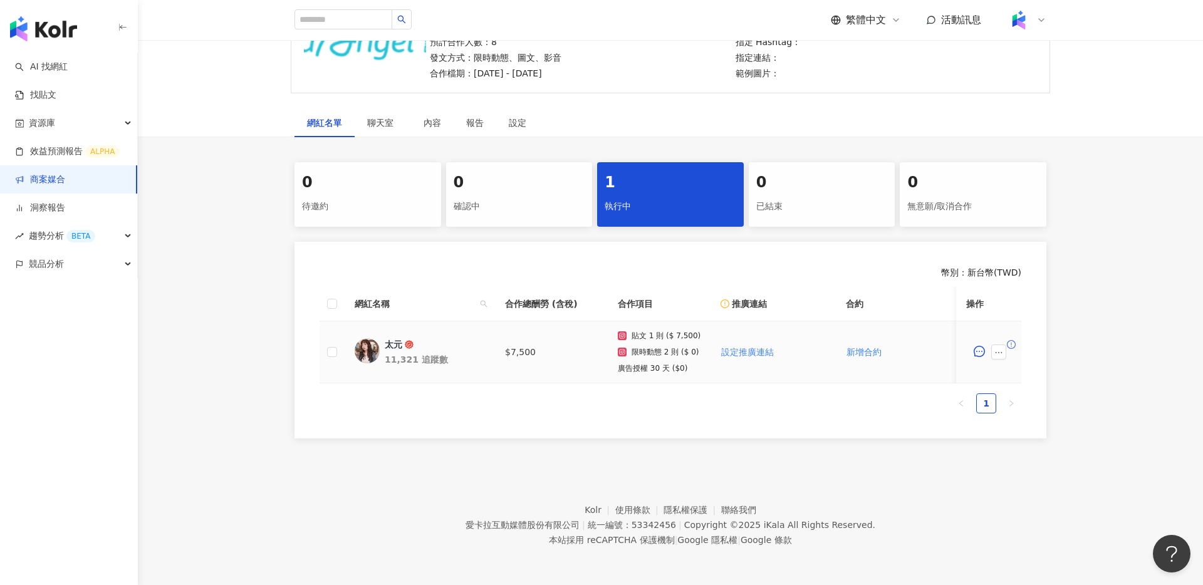
click at [1002, 369] on td at bounding box center [988, 352] width 65 height 62
click at [1002, 360] on div at bounding box center [988, 352] width 45 height 25
click at [1011, 355] on td at bounding box center [988, 352] width 65 height 62
click at [1002, 356] on icon "ellipsis" at bounding box center [998, 352] width 9 height 9
click at [1027, 96] on li "設定合作條件" at bounding box center [1027, 84] width 68 height 25
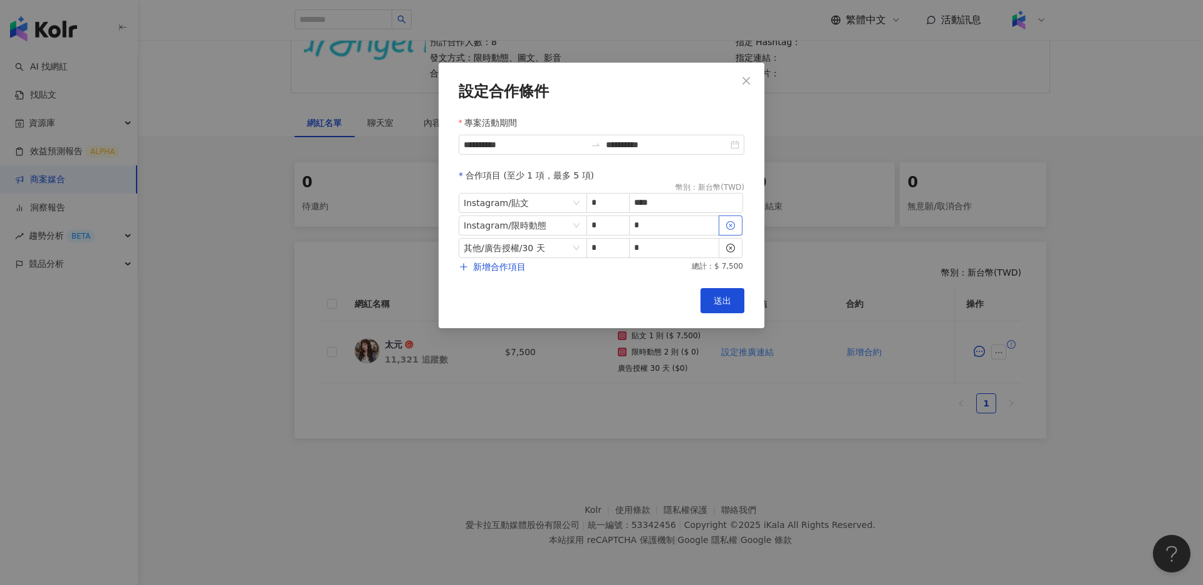
click at [733, 227] on icon "close-circle" at bounding box center [730, 225] width 9 height 9
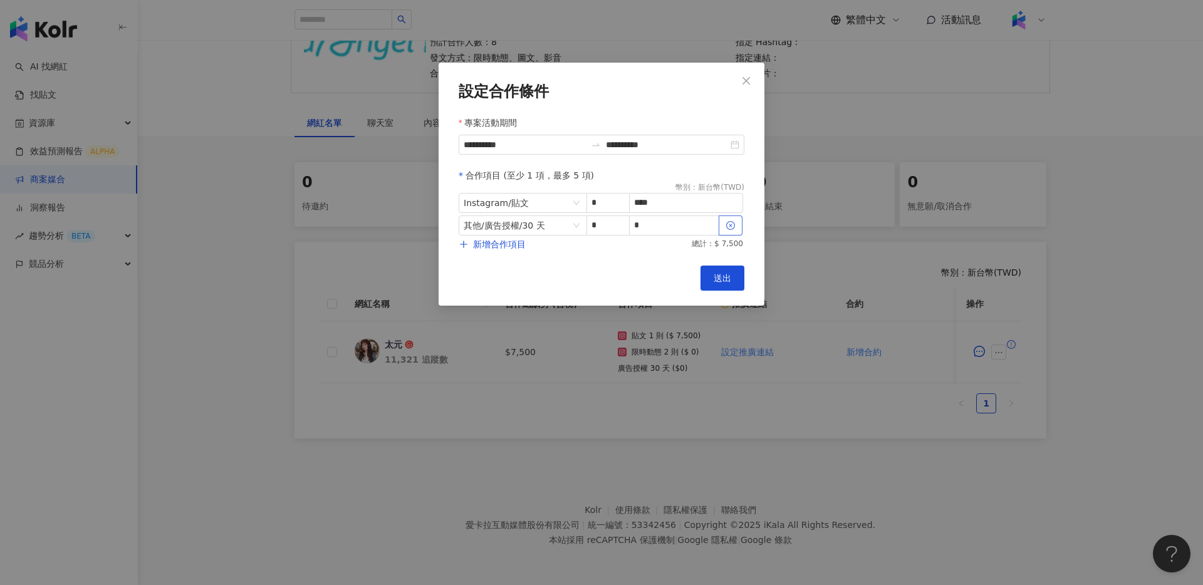
click at [732, 223] on icon "close-circle" at bounding box center [730, 225] width 9 height 9
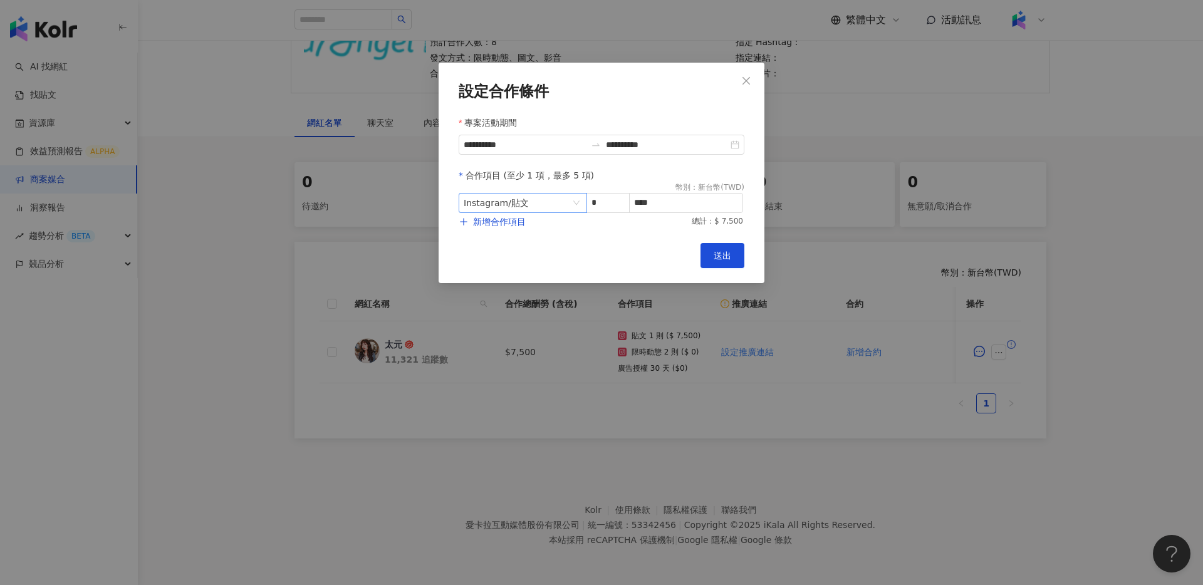
click at [547, 210] on span "Instagram / 貼文" at bounding box center [523, 203] width 118 height 19
click at [635, 251] on div "Cancel 送出" at bounding box center [602, 255] width 286 height 25
click at [749, 81] on icon "close" at bounding box center [746, 81] width 10 height 10
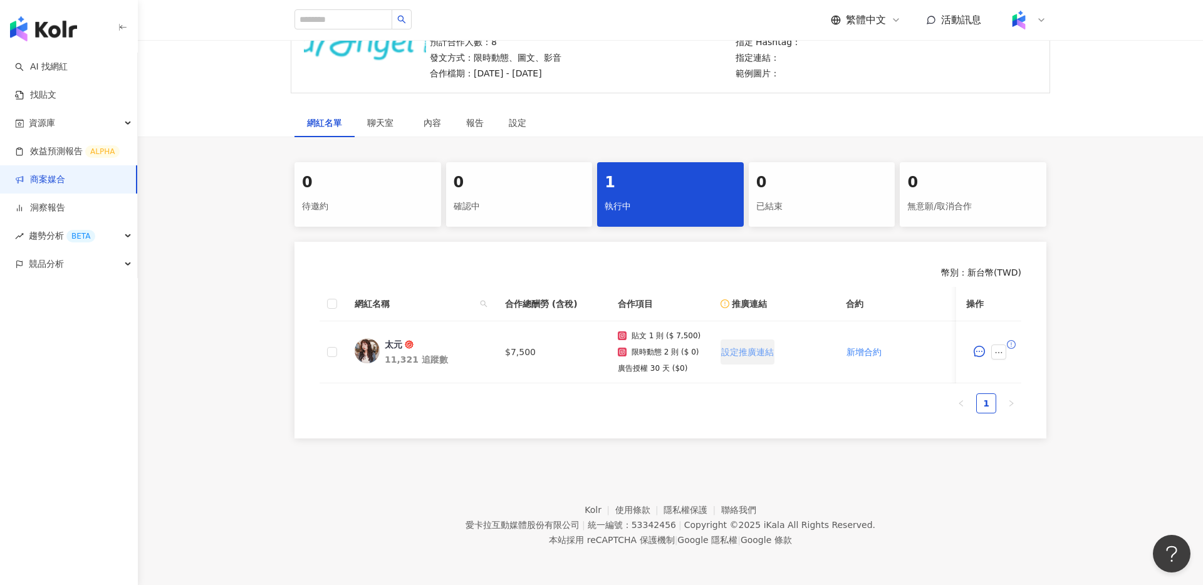
drag, startPoint x: 1097, startPoint y: 325, endPoint x: 735, endPoint y: 358, distance: 363.5
click at [1097, 325] on div "0 待邀約 0 確認中 1 執行中 0 已結束 0 無意願/取消合作 幣別 ： 新台幣 ( TWD ) 網紅名稱 合作總酬勞 (含稅) 合作項目 推廣連結 合…" at bounding box center [670, 300] width 1065 height 276
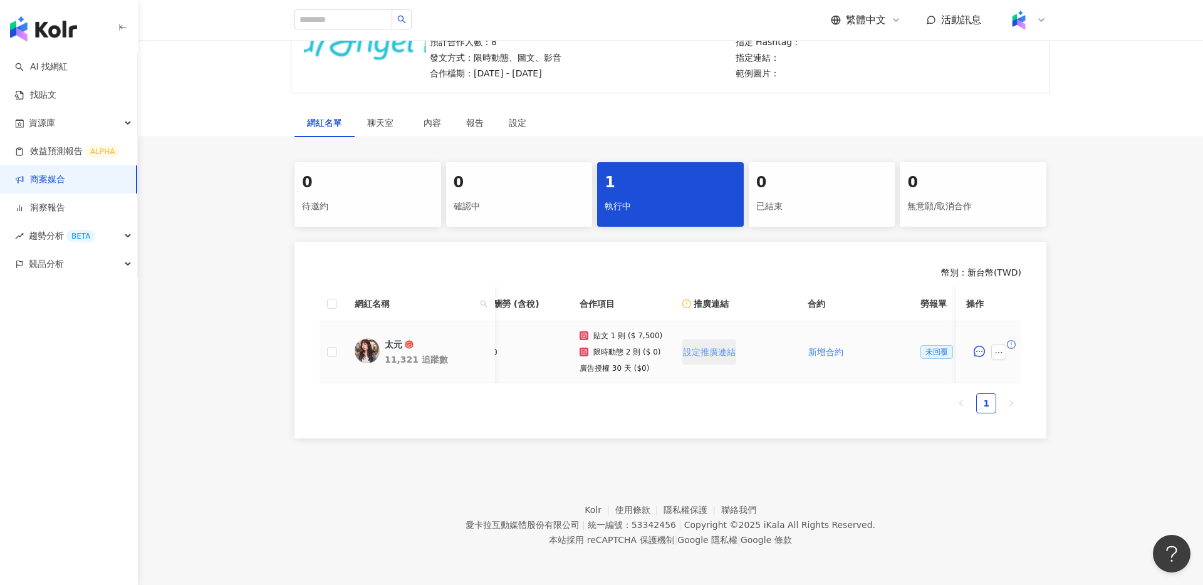
scroll to position [0, 0]
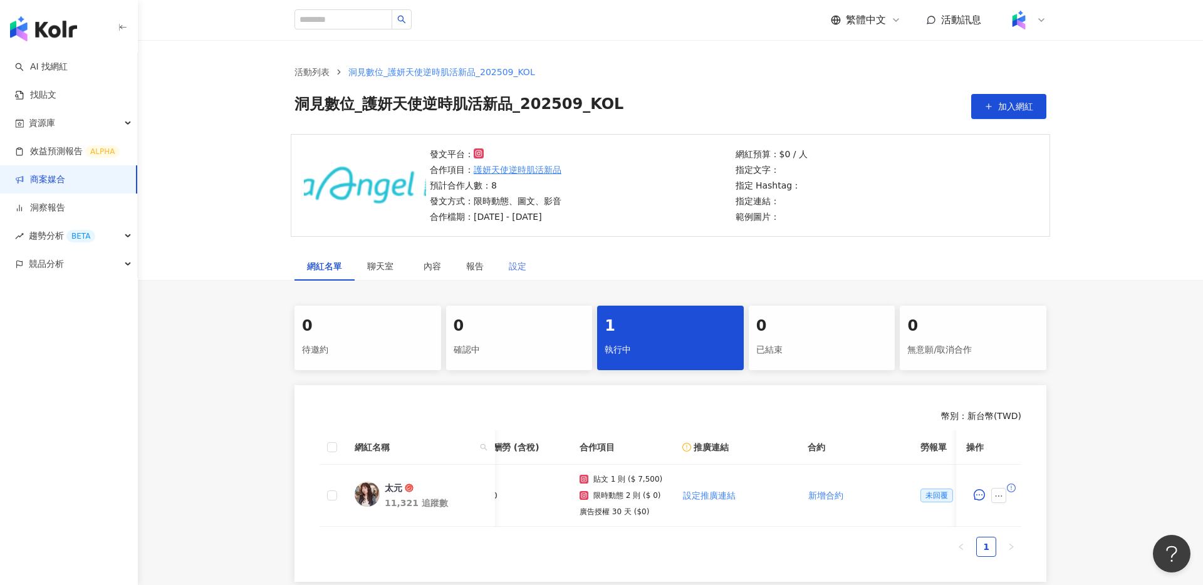
click at [530, 270] on div "設定" at bounding box center [517, 266] width 43 height 29
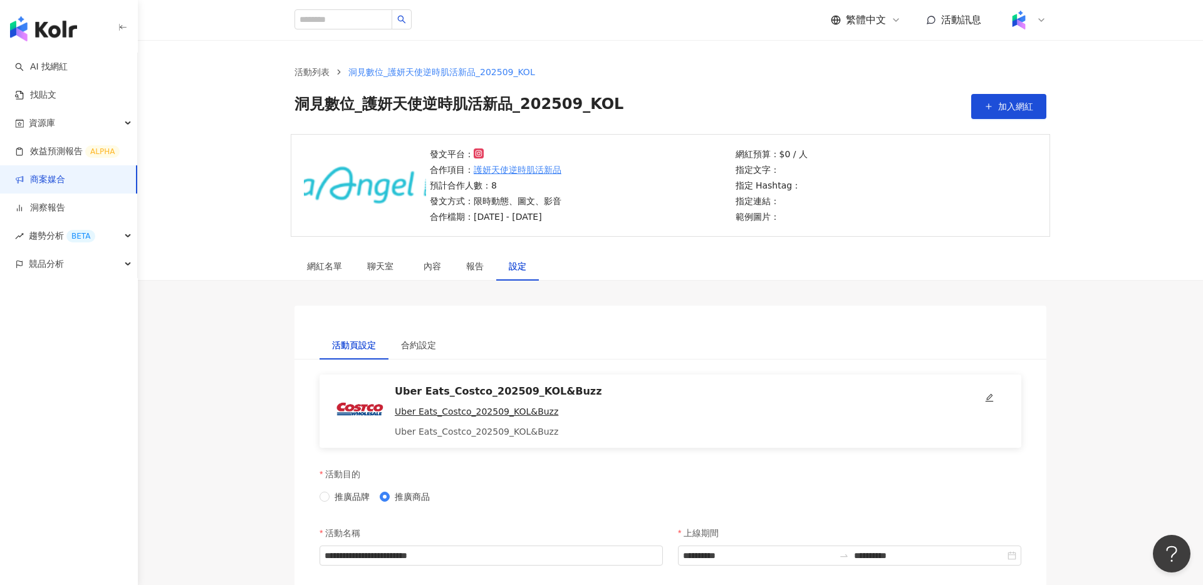
click at [65, 179] on link "商案媒合" at bounding box center [40, 180] width 50 height 13
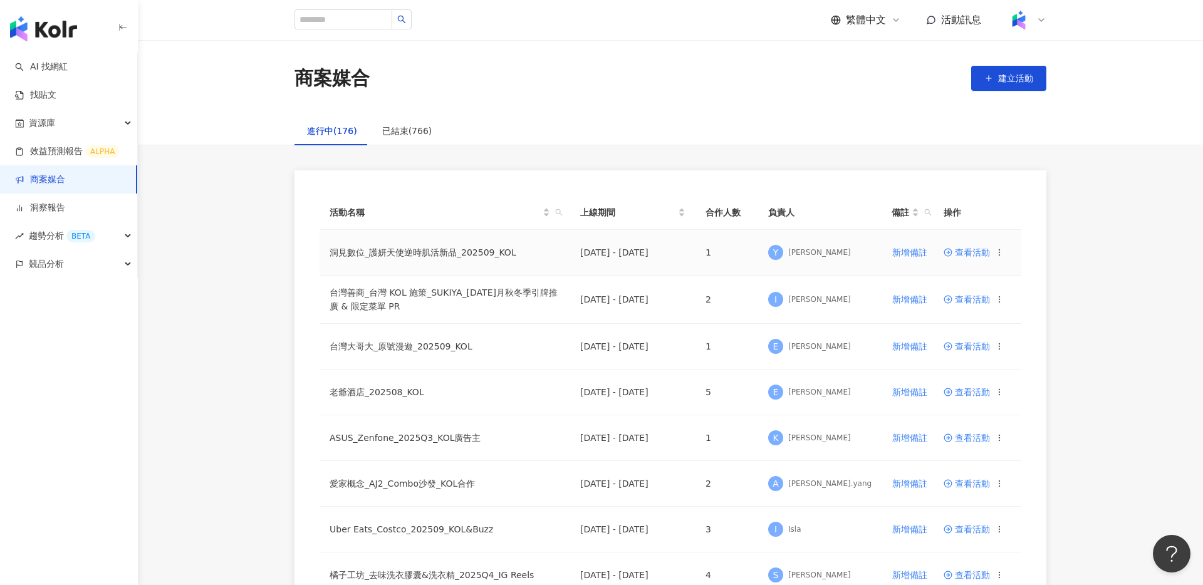
click at [969, 253] on span "查看活動" at bounding box center [966, 252] width 46 height 9
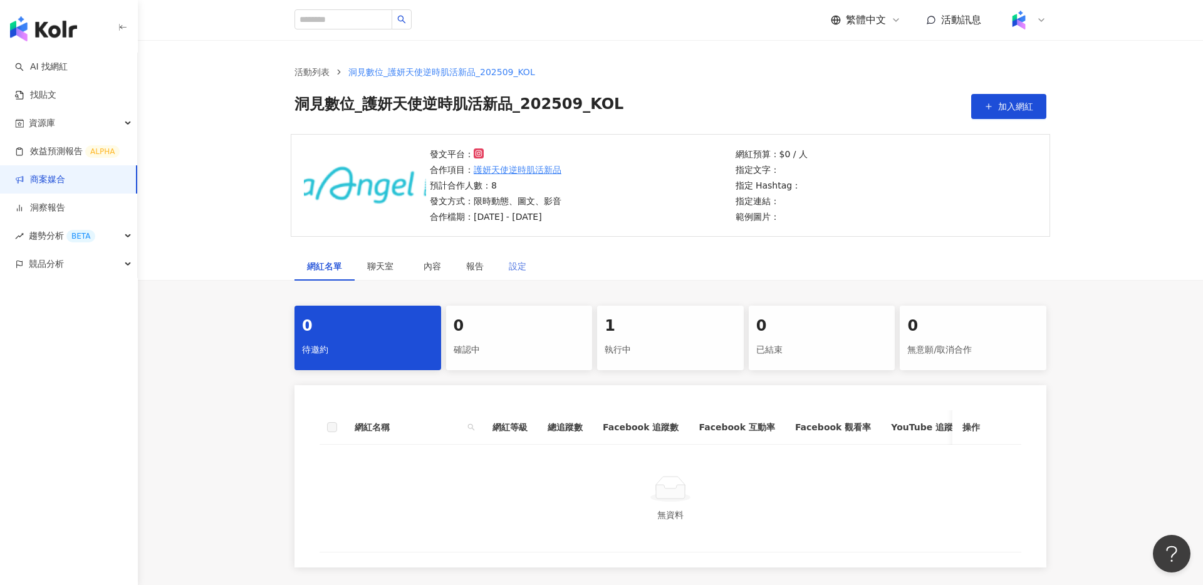
click at [515, 254] on div "設定" at bounding box center [517, 266] width 43 height 29
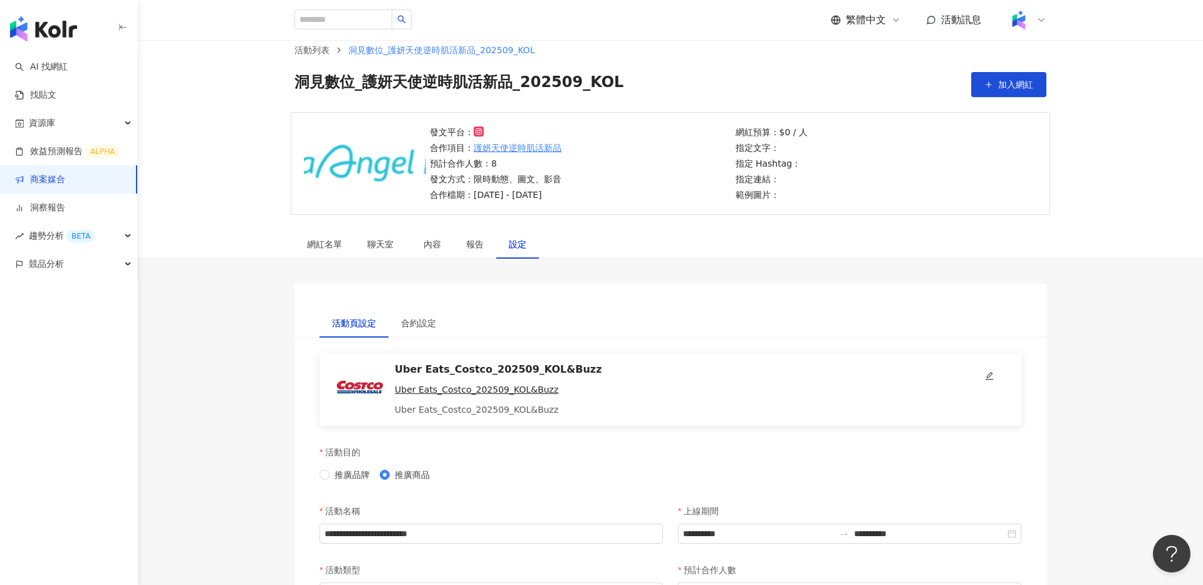
scroll to position [143, 0]
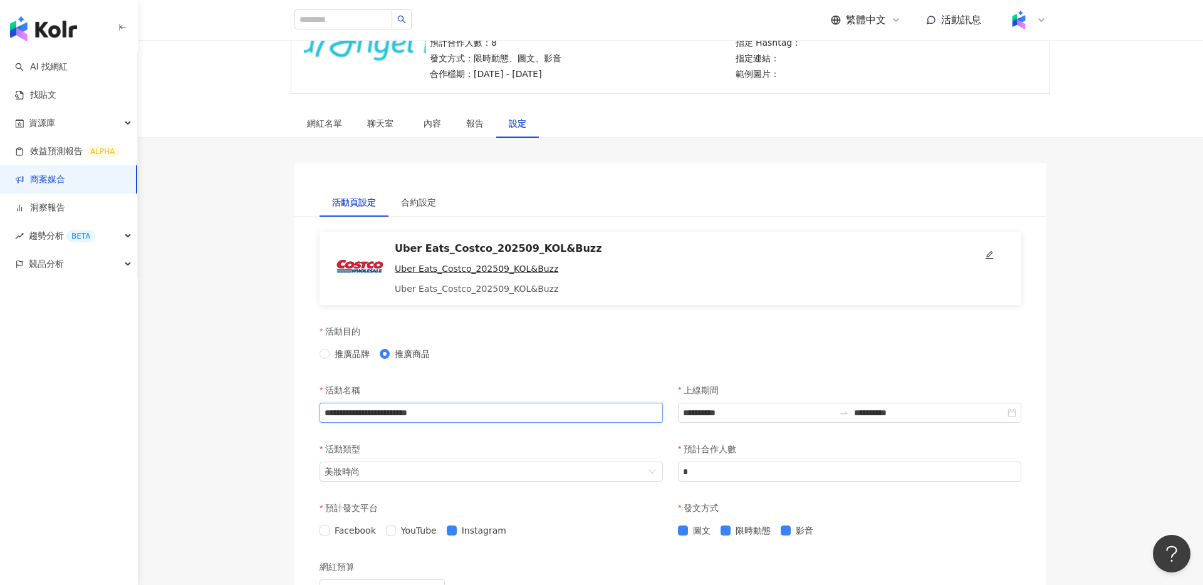
click at [546, 417] on input "**********" at bounding box center [490, 413] width 343 height 20
click at [609, 408] on input "**********" at bounding box center [490, 413] width 343 height 20
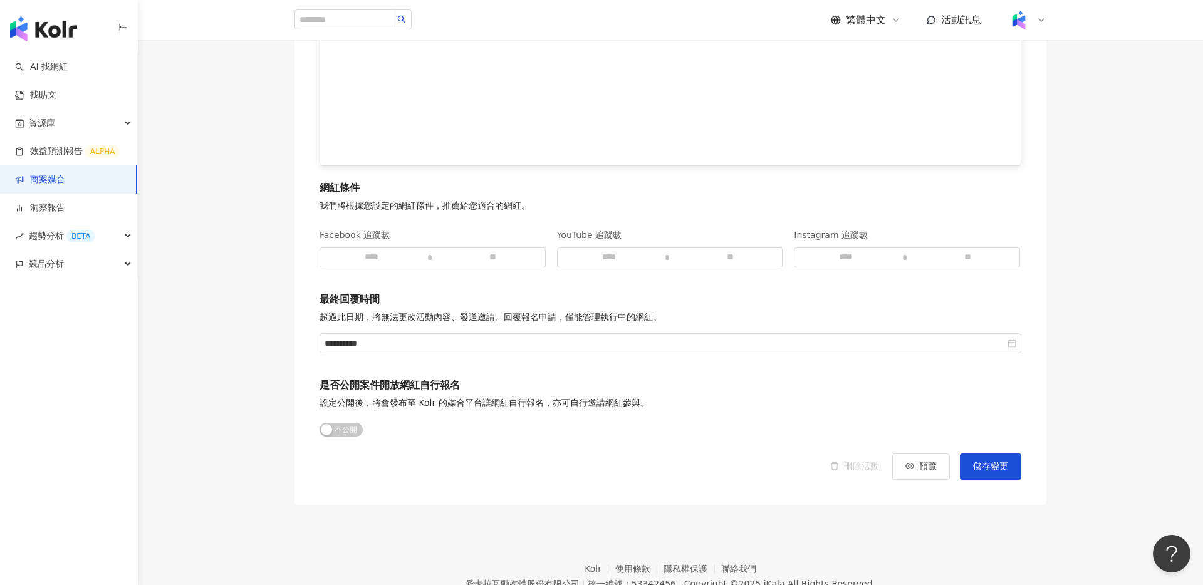
scroll to position [1623, 0]
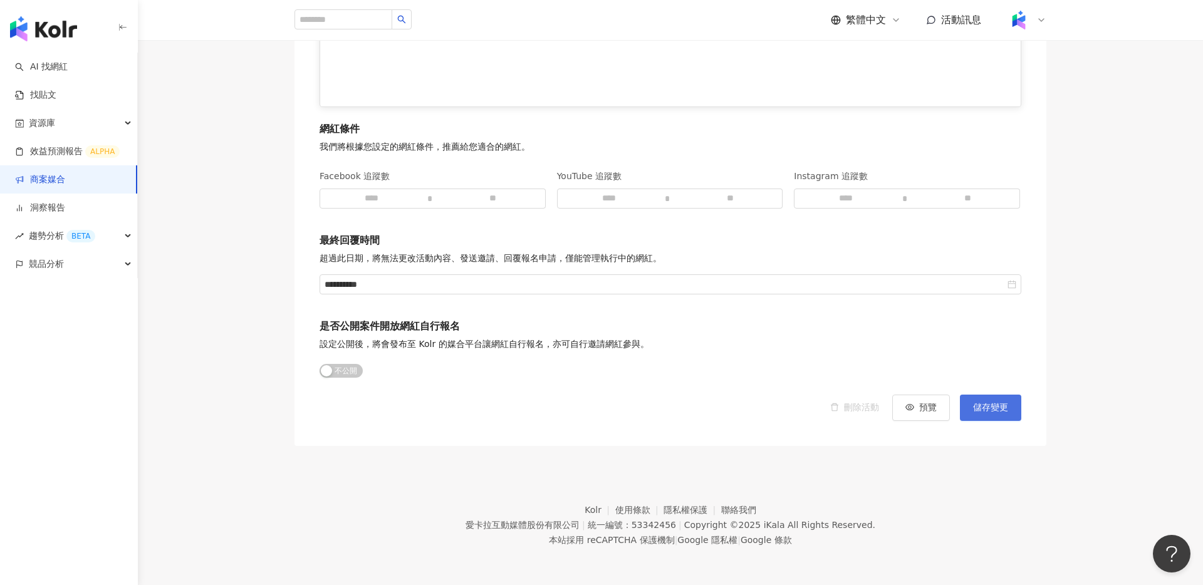
type input "**********"
click at [990, 403] on span "儲存變更" at bounding box center [990, 408] width 35 height 10
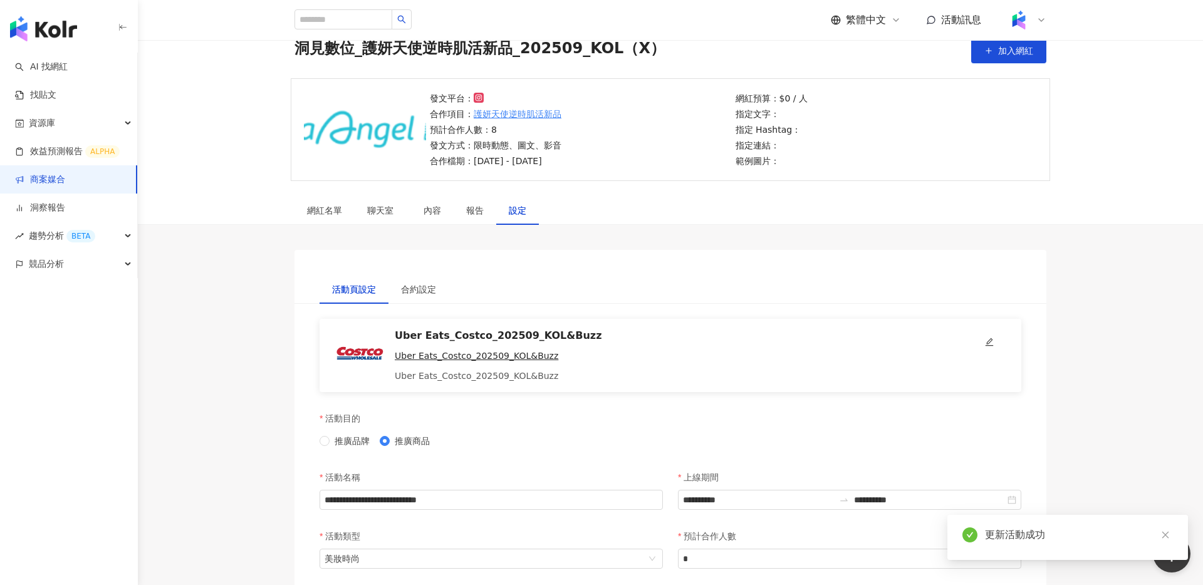
scroll to position [0, 0]
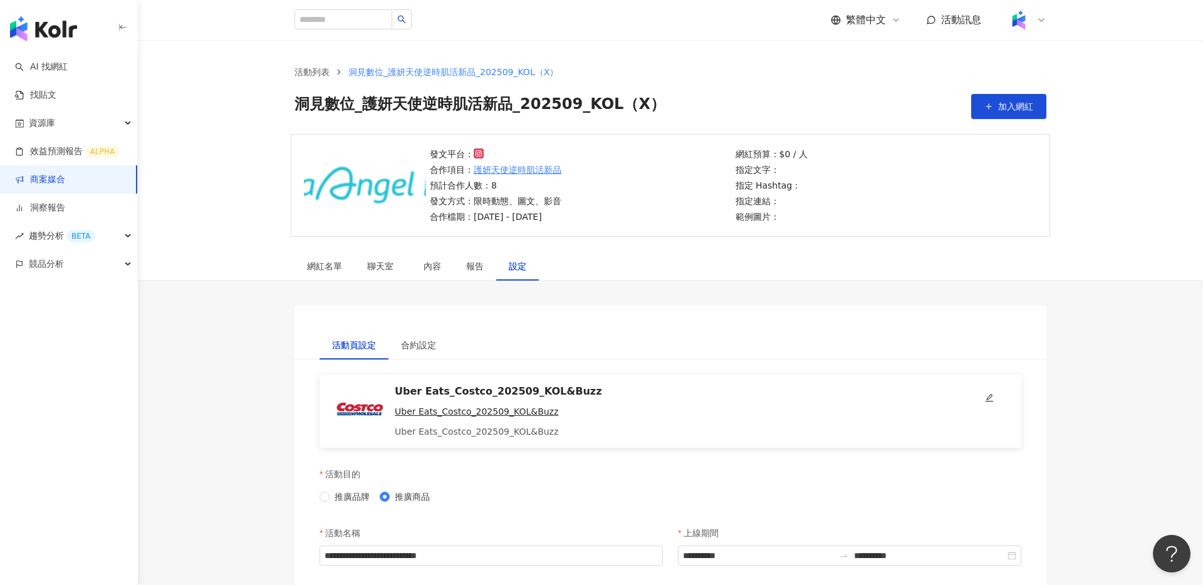
click at [65, 177] on link "商案媒合" at bounding box center [40, 180] width 50 height 13
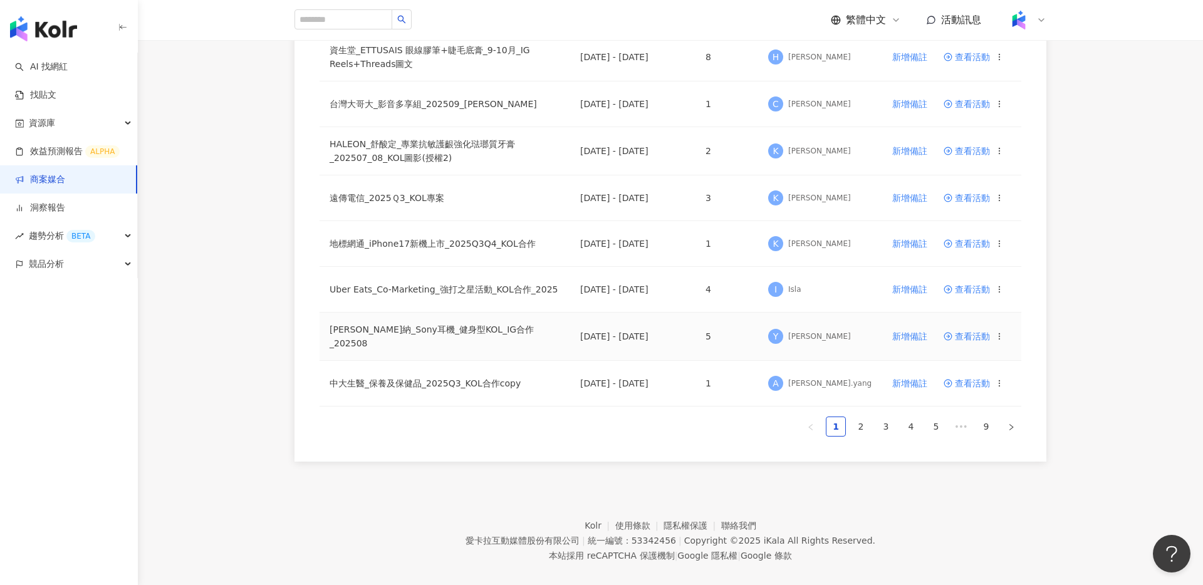
scroll to position [751, 0]
click at [861, 421] on link "2" at bounding box center [860, 426] width 19 height 19
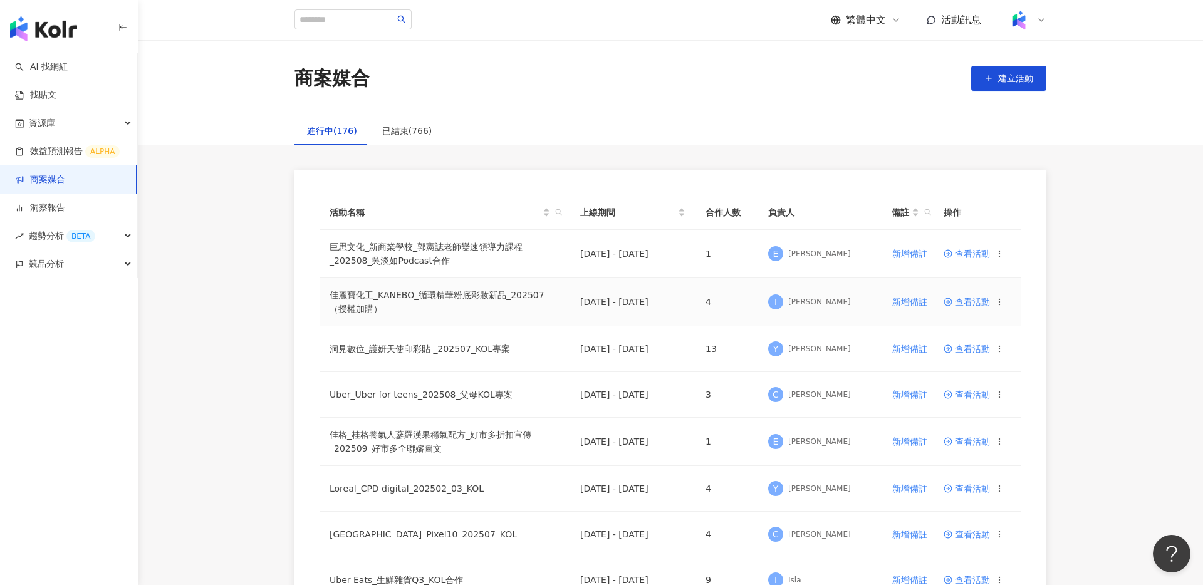
scroll to position [769, 0]
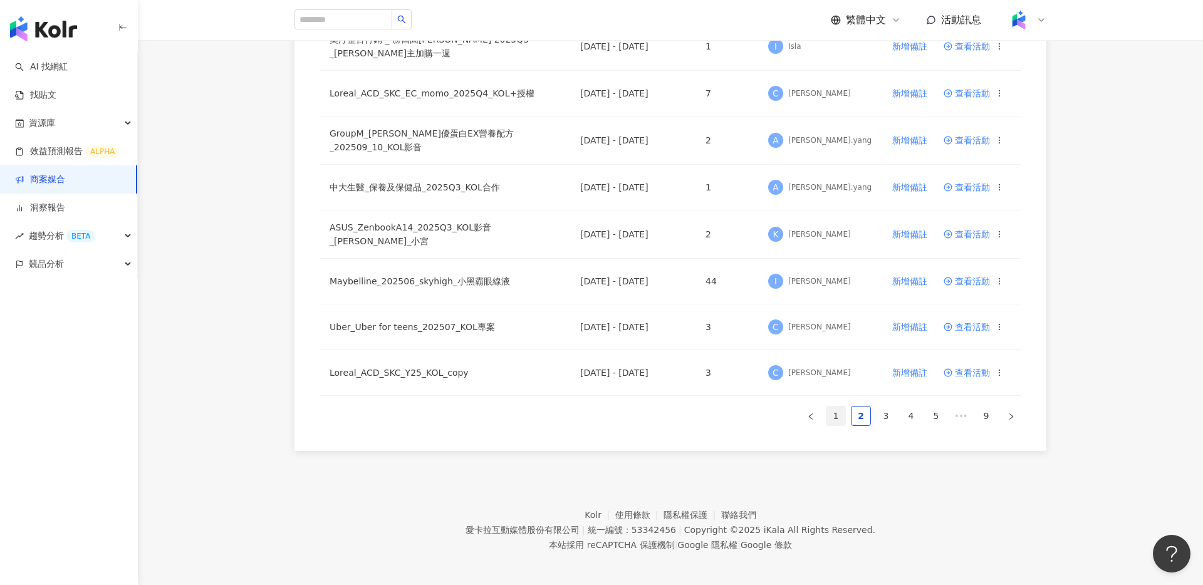
click at [833, 415] on link "1" at bounding box center [835, 416] width 19 height 19
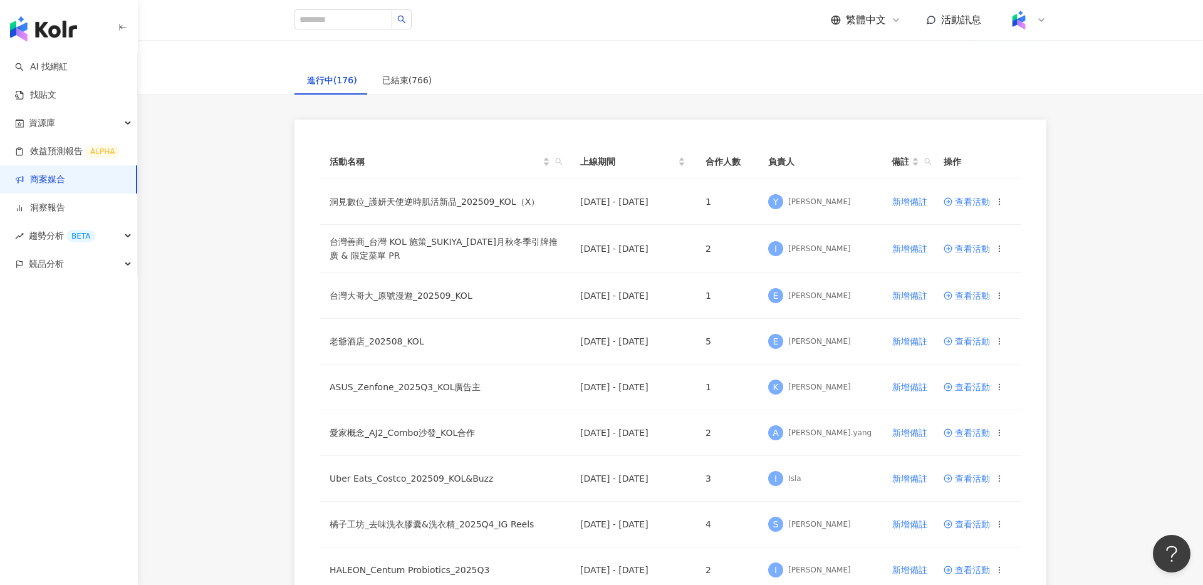
scroll to position [0, 0]
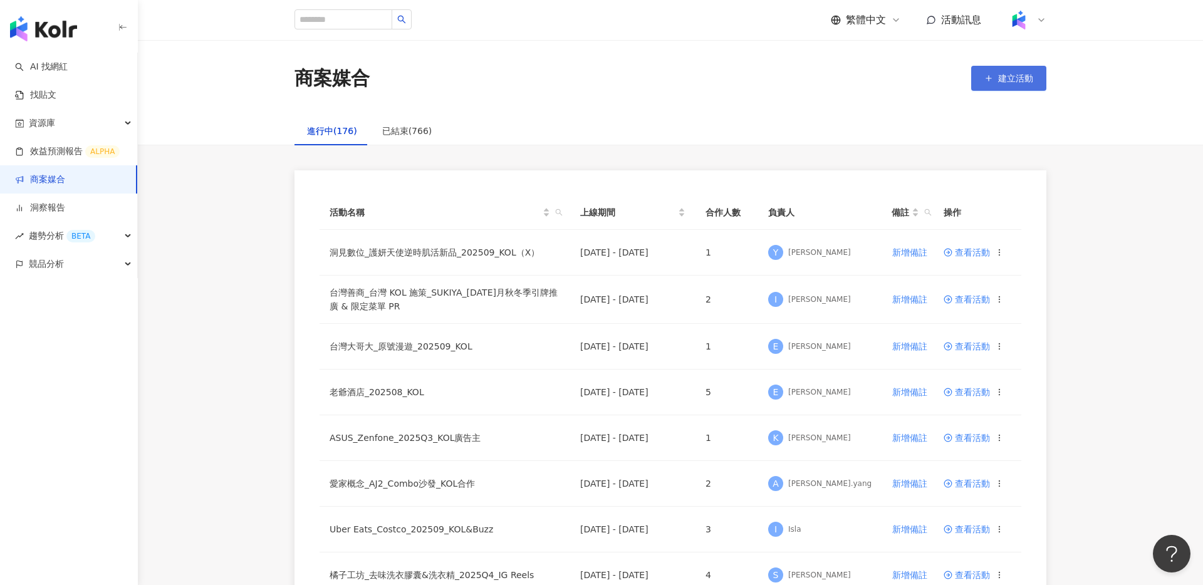
click at [1025, 75] on span "建立活動" at bounding box center [1015, 78] width 35 height 10
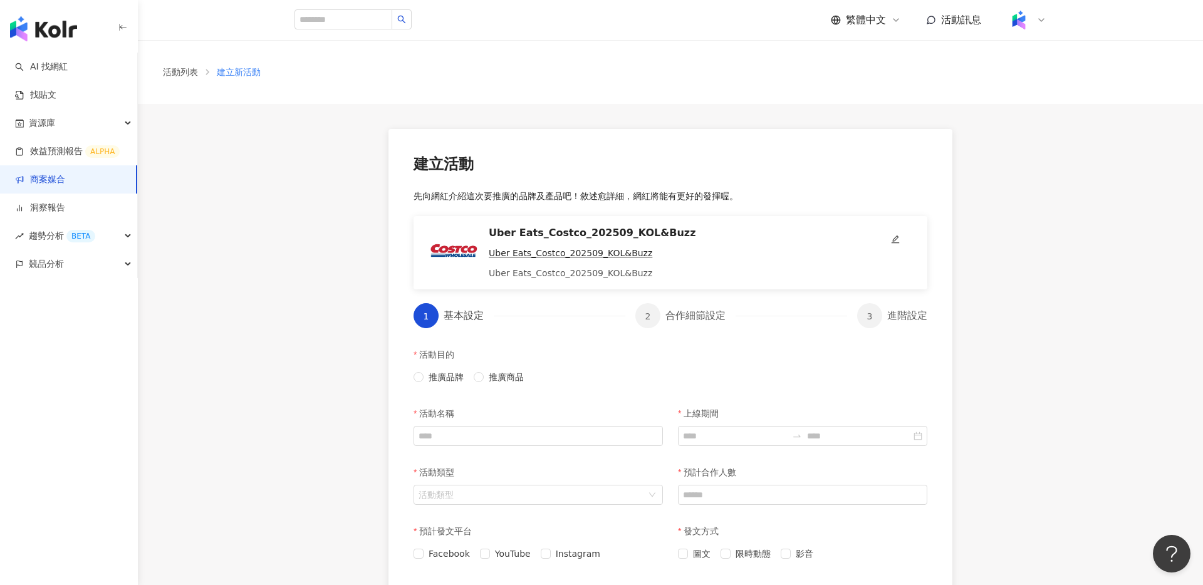
scroll to position [243, 0]
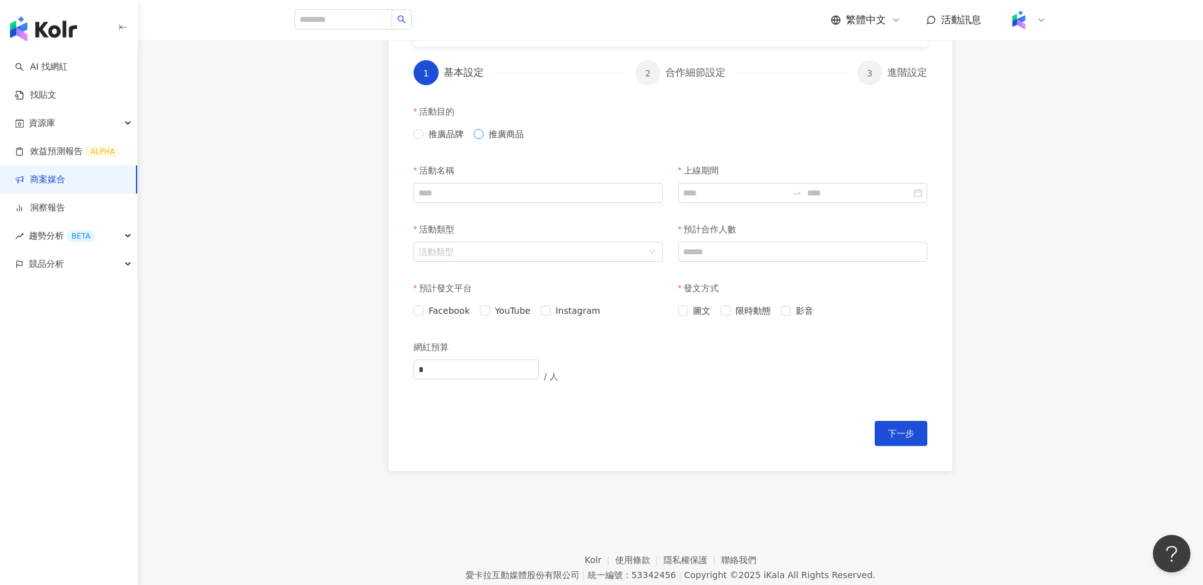
click at [492, 133] on span "推廣商品" at bounding box center [506, 134] width 45 height 14
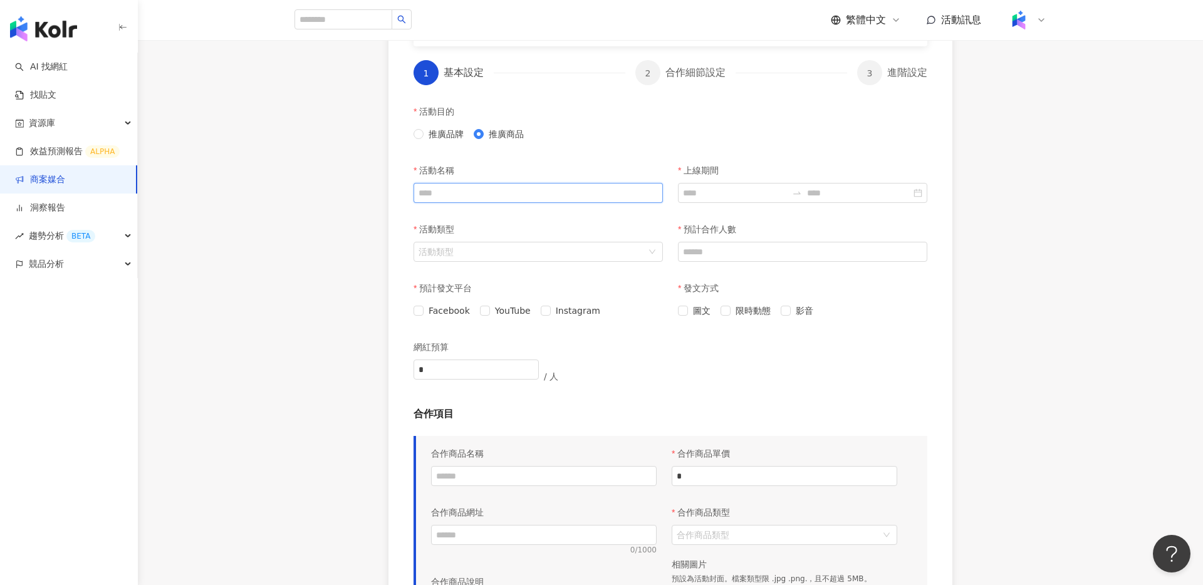
click at [524, 186] on input "活動名稱" at bounding box center [537, 193] width 249 height 20
click at [539, 195] on input "活動名稱" at bounding box center [537, 193] width 249 height 20
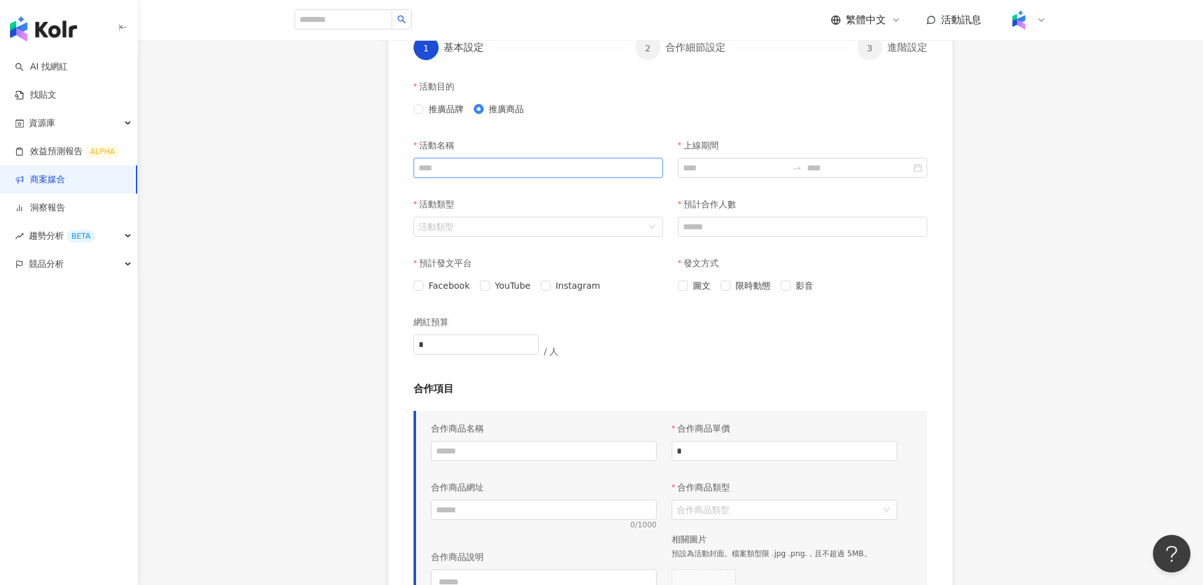
scroll to position [262, 0]
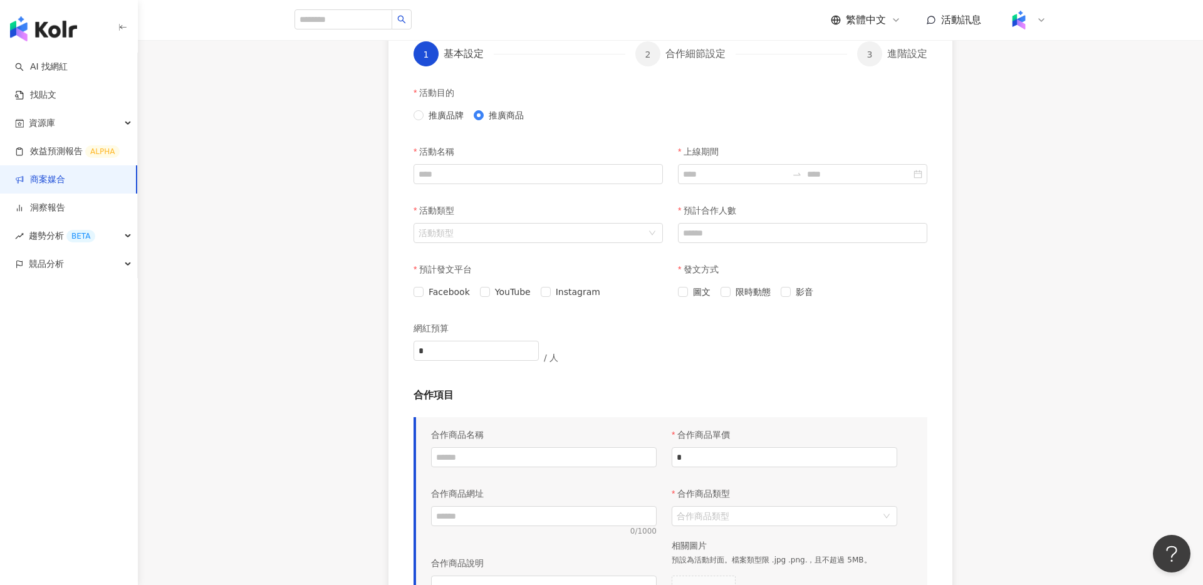
click at [566, 160] on div "活動名稱" at bounding box center [537, 151] width 249 height 25
click at [568, 167] on input "活動名稱" at bounding box center [537, 174] width 249 height 20
drag, startPoint x: 595, startPoint y: 180, endPoint x: 372, endPoint y: 184, distance: 223.0
click at [372, 184] on div "**********" at bounding box center [670, 298] width 1065 height 913
type input "*********"
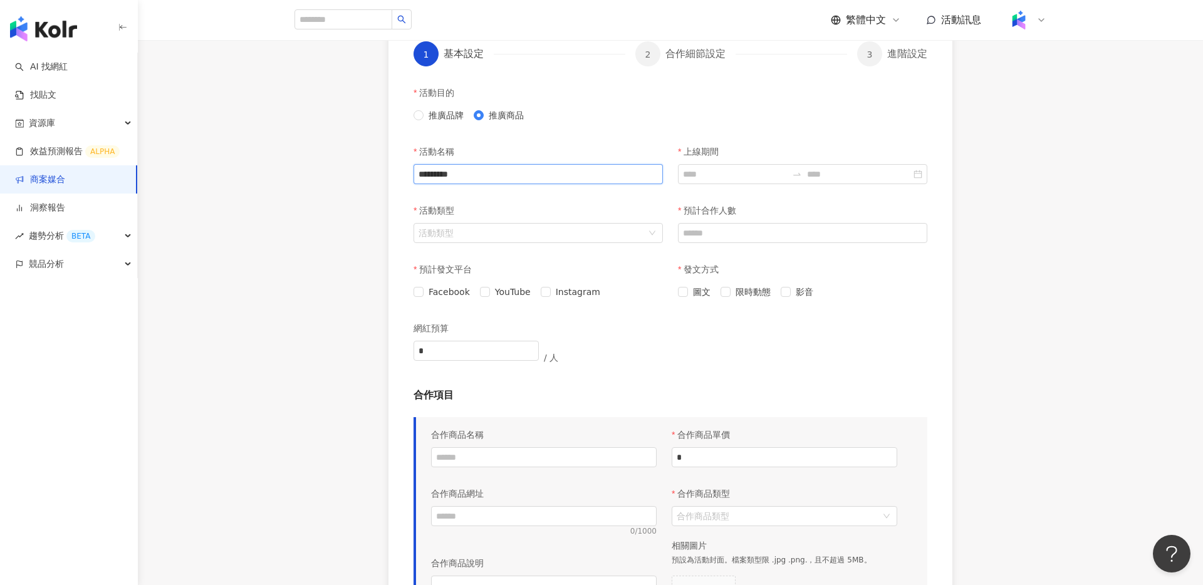
click at [559, 175] on input "*********" at bounding box center [537, 174] width 249 height 20
click at [563, 174] on input "活動名稱" at bounding box center [537, 174] width 249 height 20
click at [563, 179] on input "活動名稱" at bounding box center [537, 174] width 249 height 20
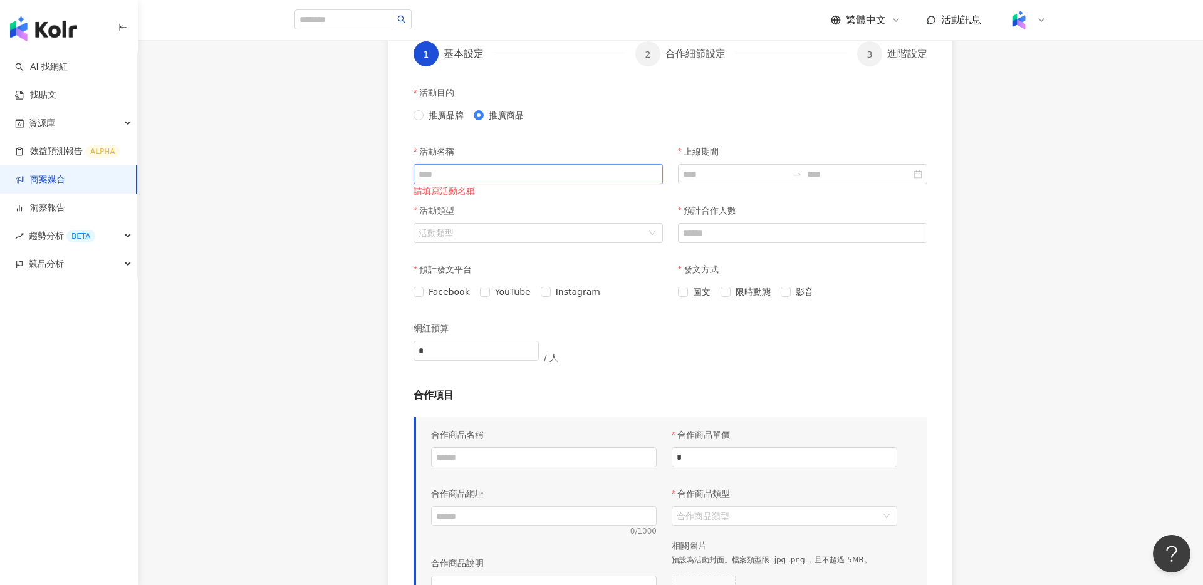
click at [574, 177] on input "活動名稱" at bounding box center [537, 174] width 249 height 20
click at [564, 185] on div "請填寫活動名稱" at bounding box center [537, 191] width 249 height 14
click at [573, 177] on input "活動名稱" at bounding box center [537, 174] width 249 height 20
type input "**********"
click at [623, 200] on div "活動類型" at bounding box center [537, 210] width 249 height 25
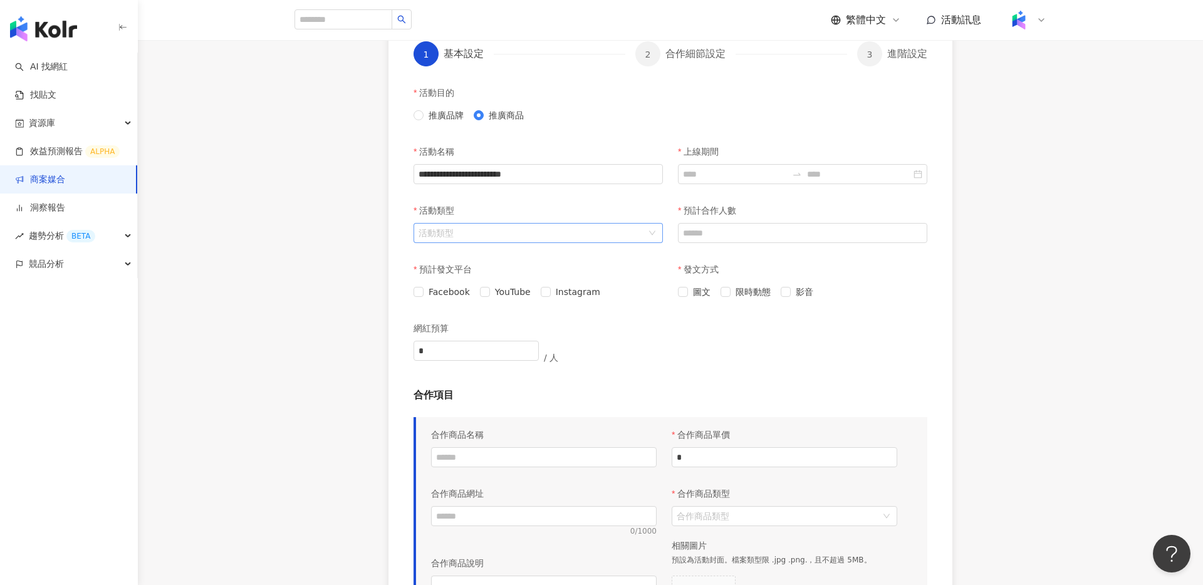
click at [568, 226] on input "活動類型" at bounding box center [531, 233] width 226 height 19
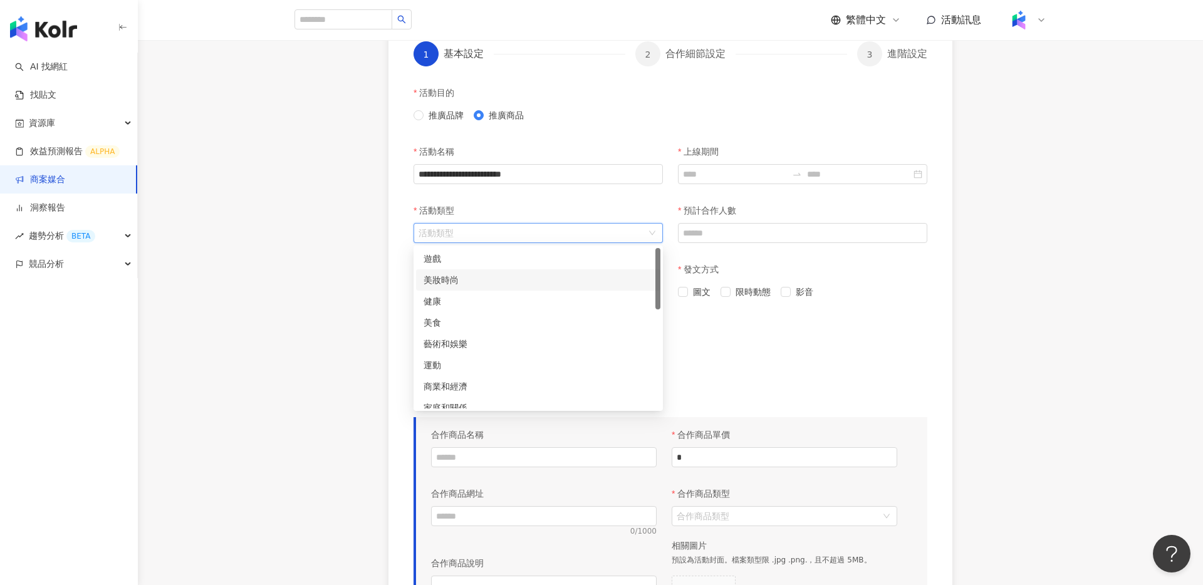
click at [505, 277] on div "美妝時尚" at bounding box center [537, 280] width 229 height 14
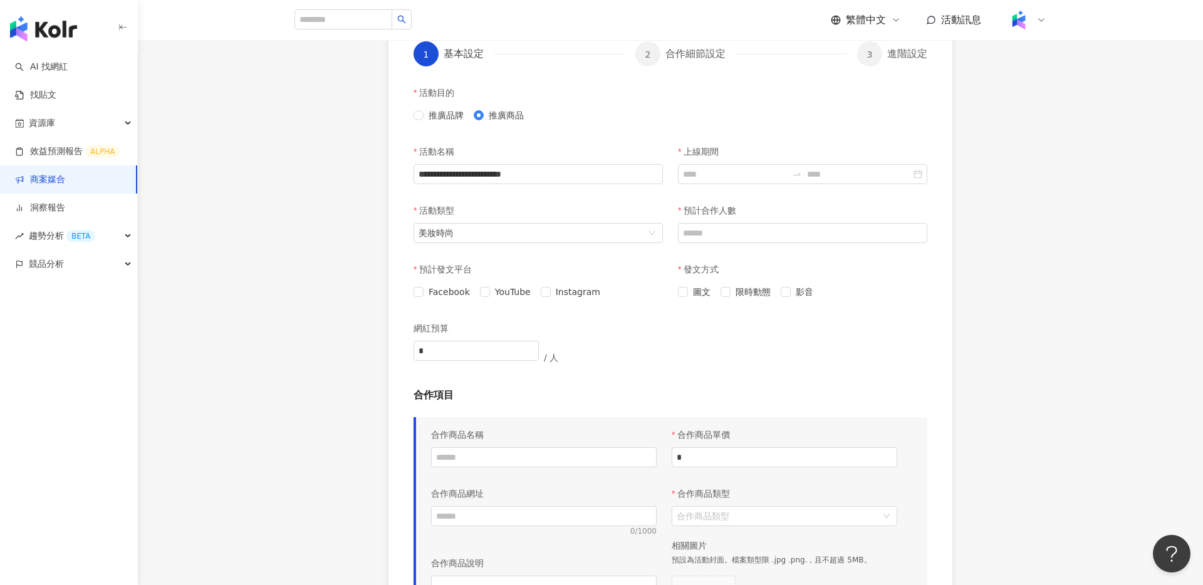
drag, startPoint x: 573, startPoint y: 291, endPoint x: 718, endPoint y: 296, distance: 145.4
click at [573, 291] on span "Instagram" at bounding box center [578, 292] width 54 height 14
click at [709, 293] on span "圖文" at bounding box center [702, 292] width 28 height 14
click at [791, 293] on span "影音" at bounding box center [805, 292] width 28 height 14
click at [729, 246] on div "預計合作人數" at bounding box center [802, 227] width 264 height 59
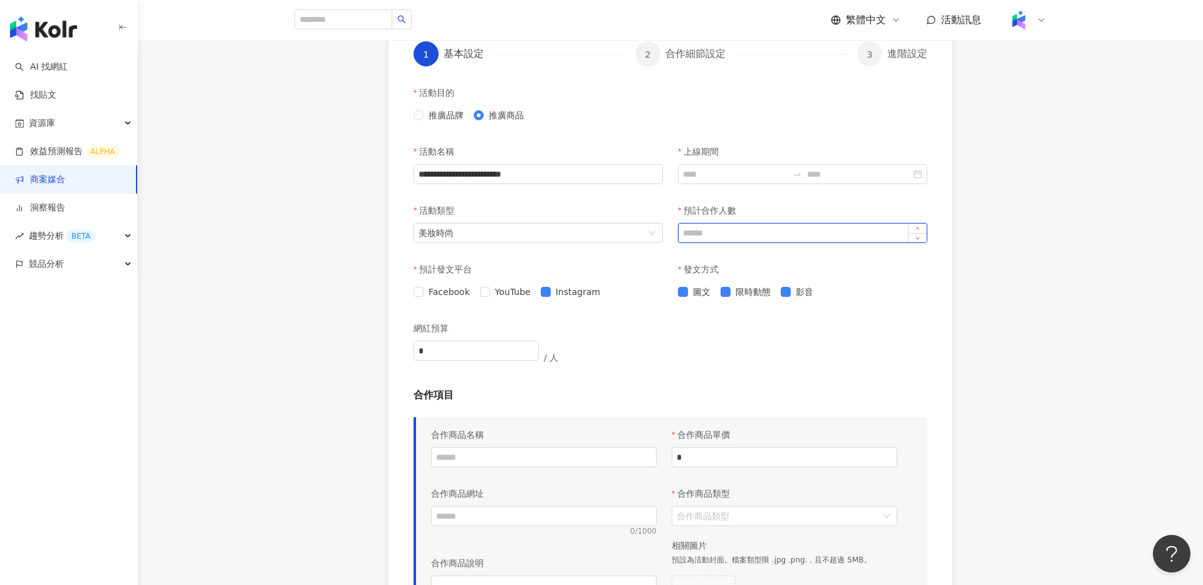
click at [733, 233] on input "預計合作人數" at bounding box center [802, 233] width 248 height 19
type input "*"
click at [730, 163] on div "上線期間" at bounding box center [802, 151] width 249 height 25
click at [743, 176] on input "上線期間" at bounding box center [735, 174] width 104 height 14
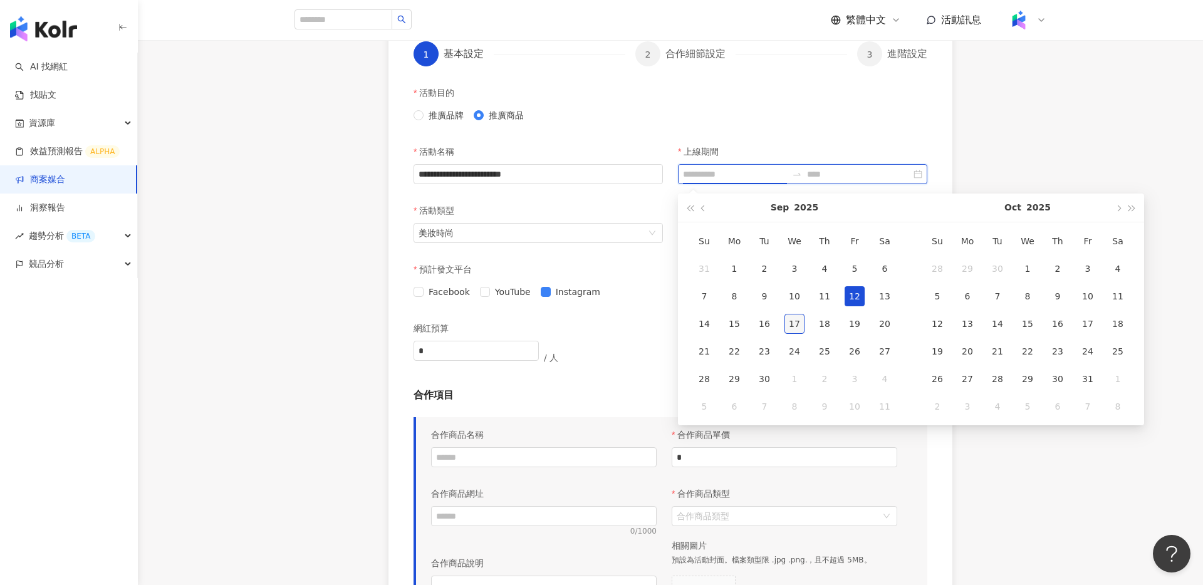
type input "**********"
click at [794, 320] on div "17" at bounding box center [794, 324] width 20 height 20
type input "**********"
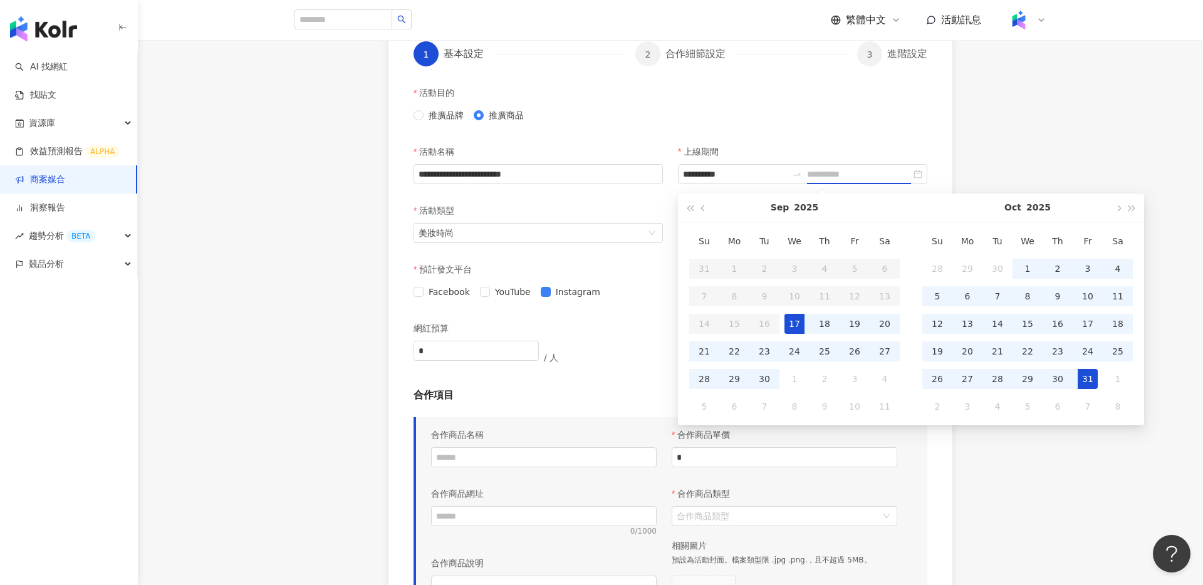
click at [1084, 371] on div "31" at bounding box center [1087, 379] width 20 height 20
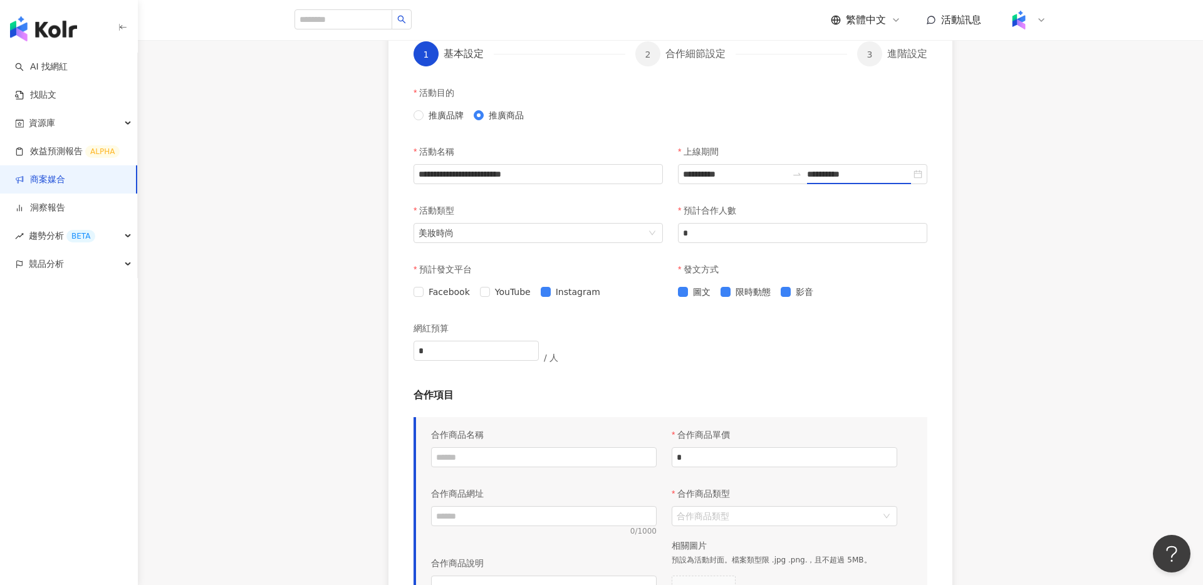
type input "**********"
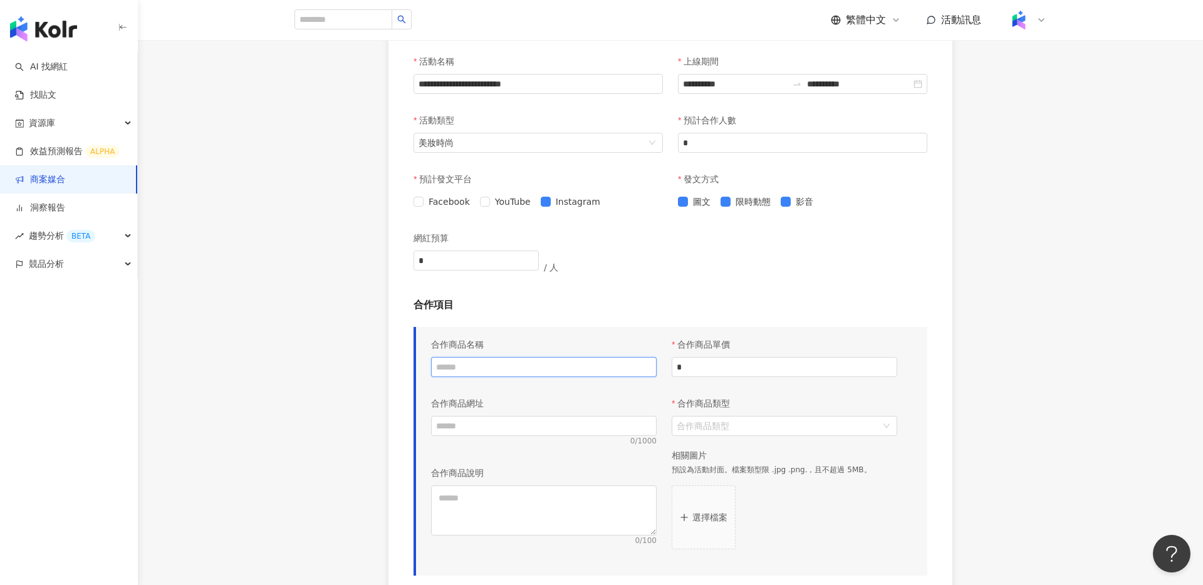
click at [537, 359] on input "text" at bounding box center [544, 367] width 226 height 20
type input "**********"
click at [442, 256] on input "*" at bounding box center [476, 260] width 124 height 19
type input "**"
click at [744, 374] on input "*" at bounding box center [784, 367] width 224 height 19
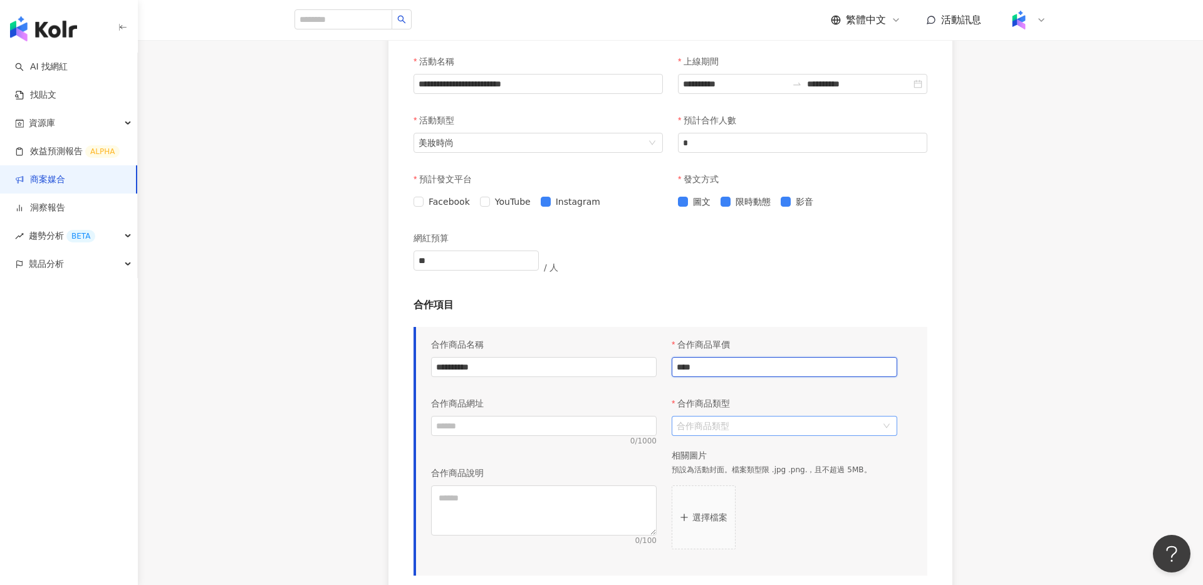
type input "****"
click at [740, 421] on input "合作商品類型" at bounding box center [778, 426] width 202 height 19
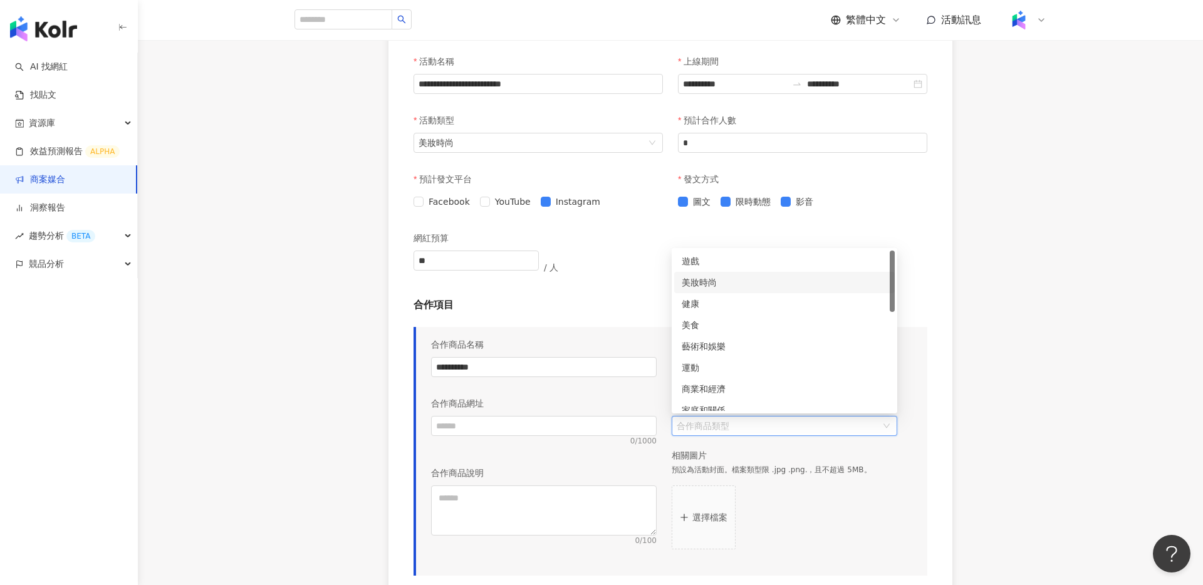
click at [732, 287] on div "美妝時尚" at bounding box center [784, 283] width 205 height 14
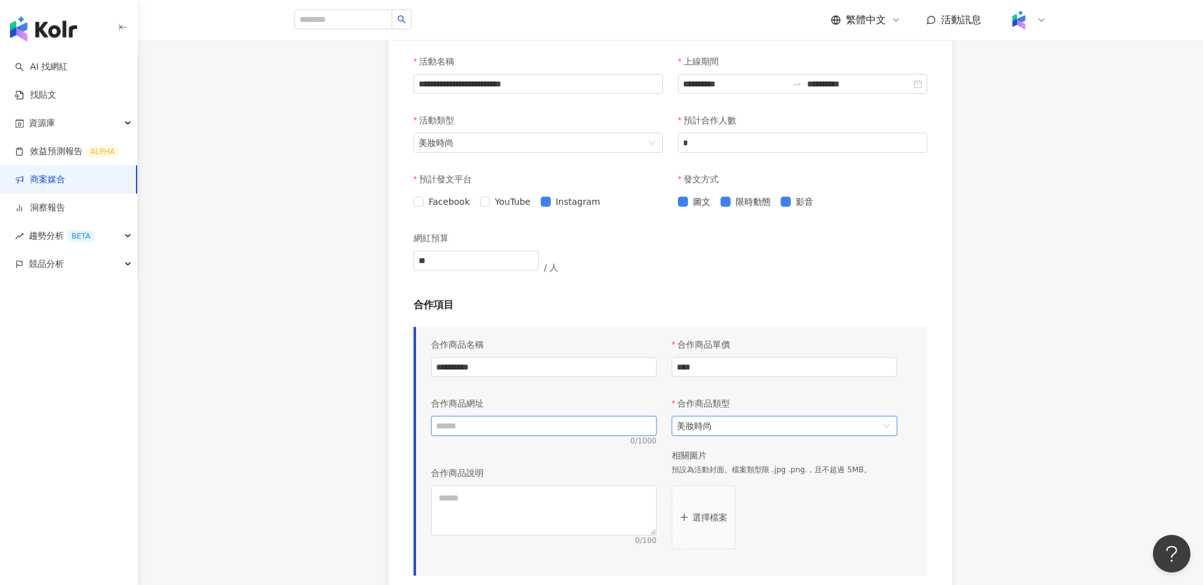
click at [567, 430] on input "text" at bounding box center [544, 426] width 226 height 20
type input "**********"
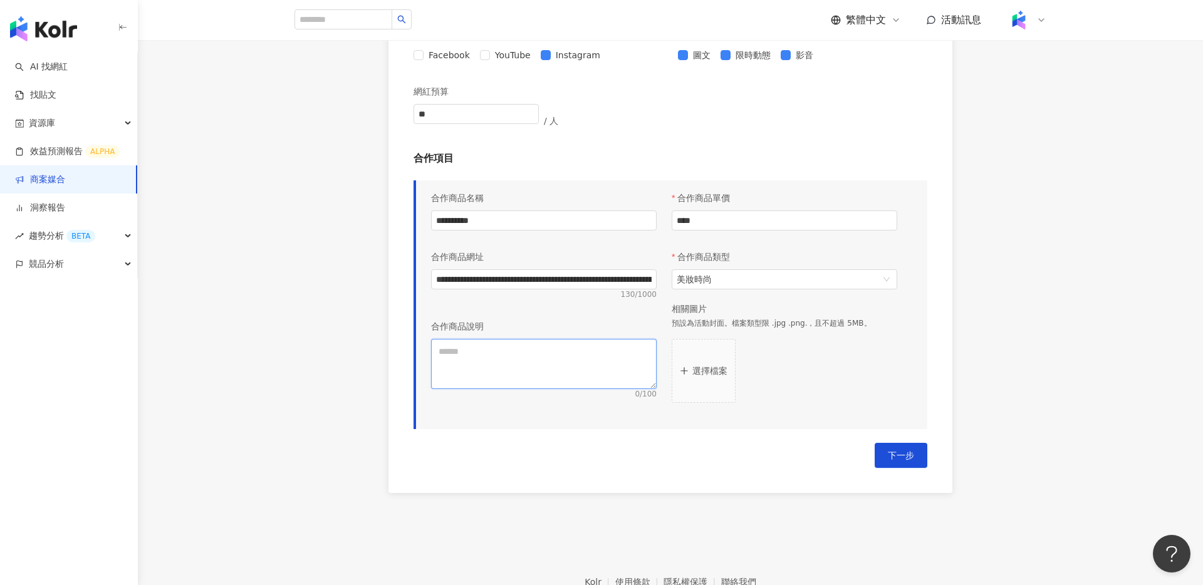
click at [522, 385] on textarea at bounding box center [544, 364] width 226 height 50
type textarea "*"
type textarea "**"
click at [702, 369] on p "選擇檔案" at bounding box center [709, 371] width 35 height 10
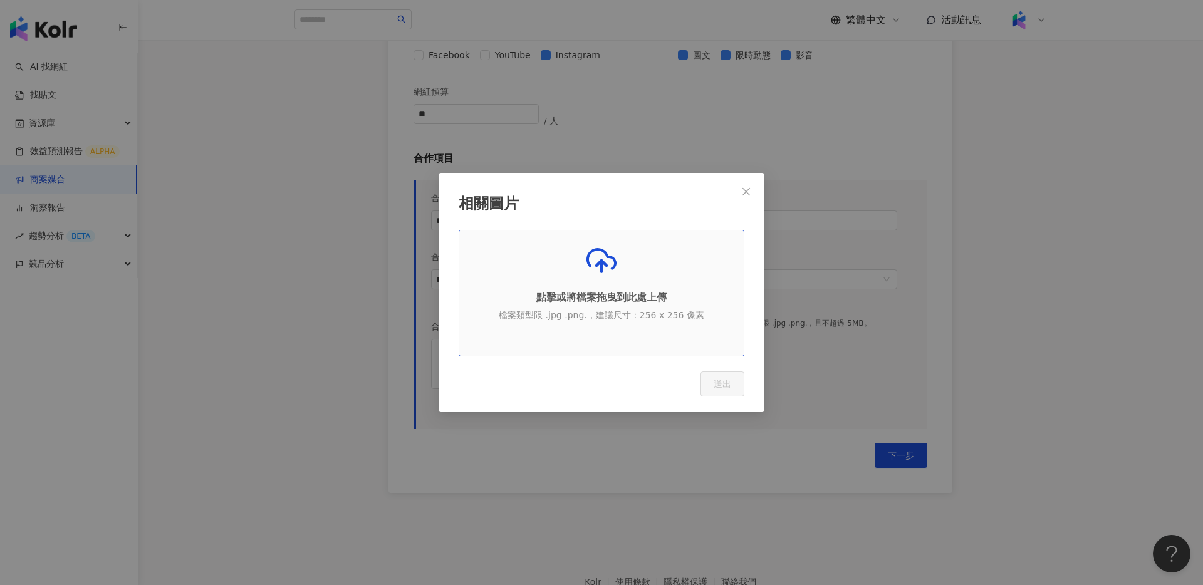
click at [589, 295] on p "點擊或將檔案拖曳到此處上傳" at bounding box center [601, 298] width 284 height 14
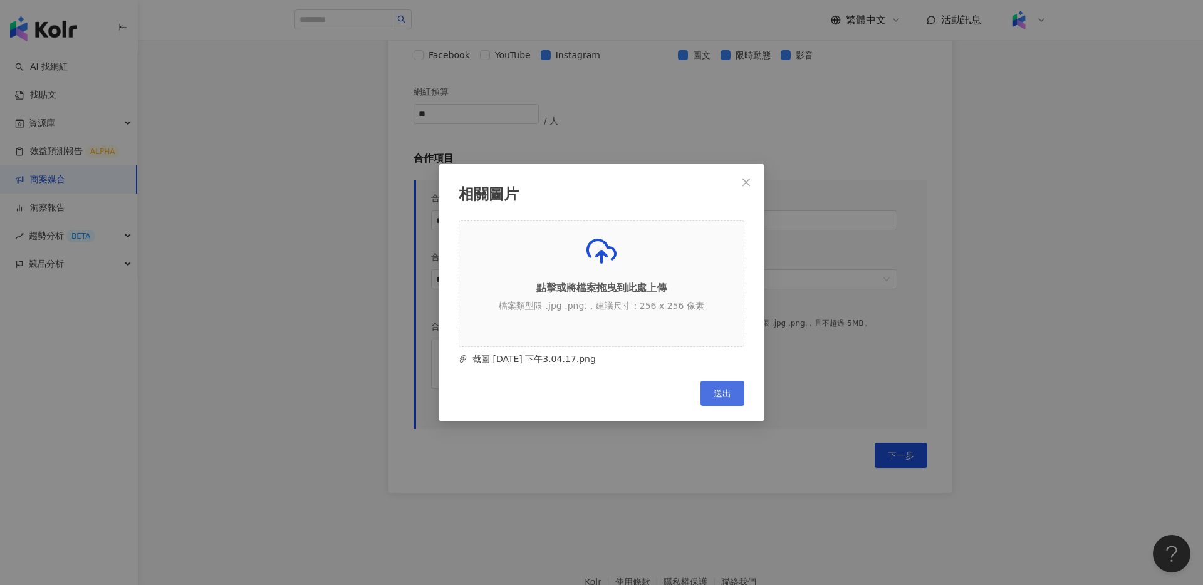
click at [718, 405] on div "相關圖片 點擊或將檔案拖曳到此處上傳 檔案類型限 .jpg .png.，建議尺寸：256 x 256 像素 截圖 [DATE] 下午3.04.17.png C…" at bounding box center [601, 292] width 326 height 257
click at [687, 398] on div "Cancel 送出" at bounding box center [602, 393] width 286 height 25
click at [722, 397] on span "送出" at bounding box center [722, 393] width 18 height 10
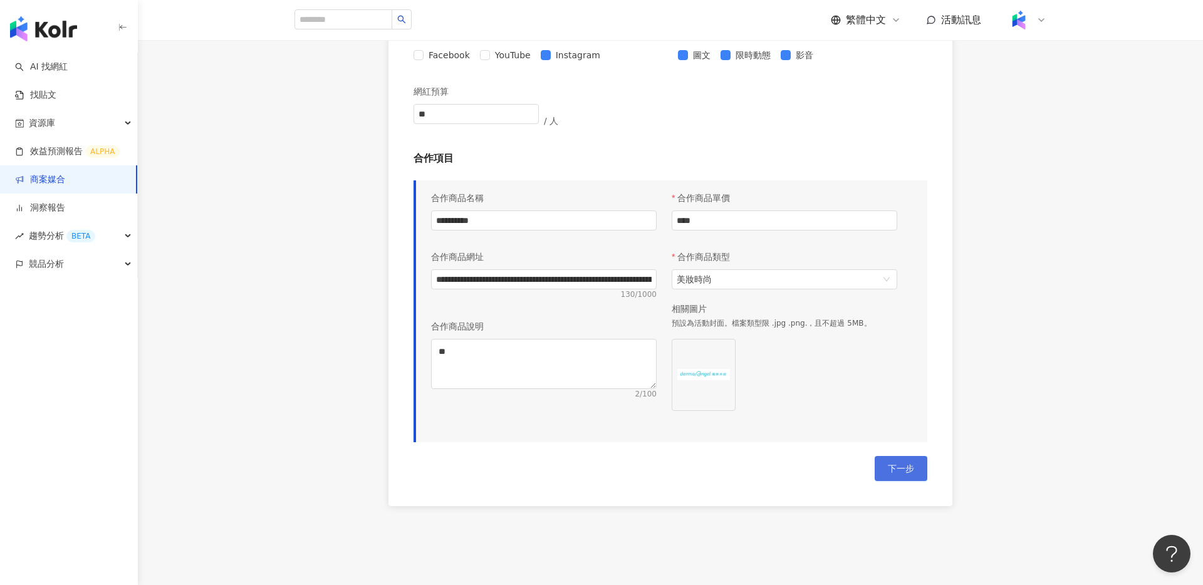
click at [896, 470] on span "下一步" at bounding box center [901, 469] width 26 height 10
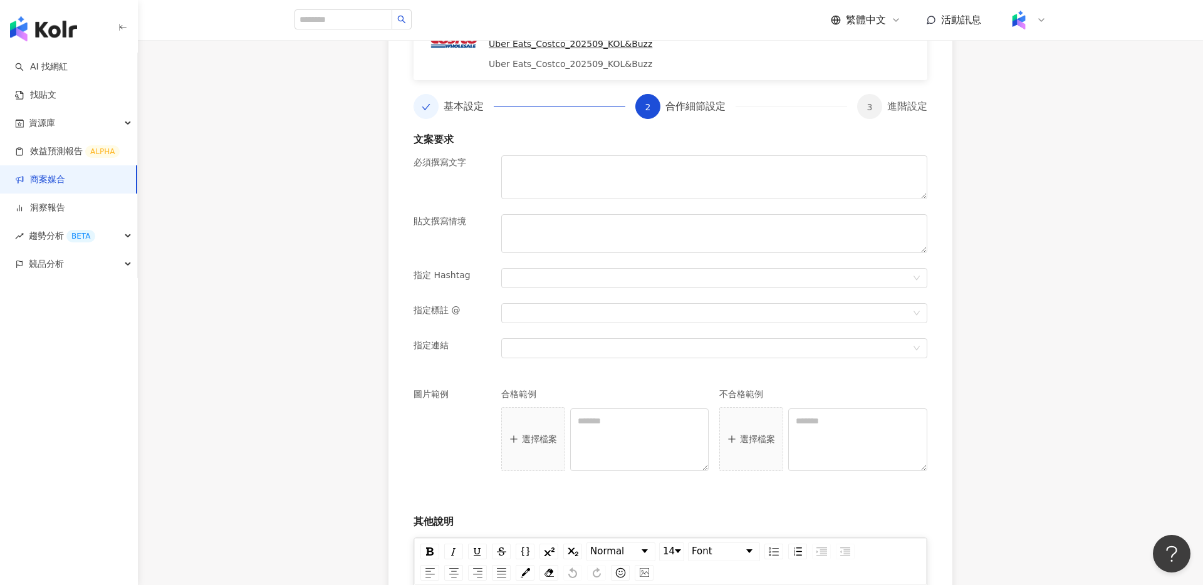
scroll to position [641, 0]
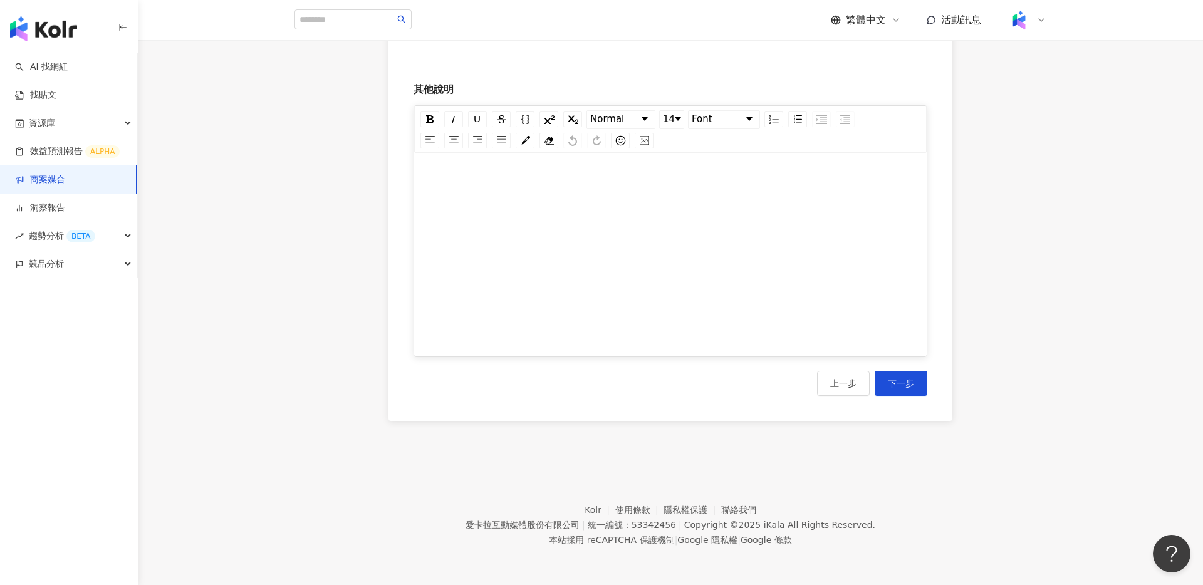
click at [531, 271] on div "rdw-editor" at bounding box center [670, 259] width 487 height 188
click at [896, 384] on span "下一步" at bounding box center [901, 383] width 26 height 10
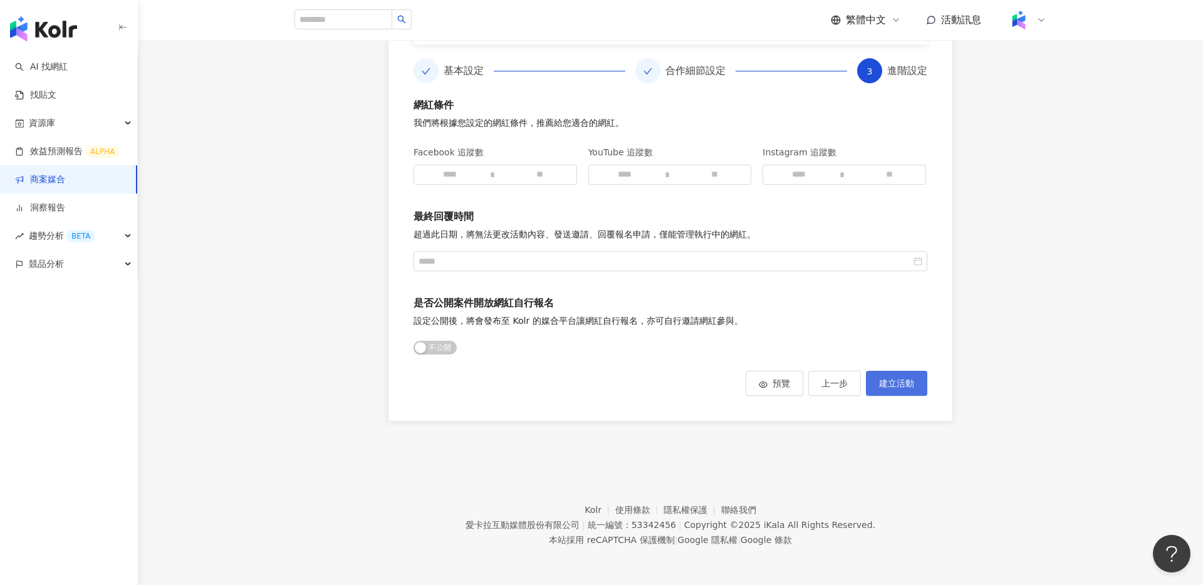
scroll to position [245, 0]
click at [917, 390] on button "建立活動" at bounding box center [896, 383] width 61 height 25
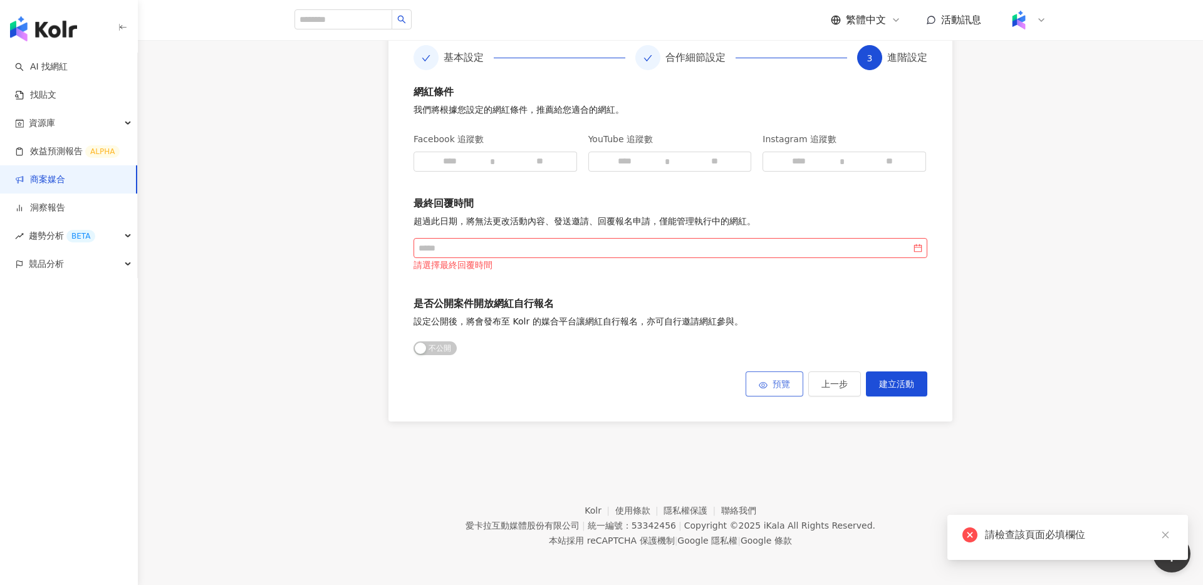
scroll to position [259, 0]
click at [586, 237] on div at bounding box center [670, 247] width 514 height 20
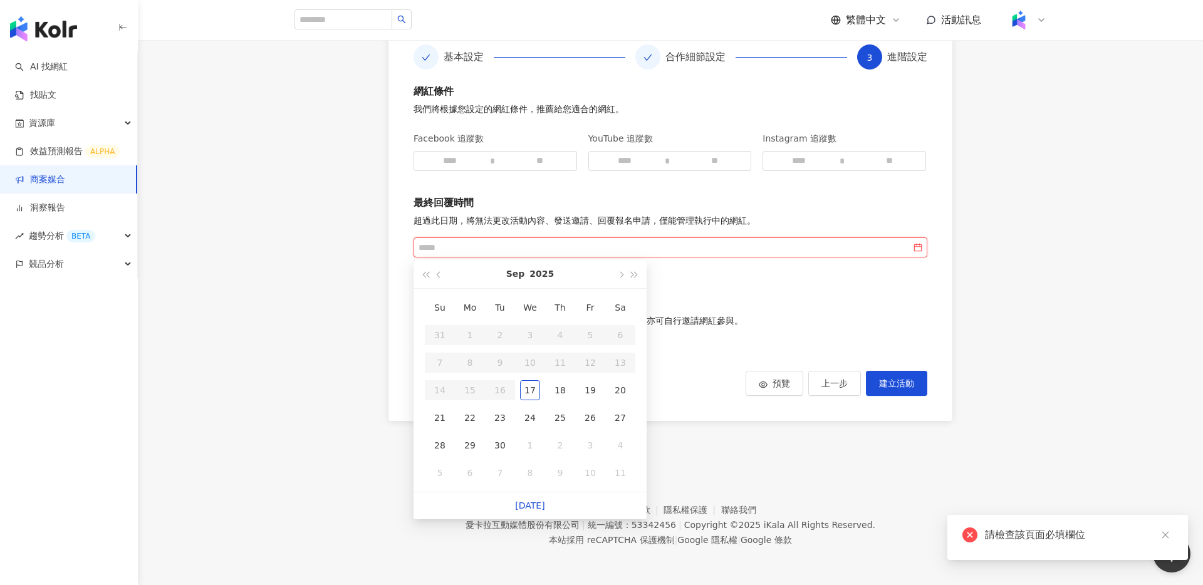
click at [611, 249] on input at bounding box center [664, 248] width 492 height 14
click at [619, 274] on span "button" at bounding box center [620, 275] width 6 height 6
type input "**********"
click at [589, 449] on div "31" at bounding box center [590, 445] width 20 height 20
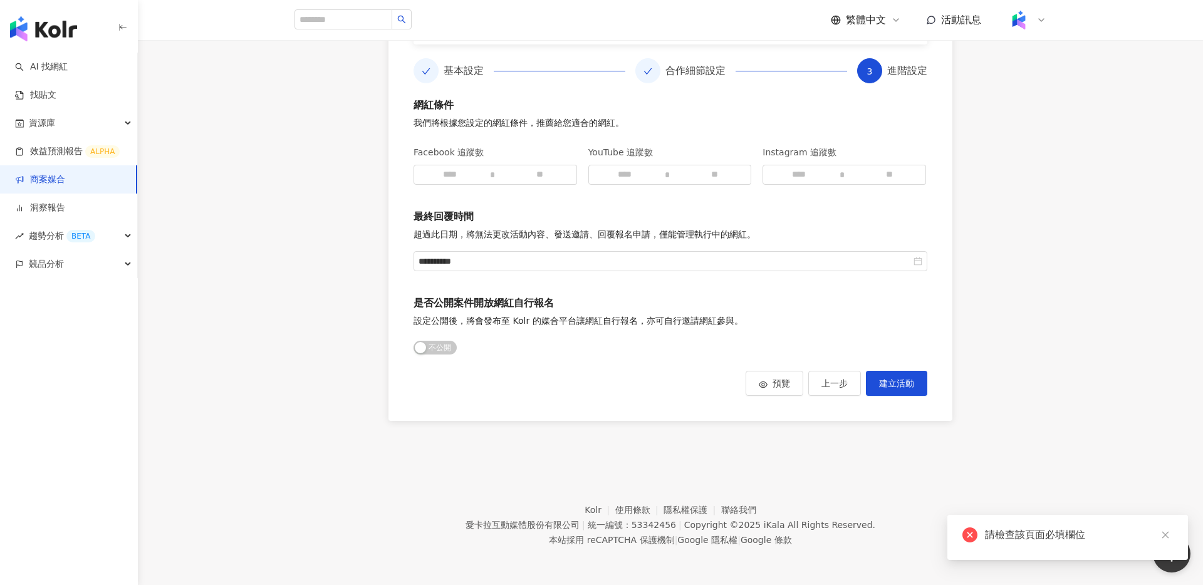
click at [957, 316] on div "**********" at bounding box center [670, 152] width 1065 height 587
click at [860, 407] on div "**********" at bounding box center [670, 152] width 564 height 537
click at [903, 378] on span "建立活動" at bounding box center [896, 383] width 35 height 10
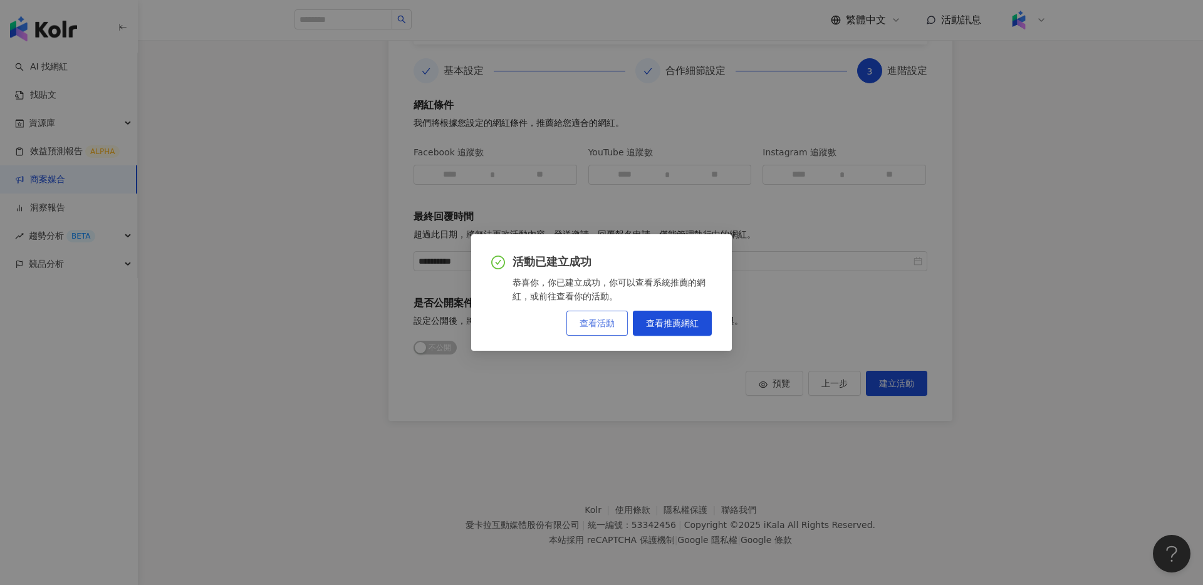
click at [601, 324] on span "查看活動" at bounding box center [596, 323] width 35 height 10
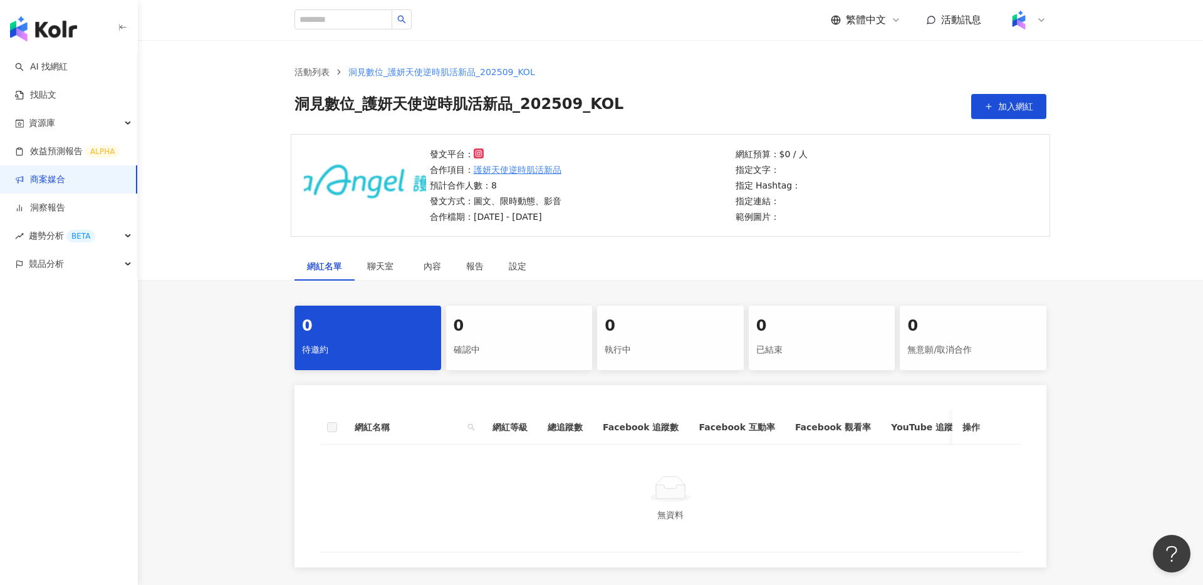
scroll to position [115, 0]
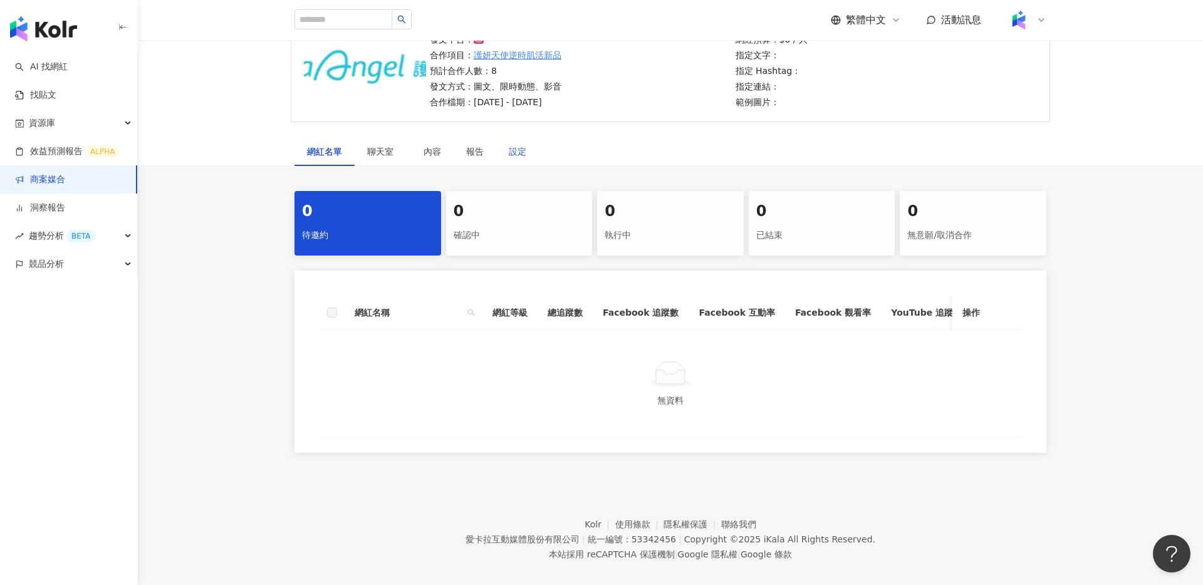
click at [515, 150] on div "設定" at bounding box center [518, 152] width 18 height 14
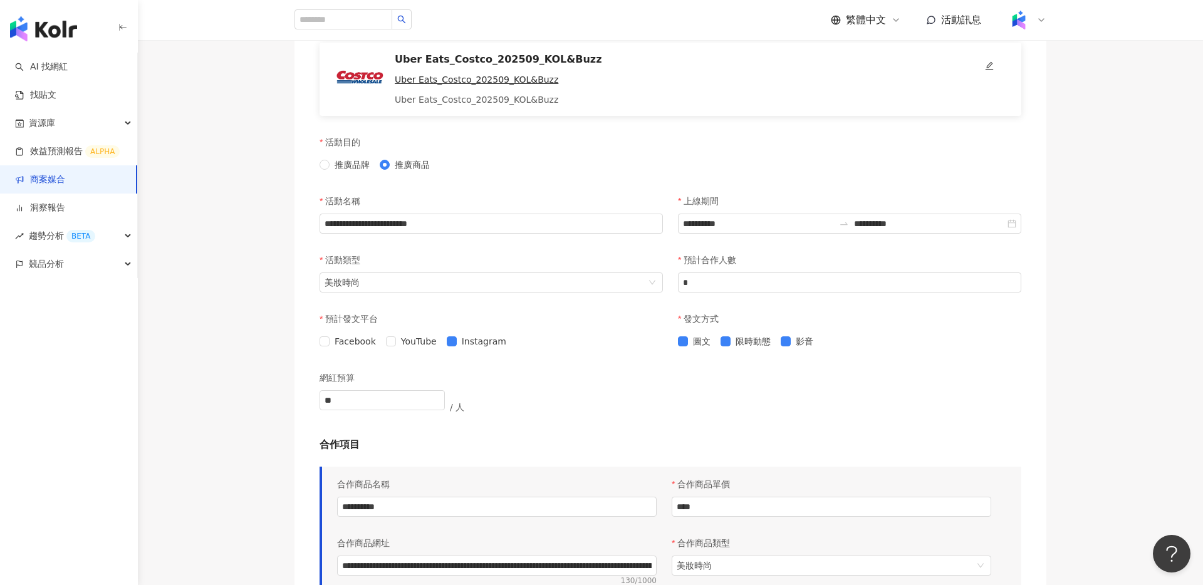
scroll to position [70, 0]
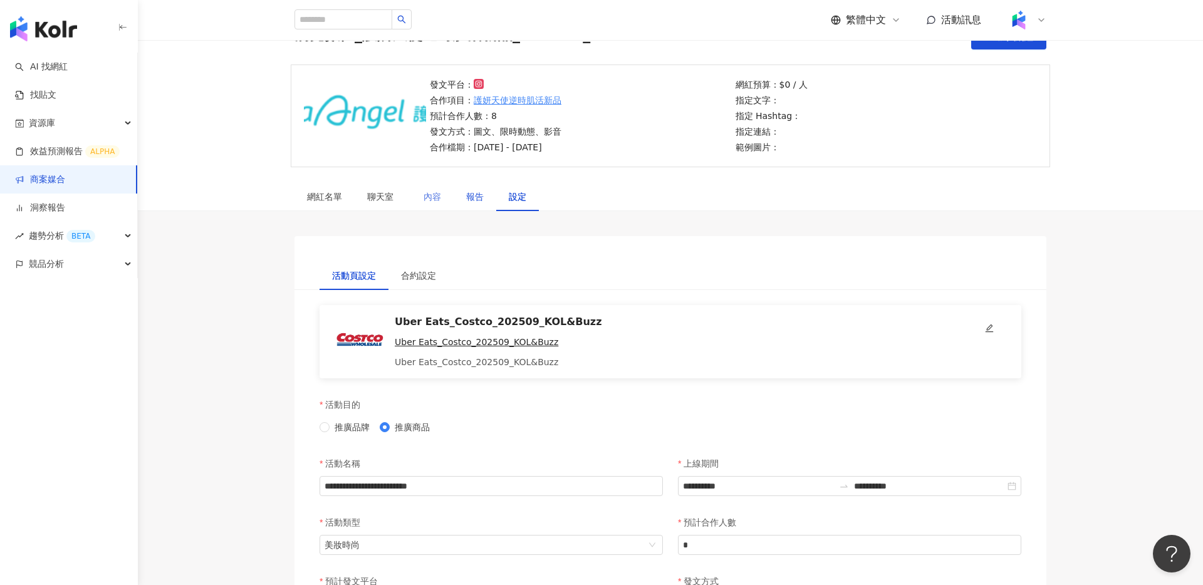
drag, startPoint x: 482, startPoint y: 195, endPoint x: 434, endPoint y: 195, distance: 48.2
click at [482, 195] on div "報告" at bounding box center [475, 197] width 18 height 14
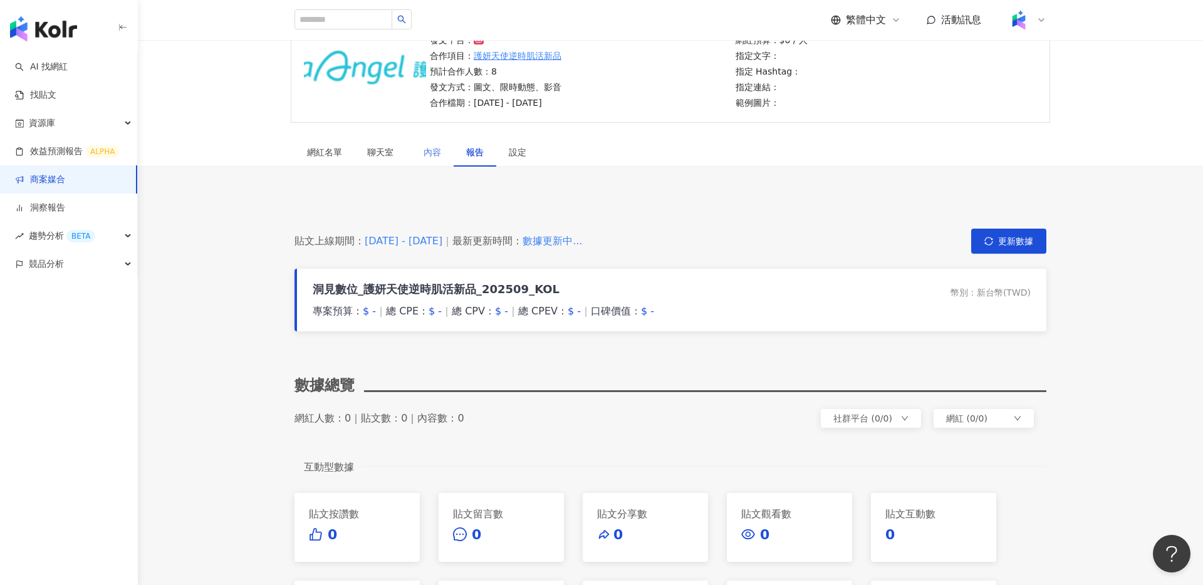
click at [440, 162] on div "內容" at bounding box center [432, 152] width 43 height 29
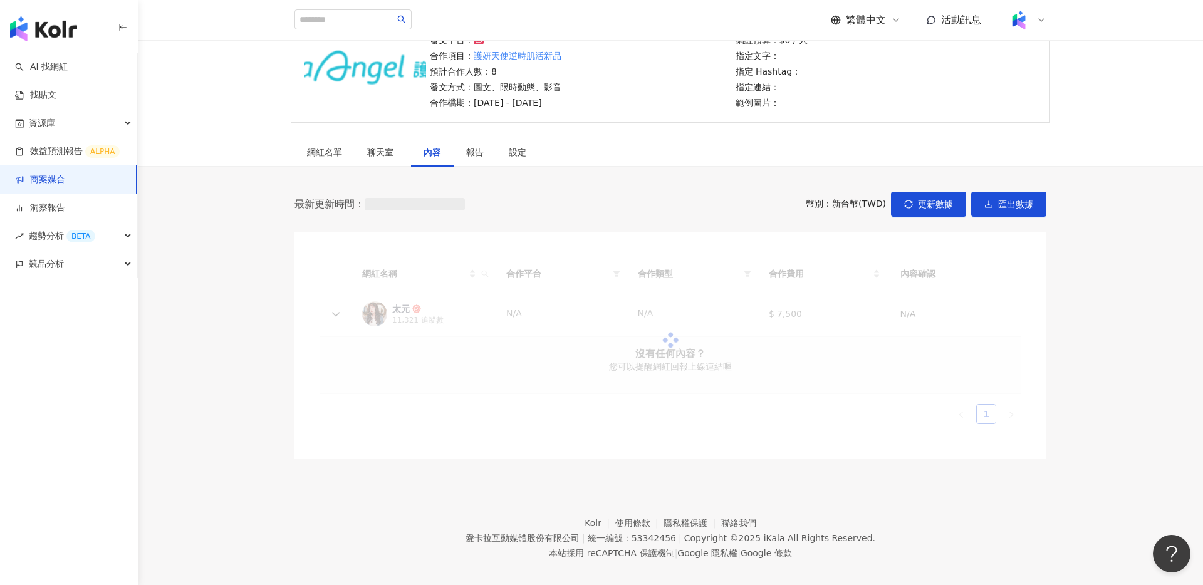
scroll to position [92, 0]
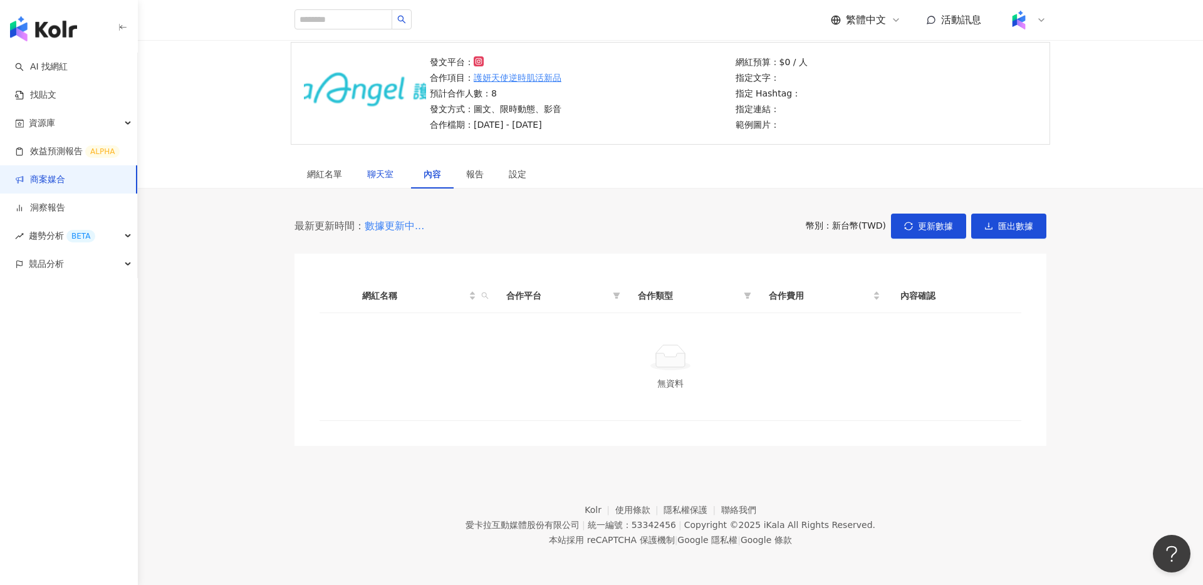
click at [381, 172] on span "聊天室" at bounding box center [382, 174] width 31 height 9
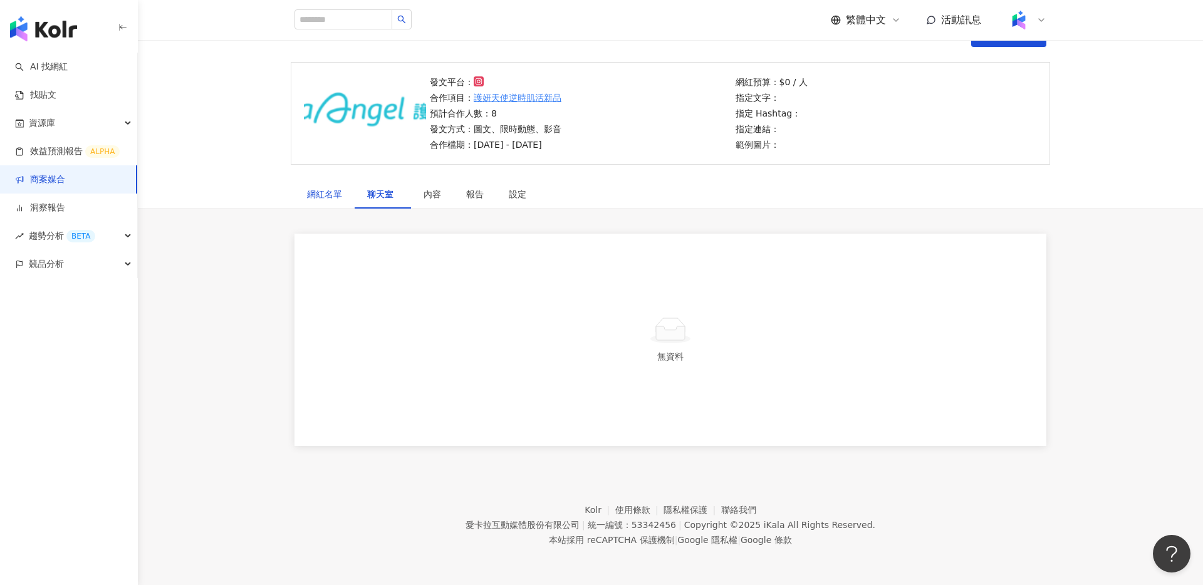
click at [332, 191] on div "網紅名單" at bounding box center [324, 194] width 35 height 14
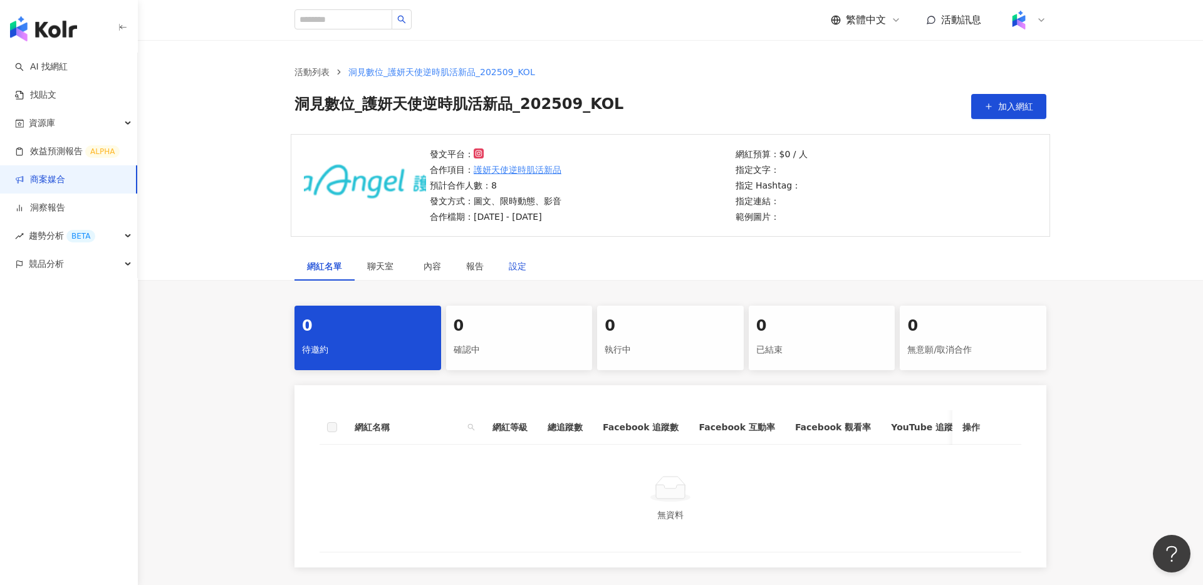
click at [523, 267] on div "設定" at bounding box center [518, 266] width 18 height 14
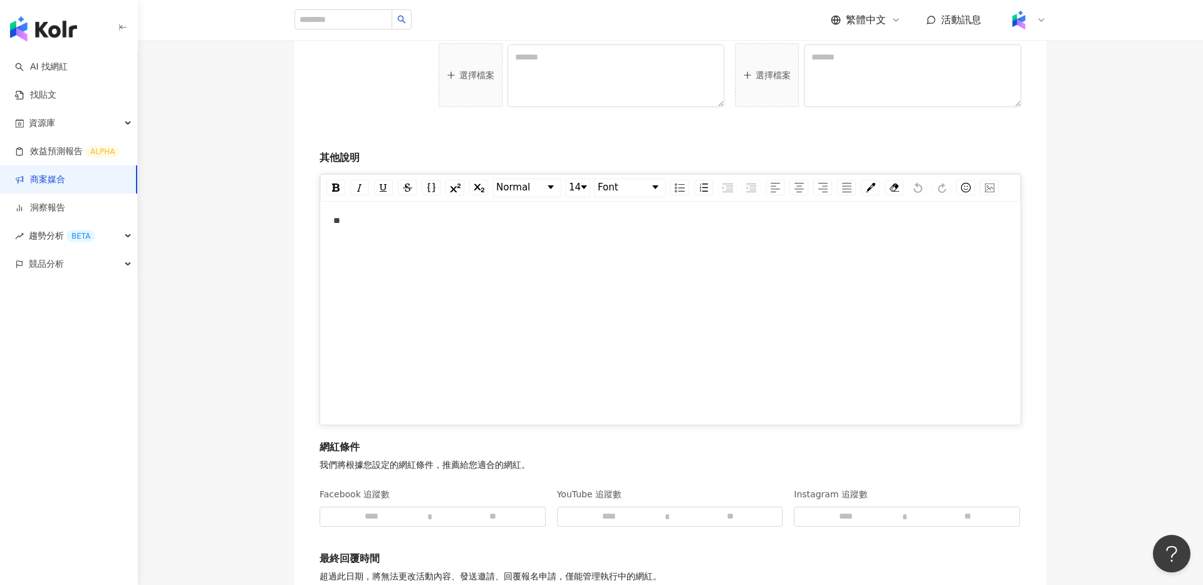
scroll to position [1434, 0]
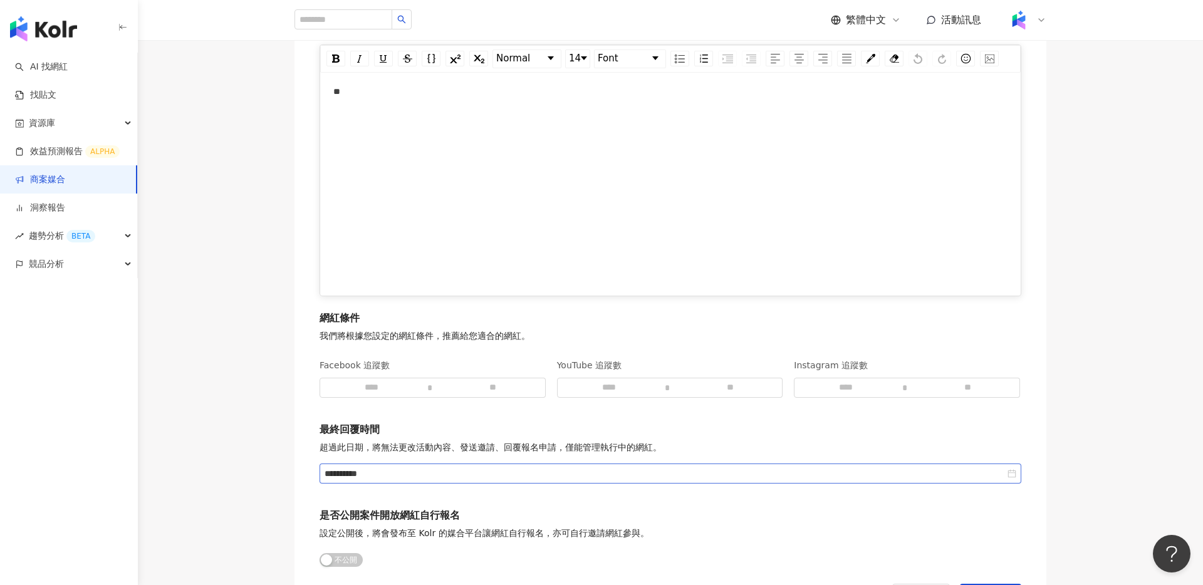
click at [1008, 474] on div "**********" at bounding box center [670, 474] width 692 height 14
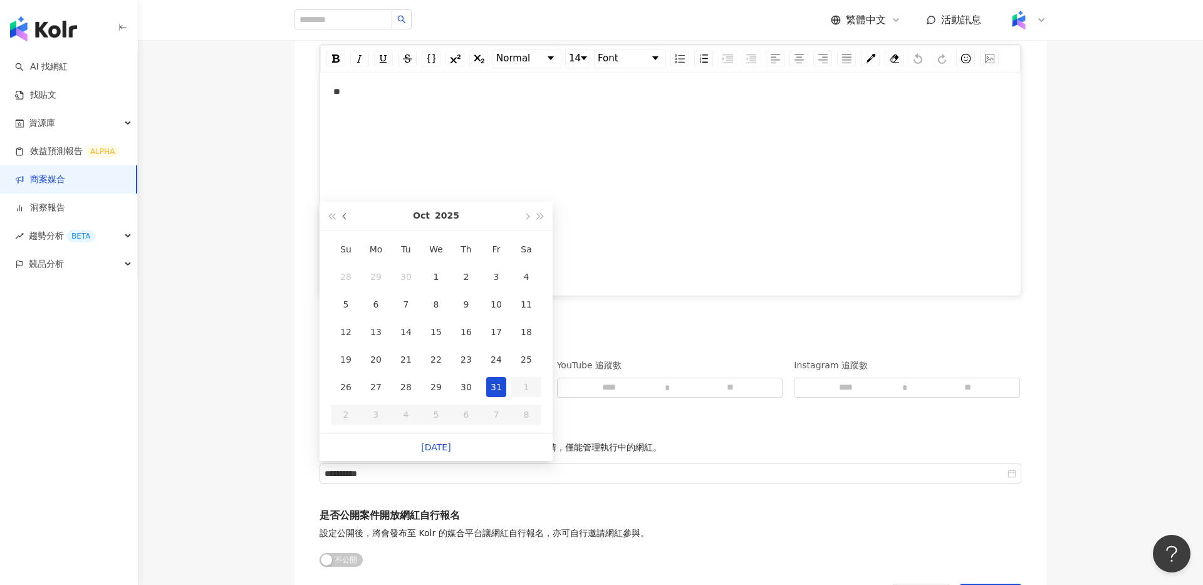
click at [338, 219] on button "button" at bounding box center [345, 216] width 14 height 28
click at [433, 337] on div "17" at bounding box center [436, 332] width 20 height 20
type input "**********"
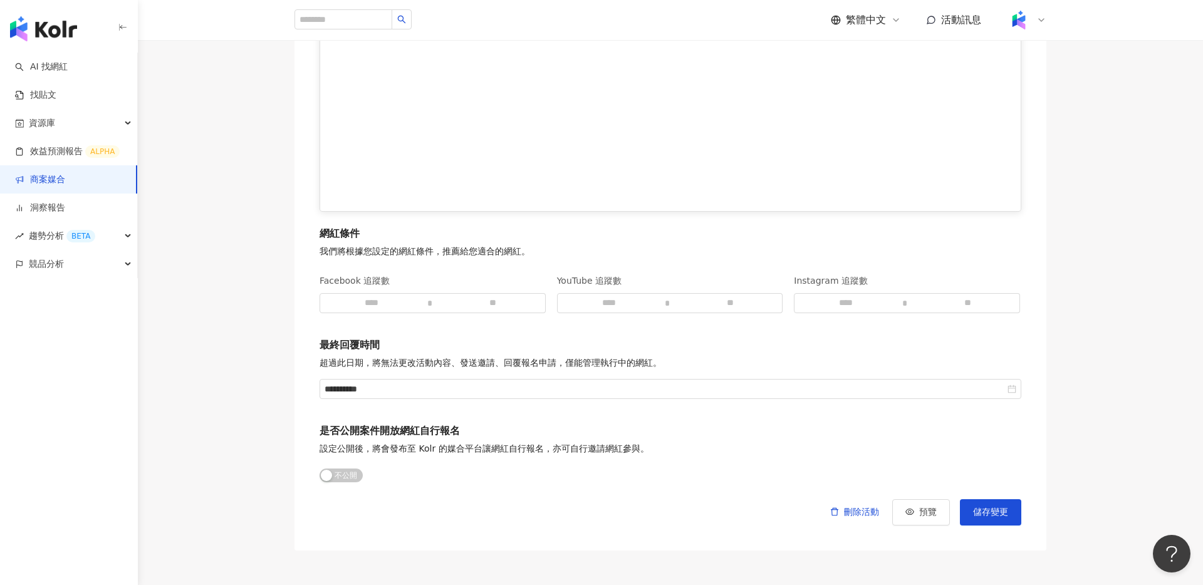
scroll to position [1525, 0]
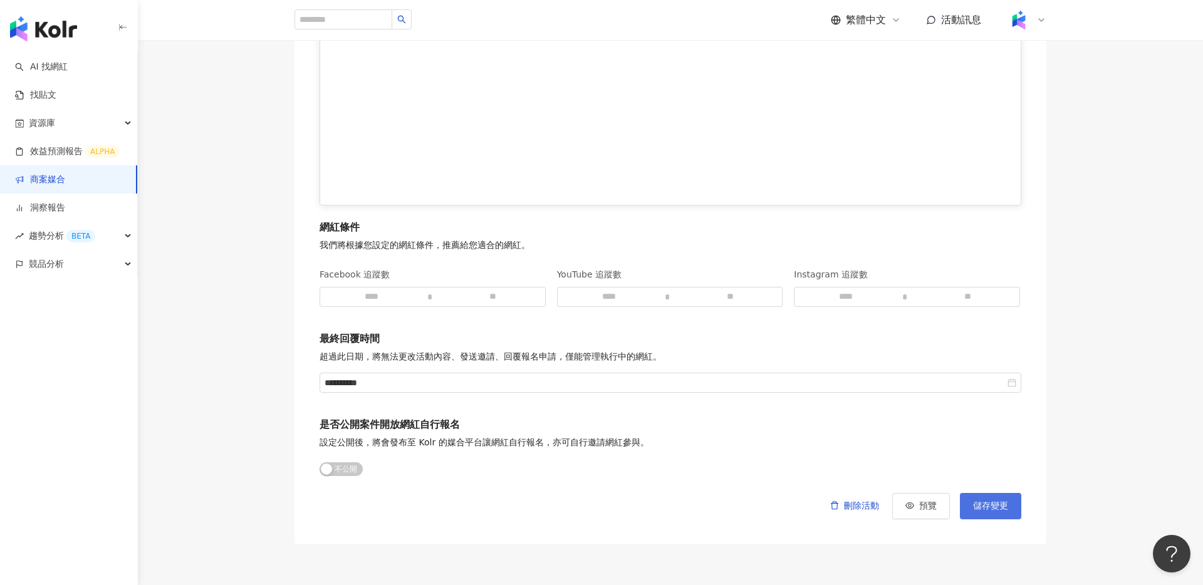
click at [994, 507] on span "儲存變更" at bounding box center [990, 506] width 35 height 10
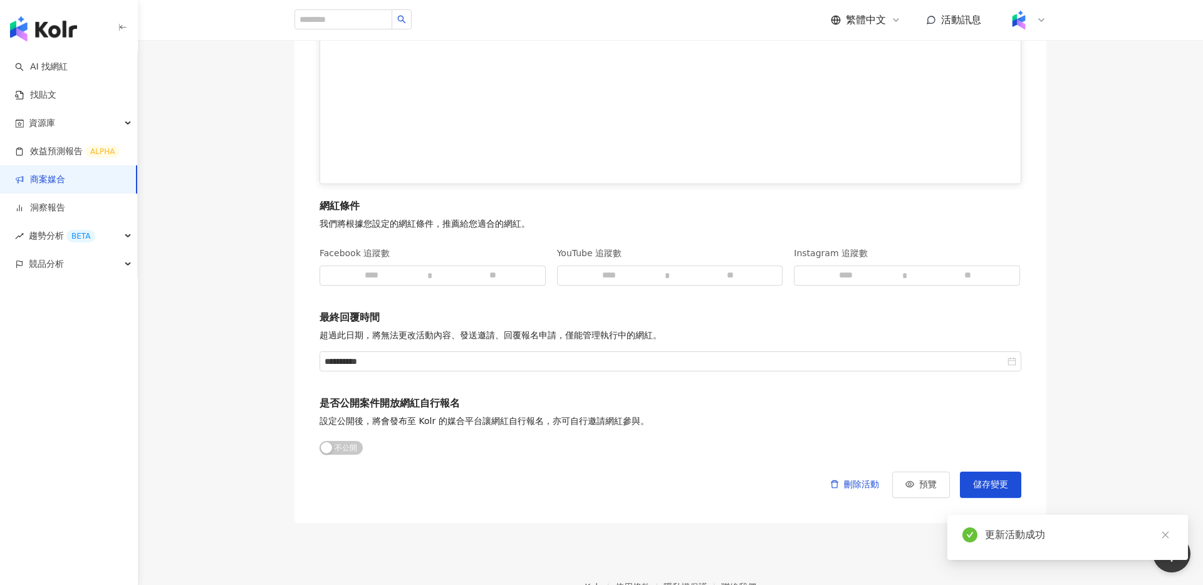
scroll to position [1623, 0]
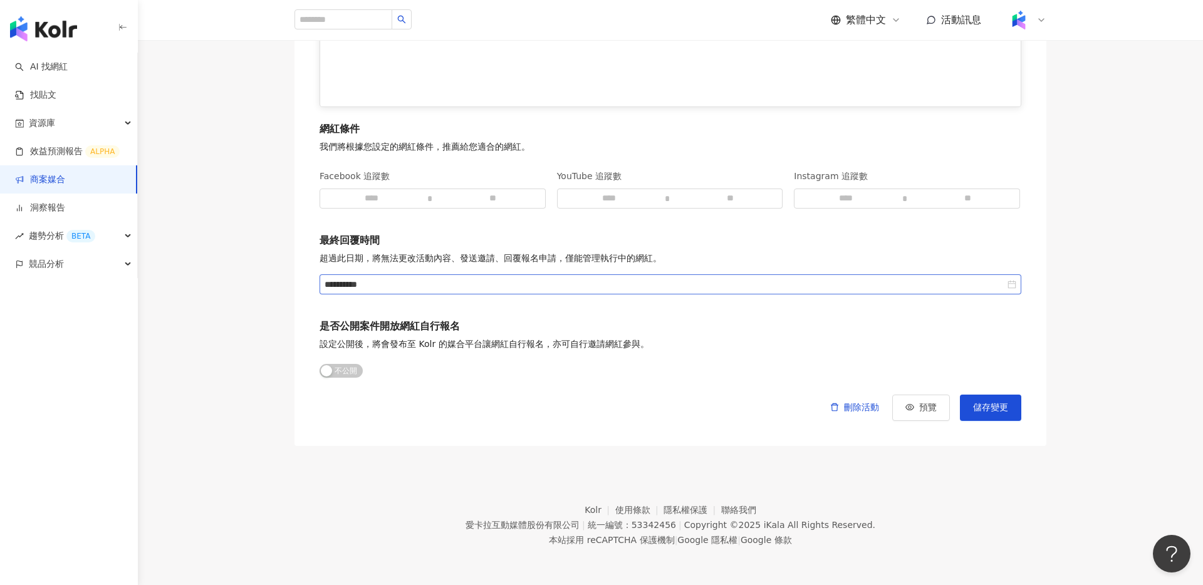
click at [480, 294] on div "**********" at bounding box center [670, 284] width 702 height 20
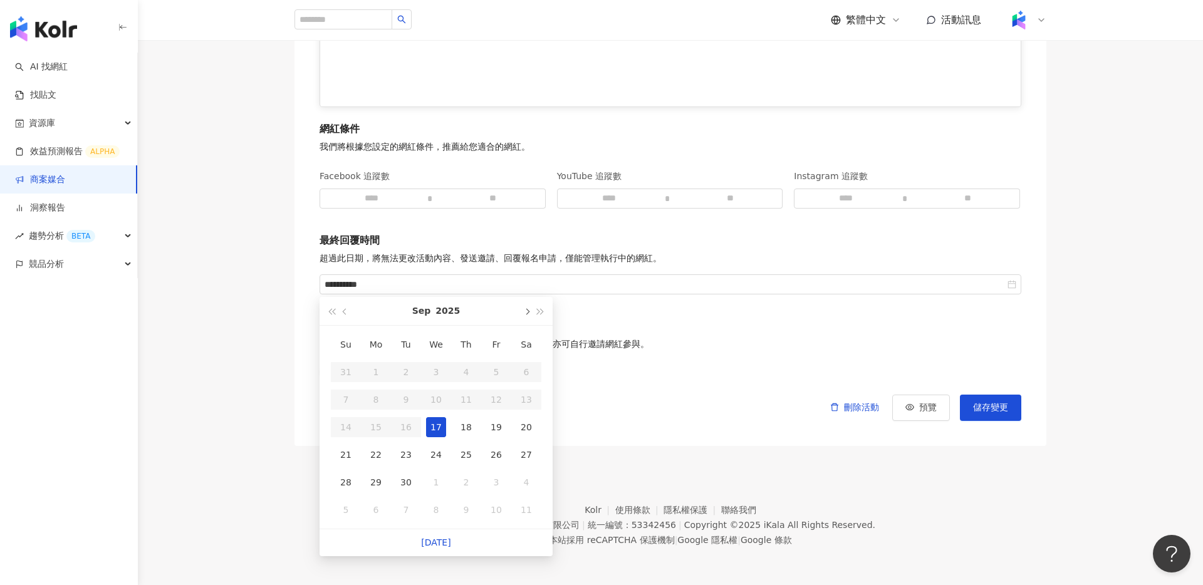
click at [527, 314] on button "button" at bounding box center [526, 311] width 14 height 28
type input "**********"
click at [499, 482] on div "31" at bounding box center [496, 482] width 20 height 20
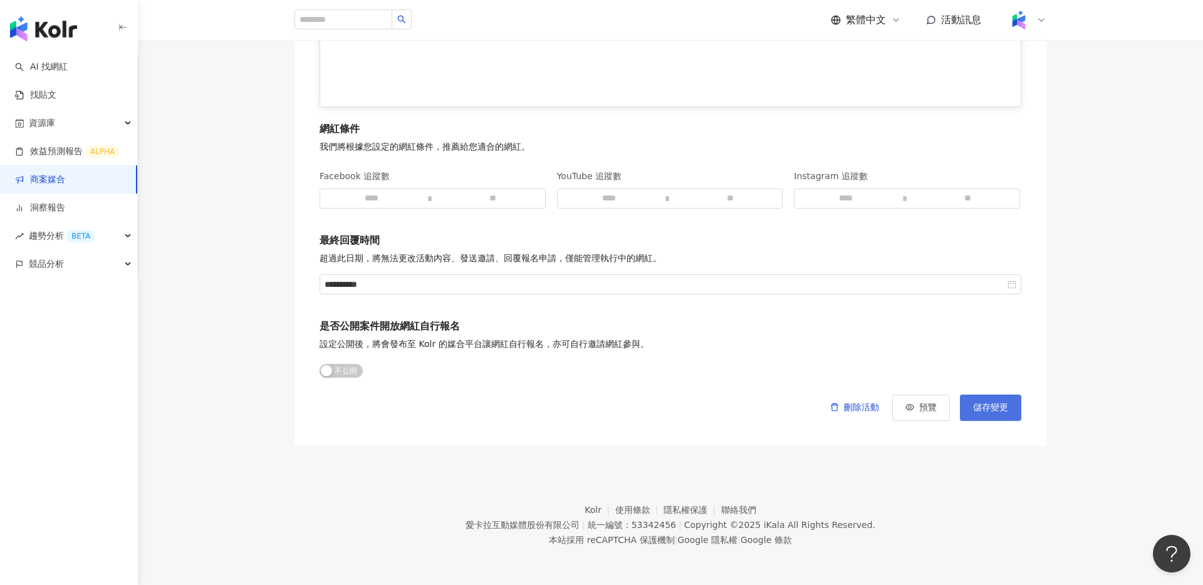
click at [982, 409] on span "儲存變更" at bounding box center [990, 408] width 35 height 10
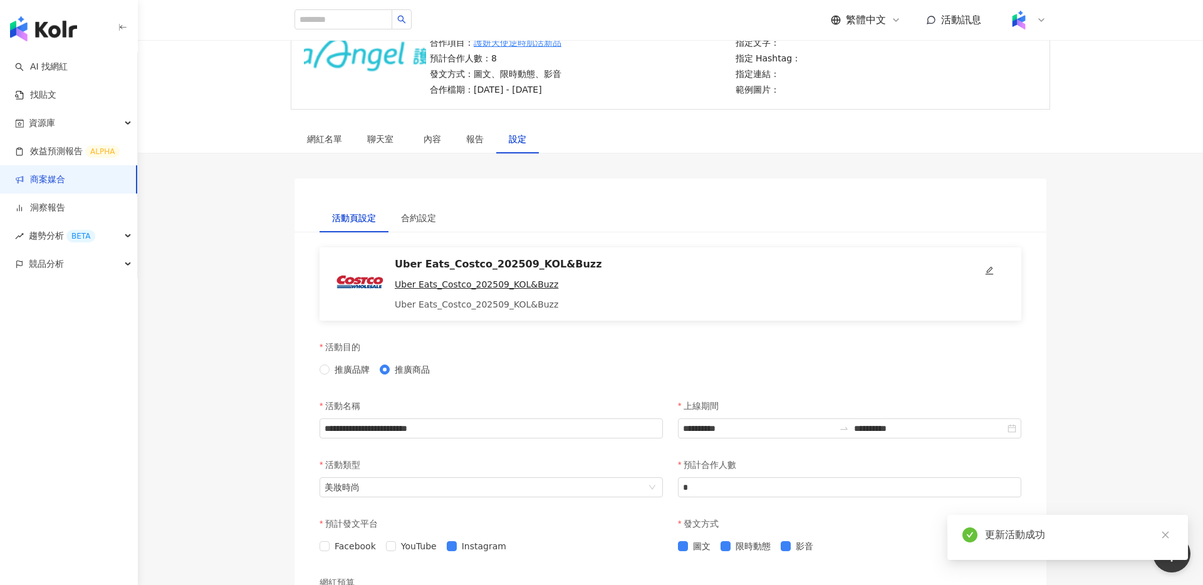
scroll to position [103, 0]
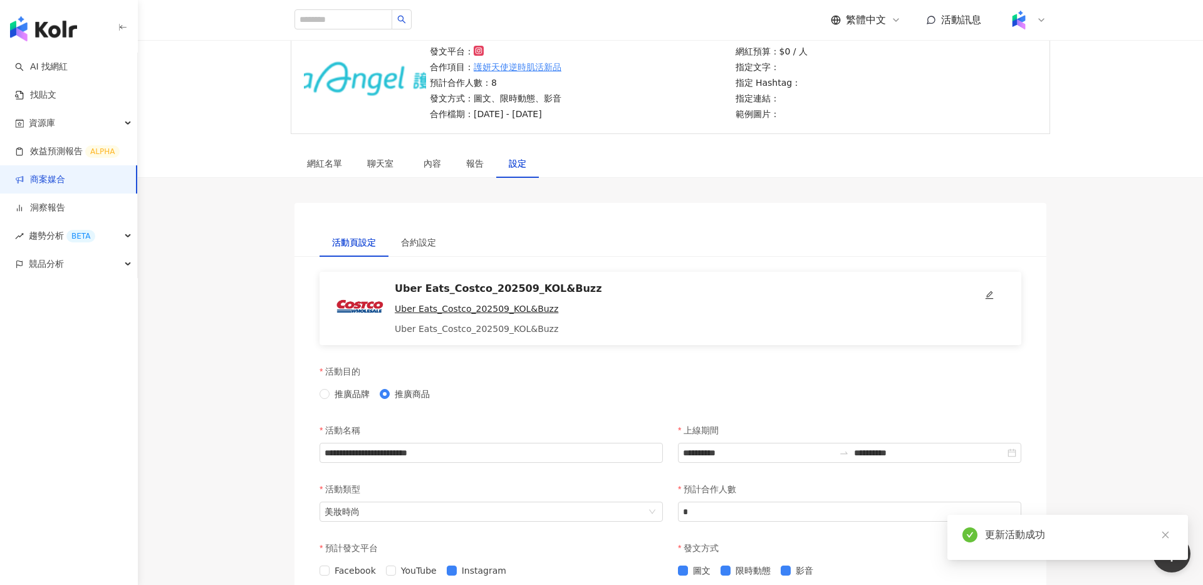
click at [65, 174] on link "商案媒合" at bounding box center [40, 180] width 50 height 13
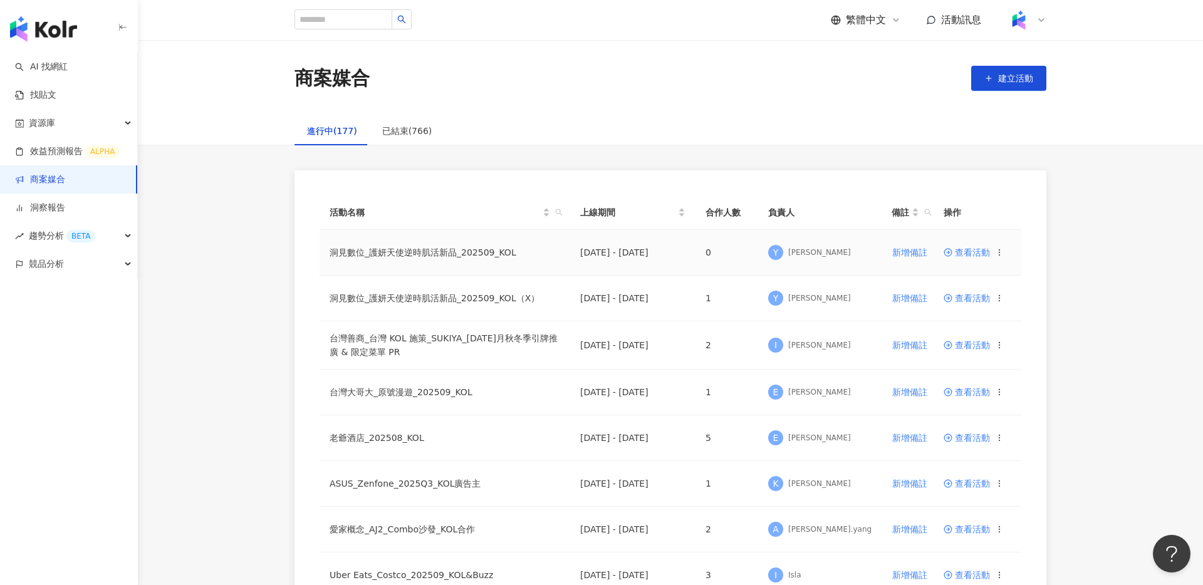
scroll to position [14, 0]
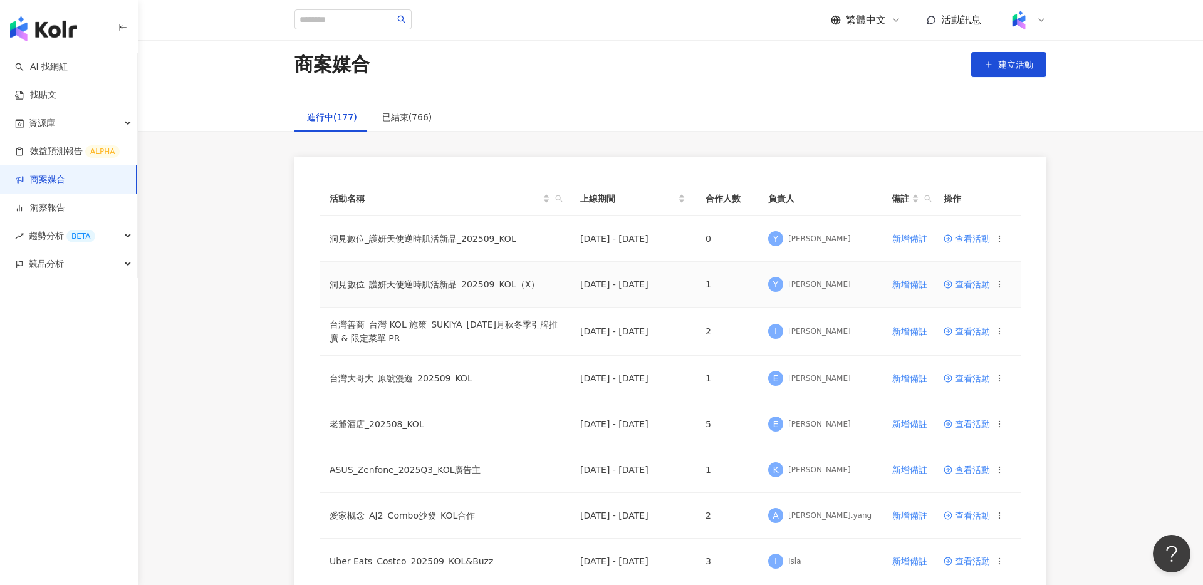
click at [978, 282] on span "查看活動" at bounding box center [966, 284] width 46 height 9
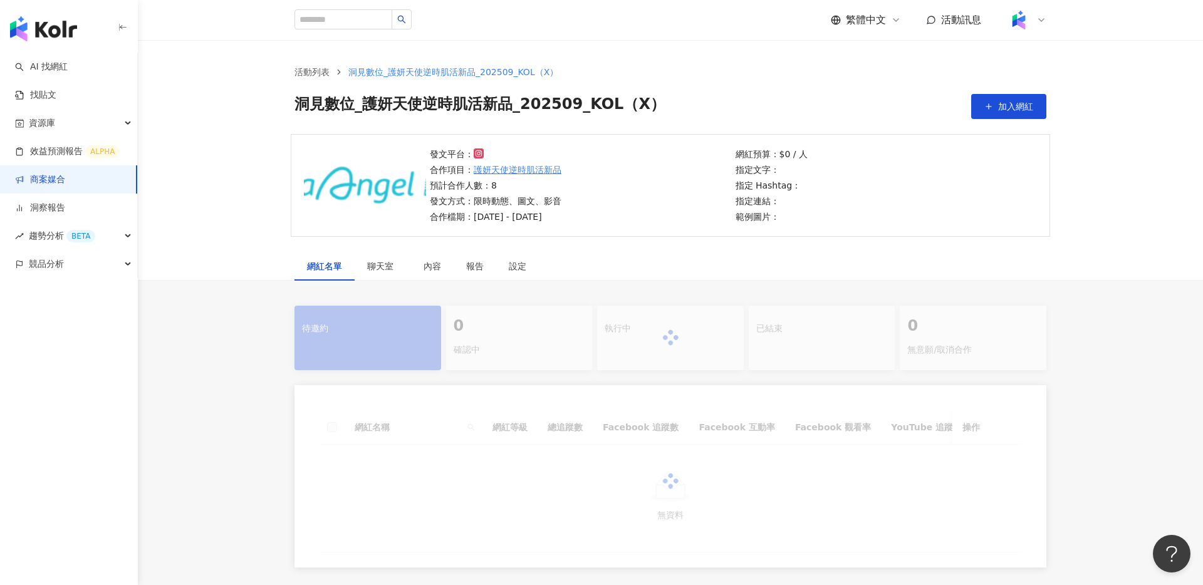
scroll to position [129, 0]
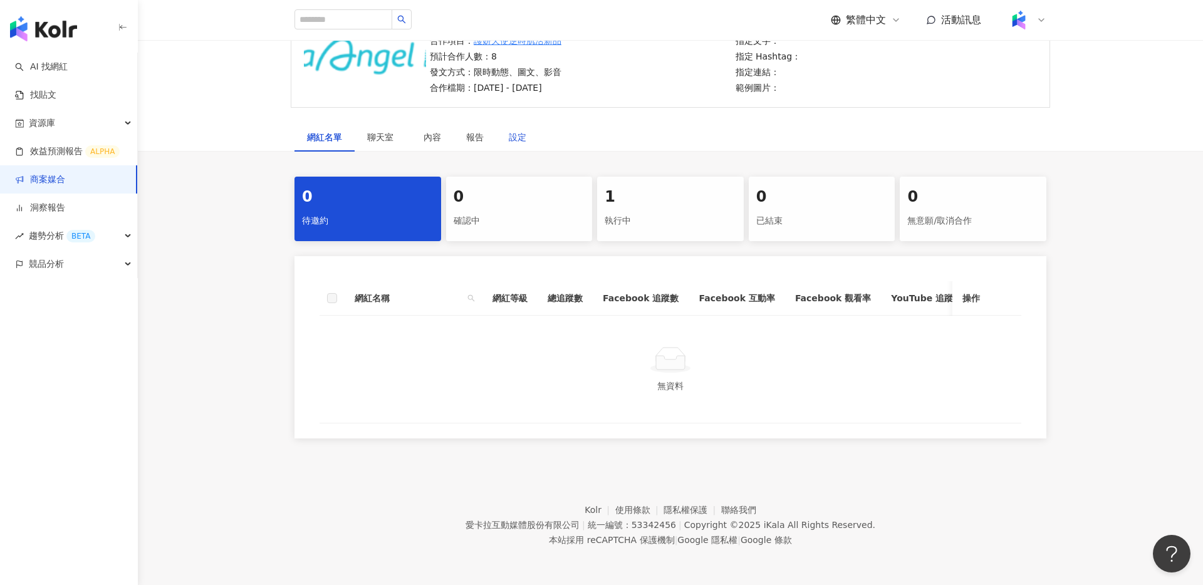
click at [518, 140] on div "設定" at bounding box center [518, 137] width 18 height 14
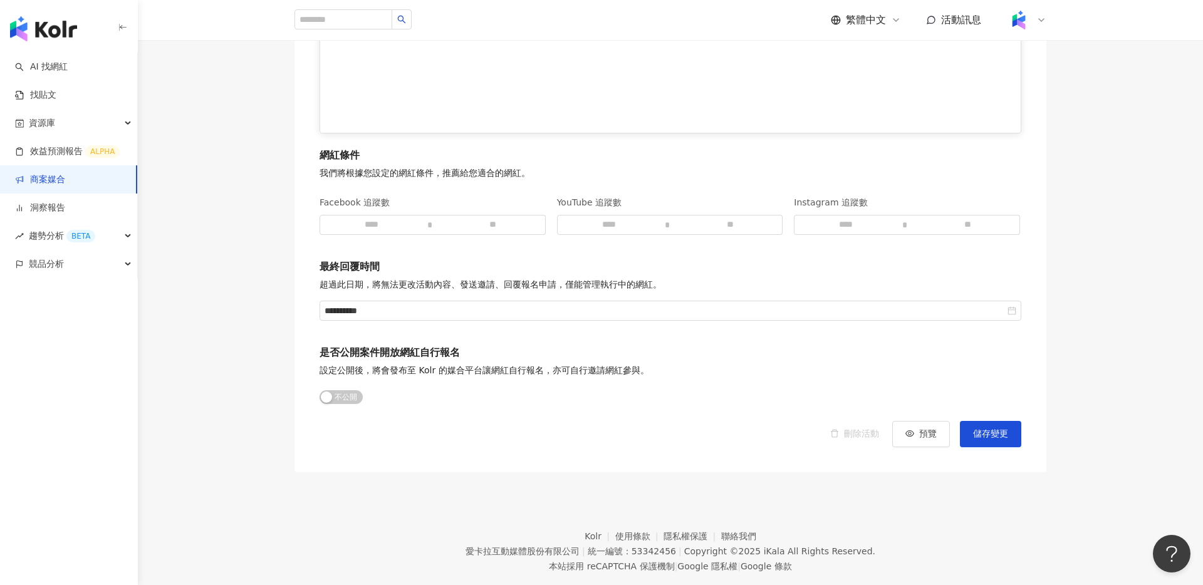
scroll to position [1623, 0]
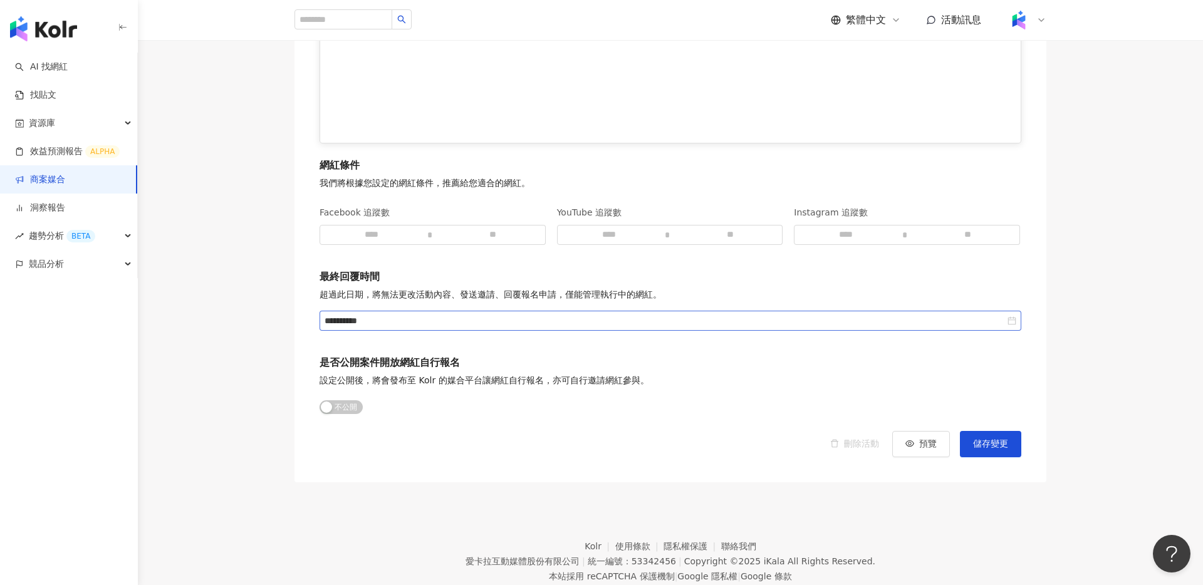
click at [735, 328] on div "**********" at bounding box center [670, 321] width 702 height 20
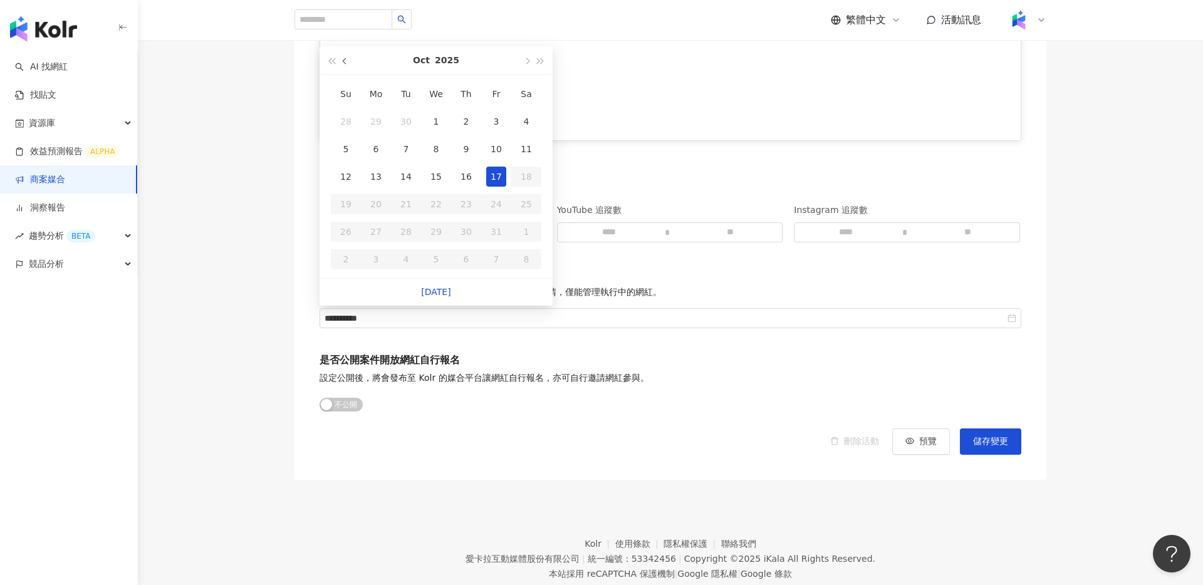
click at [338, 62] on button "button" at bounding box center [345, 60] width 14 height 28
click at [429, 173] on div "17" at bounding box center [436, 177] width 20 height 20
type input "**********"
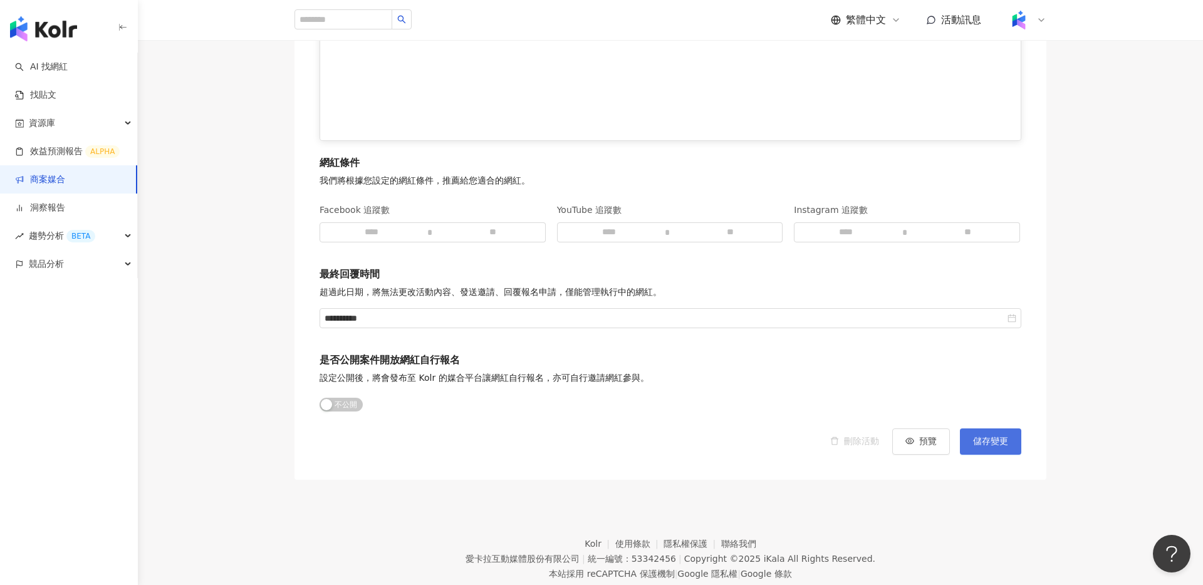
click at [985, 447] on button "儲存變更" at bounding box center [990, 441] width 61 height 26
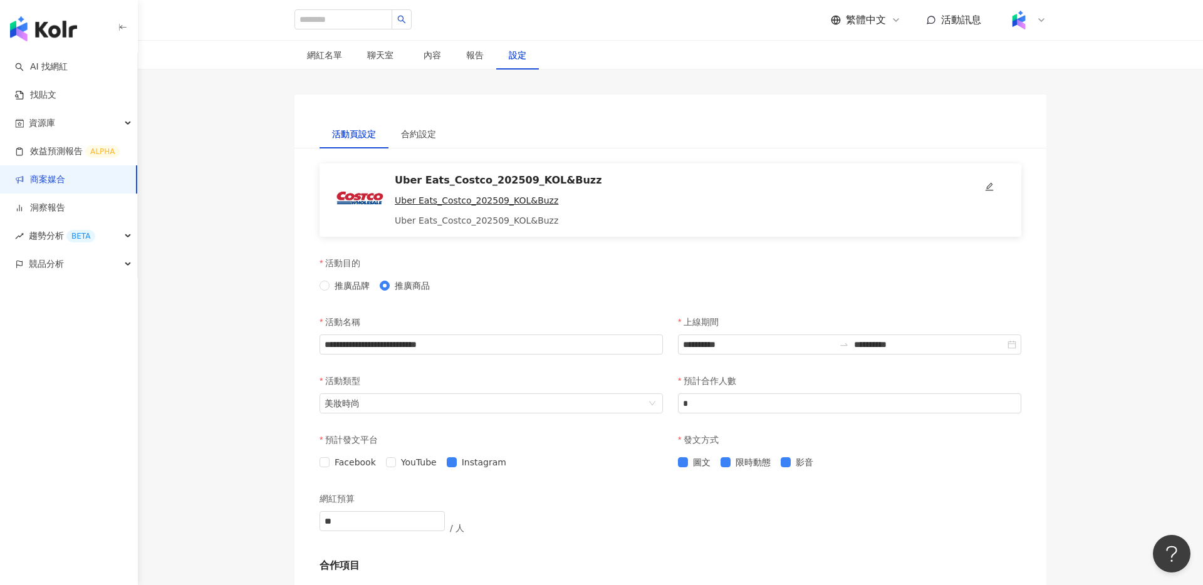
scroll to position [0, 0]
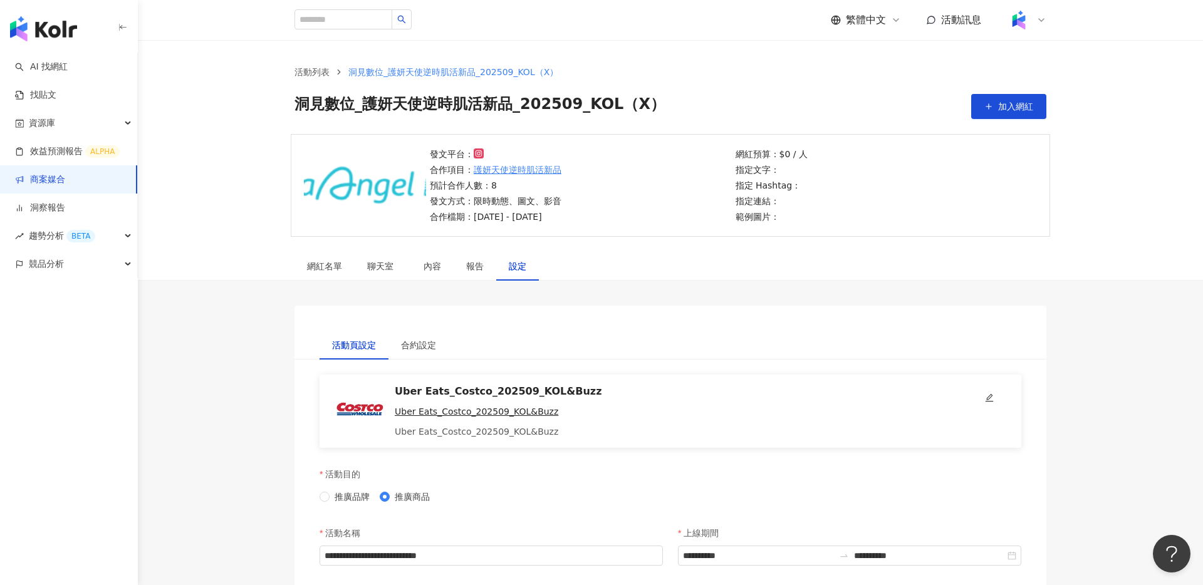
click at [65, 179] on link "商案媒合" at bounding box center [40, 180] width 50 height 13
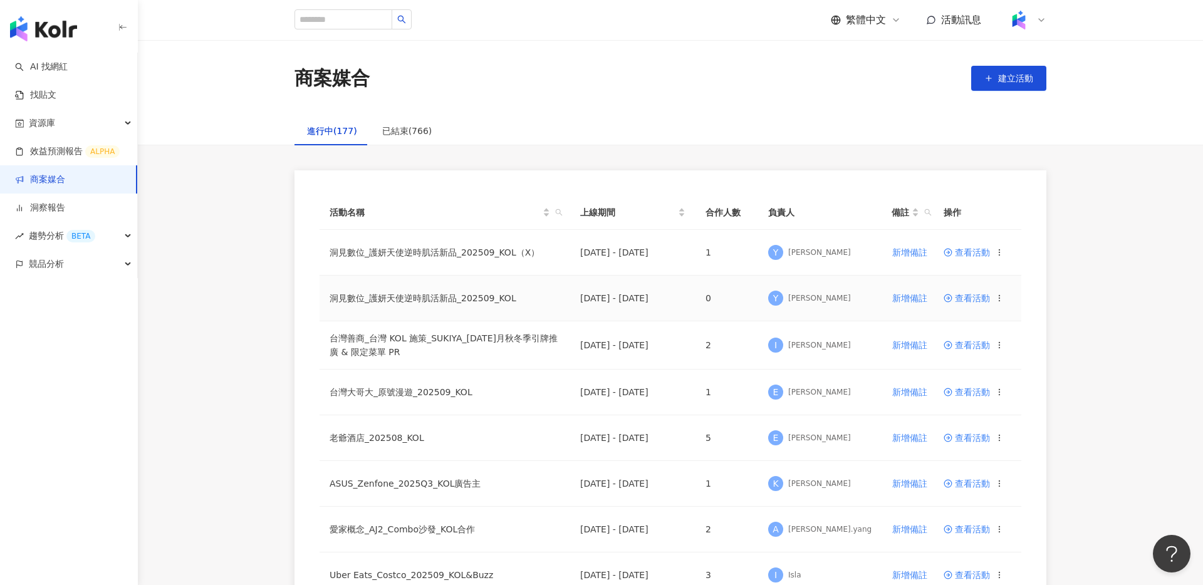
click at [992, 297] on div "查看活動" at bounding box center [973, 298] width 60 height 9
click at [975, 298] on span "查看活動" at bounding box center [966, 298] width 46 height 9
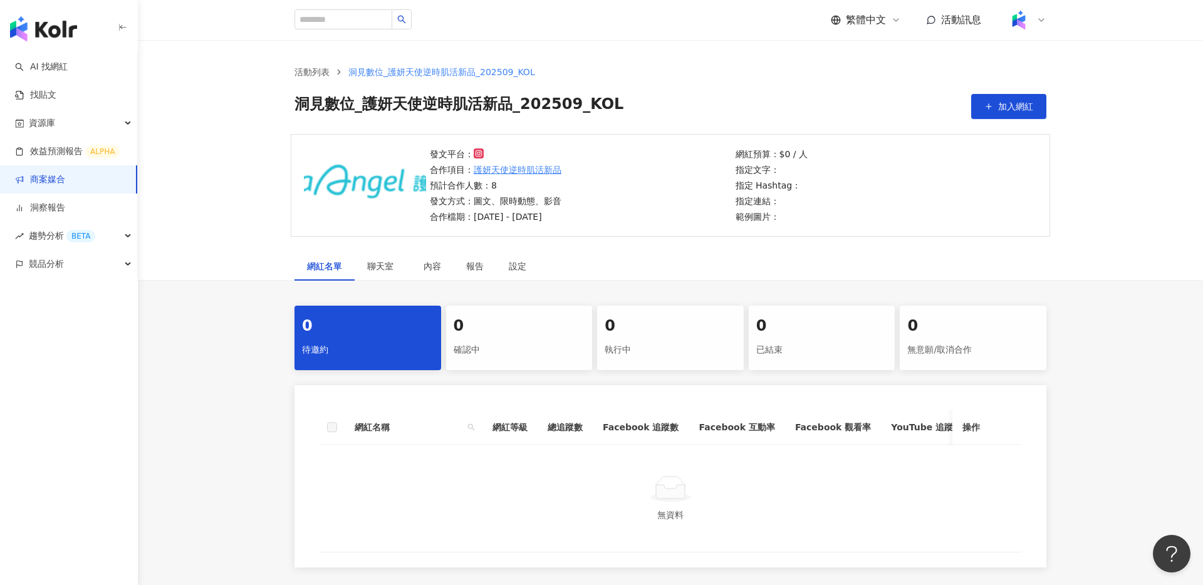
click at [690, 325] on div "0" at bounding box center [670, 326] width 132 height 21
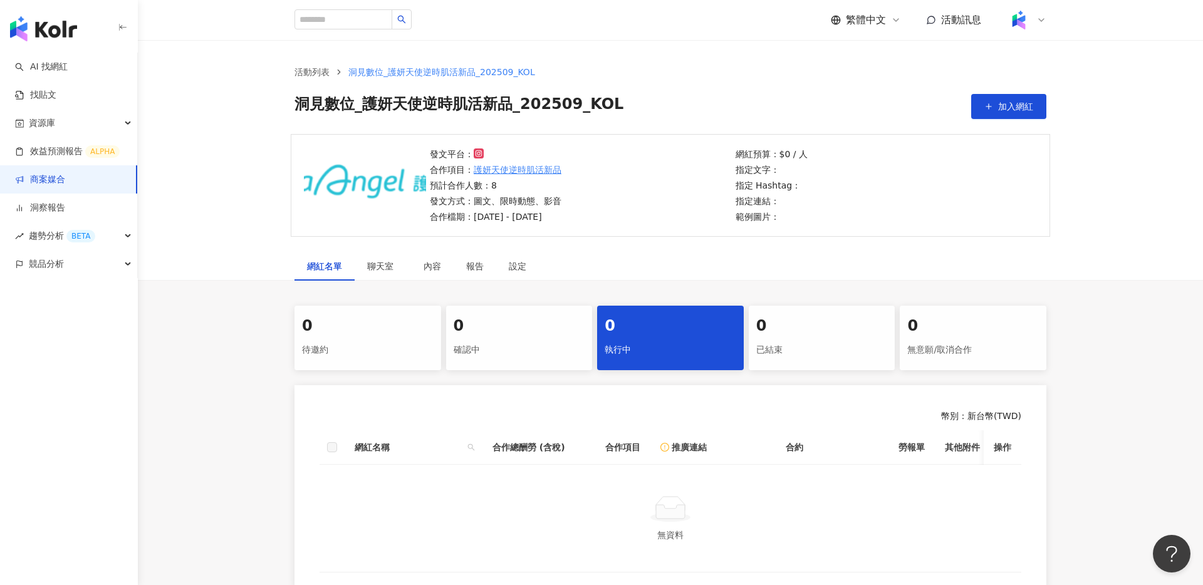
click at [65, 174] on link "商案媒合" at bounding box center [40, 180] width 50 height 13
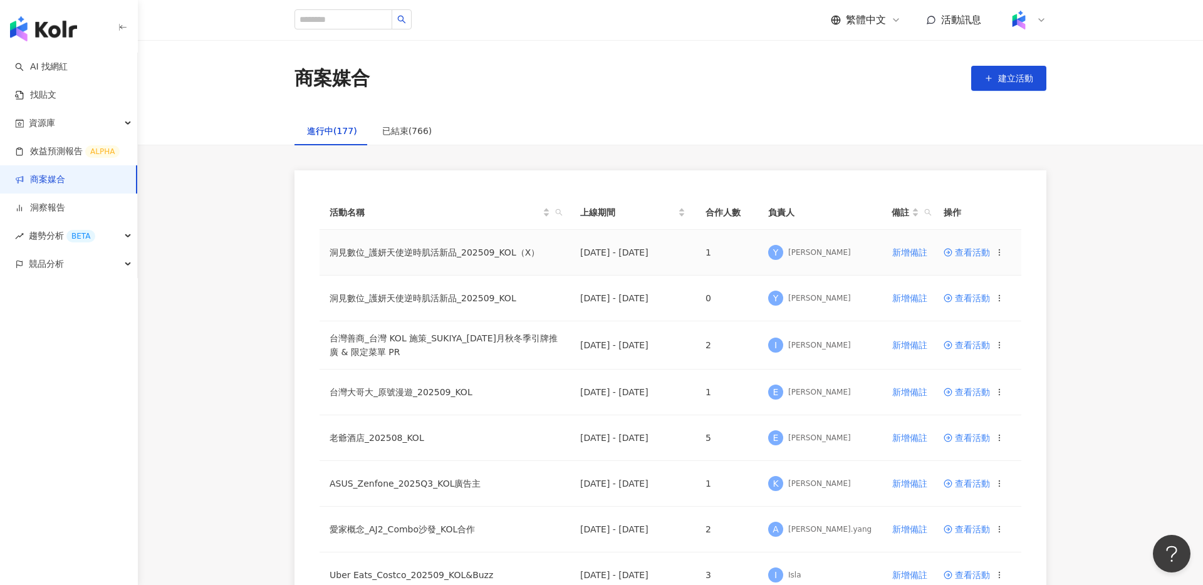
click at [477, 251] on td "洞見數位_護妍天使逆時肌活新品_202509_KOL（X）" at bounding box center [444, 253] width 251 height 46
click at [954, 242] on td "查看活動" at bounding box center [977, 253] width 88 height 46
click at [968, 249] on span "查看活動" at bounding box center [966, 252] width 46 height 9
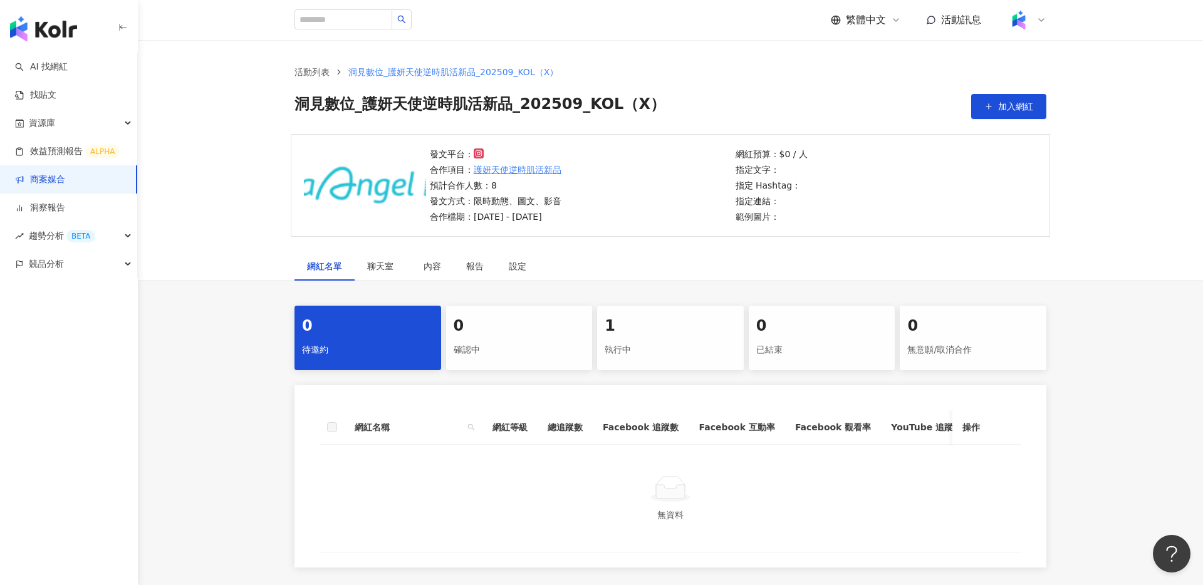
click at [651, 318] on div "1" at bounding box center [670, 326] width 132 height 21
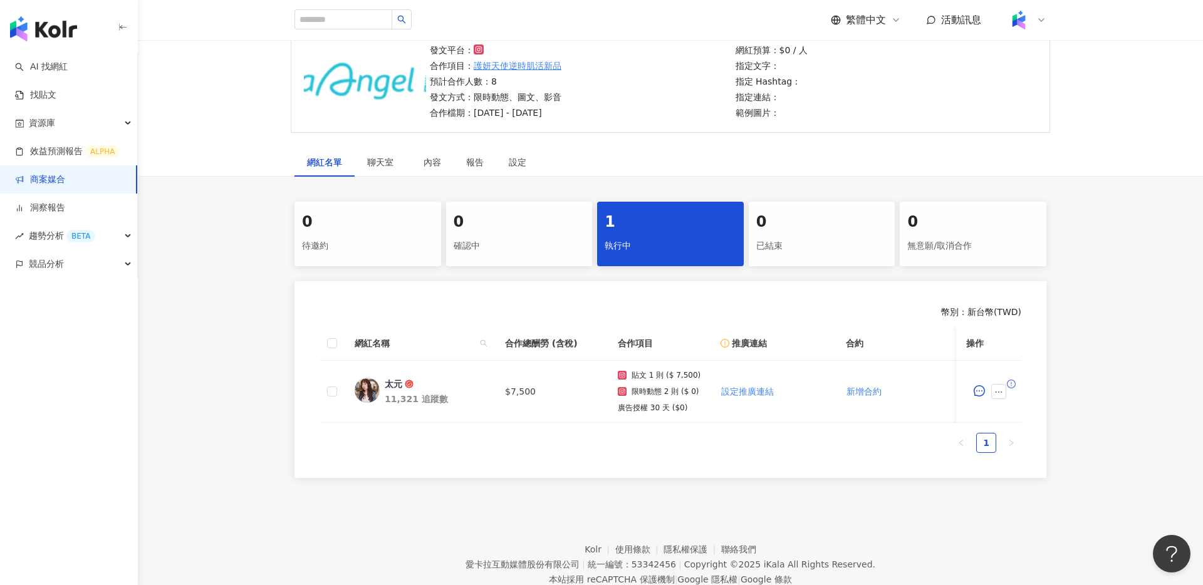
scroll to position [143, 0]
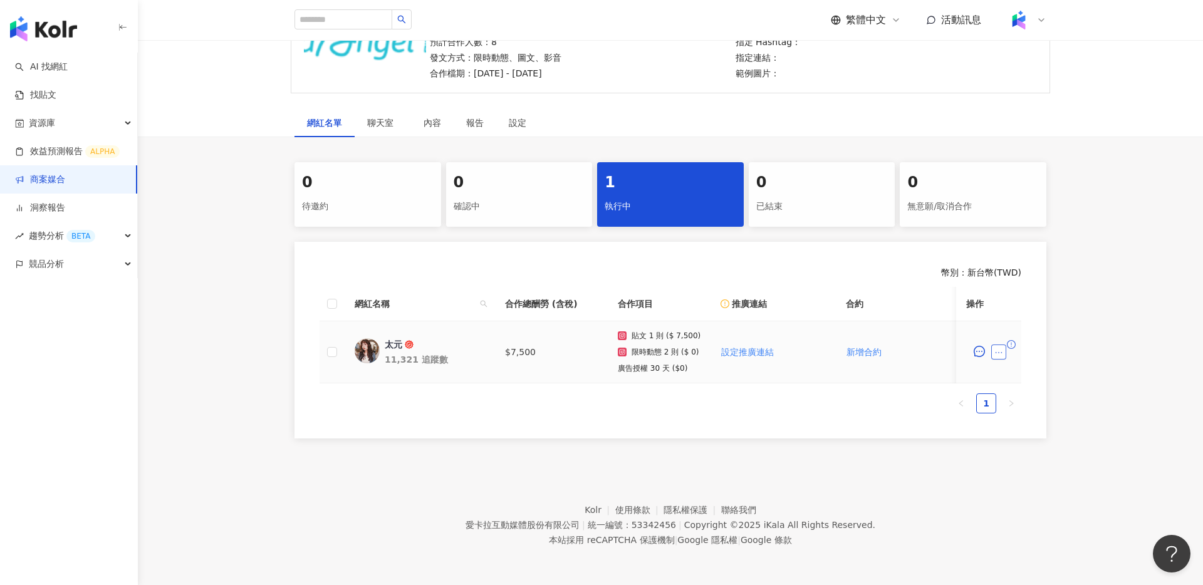
click at [1003, 351] on button "button" at bounding box center [998, 352] width 15 height 15
click at [1016, 324] on div "取消合作" at bounding box center [1027, 327] width 53 height 14
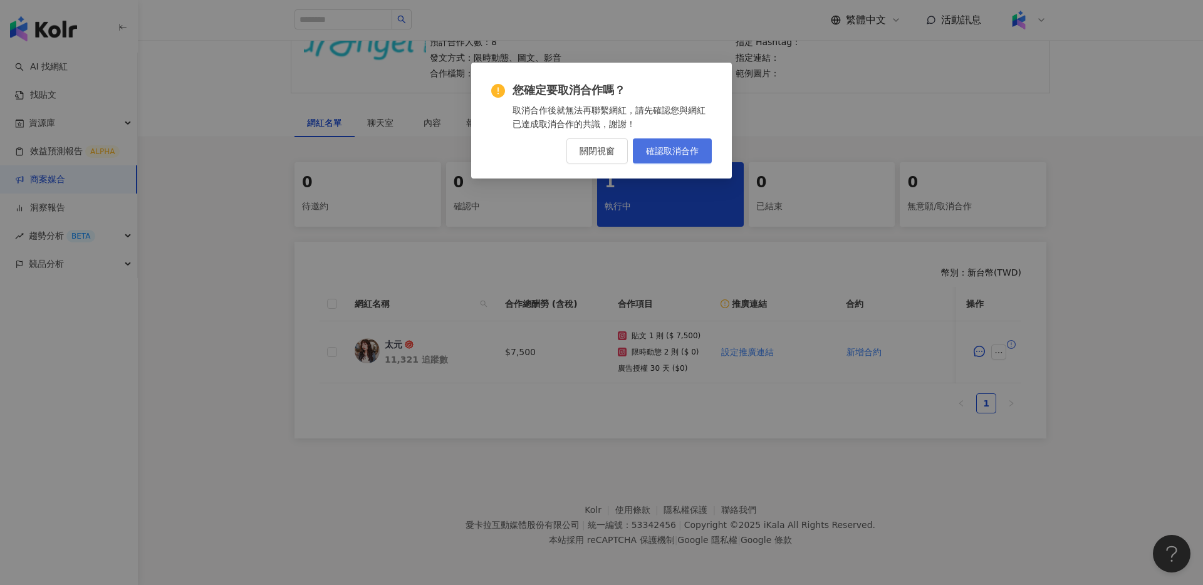
click at [675, 149] on span "確認取消合作" at bounding box center [672, 151] width 53 height 10
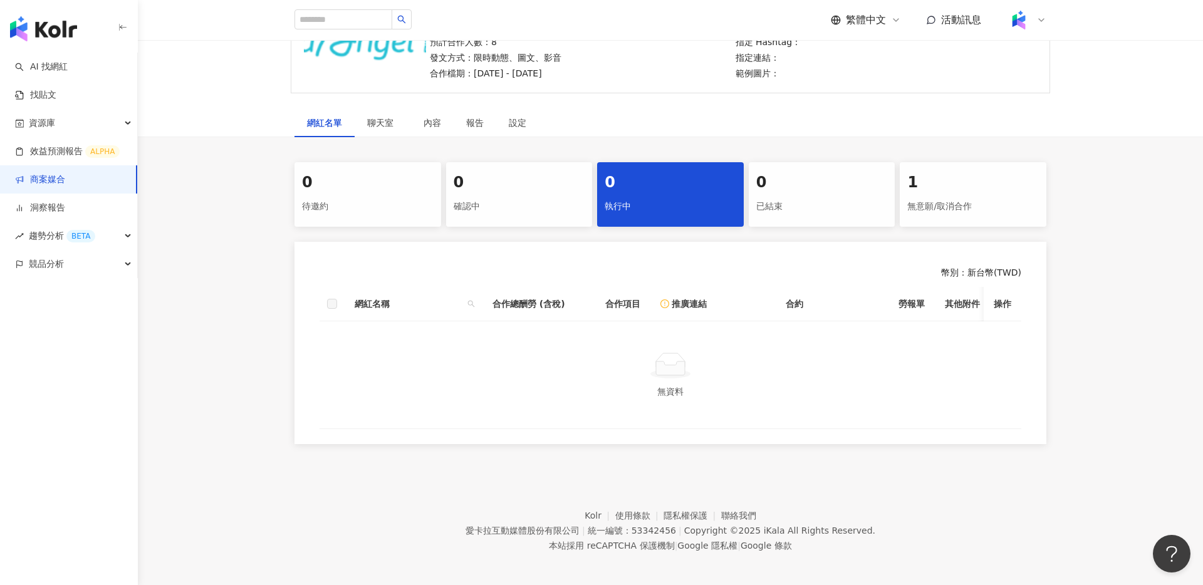
click at [65, 174] on link "商案媒合" at bounding box center [40, 180] width 50 height 13
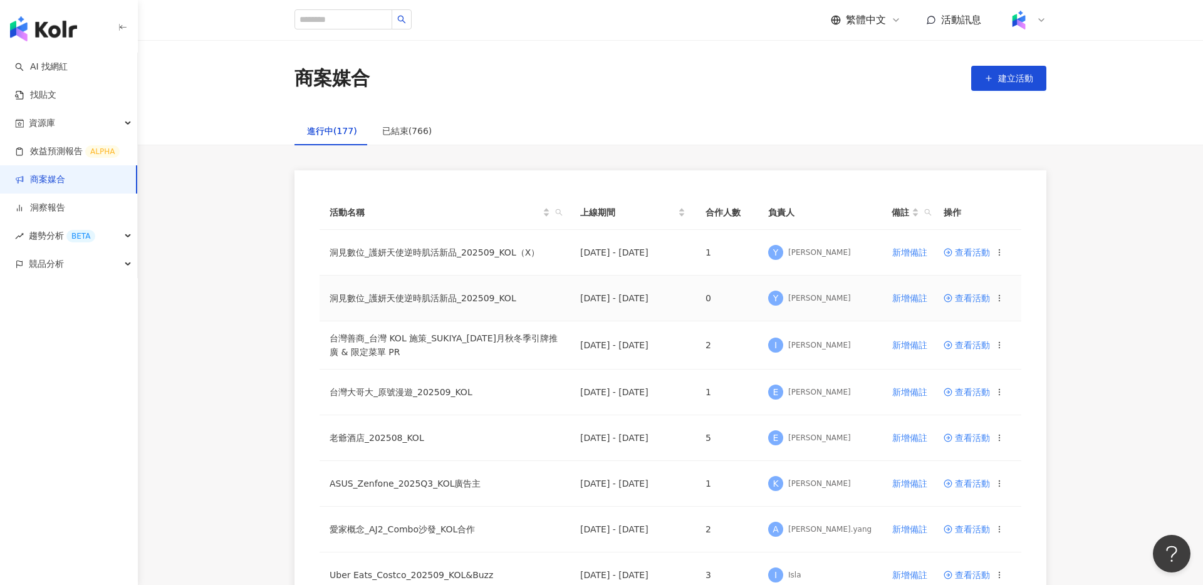
click at [968, 299] on span "查看活動" at bounding box center [966, 298] width 46 height 9
